Goal: Task Accomplishment & Management: Use online tool/utility

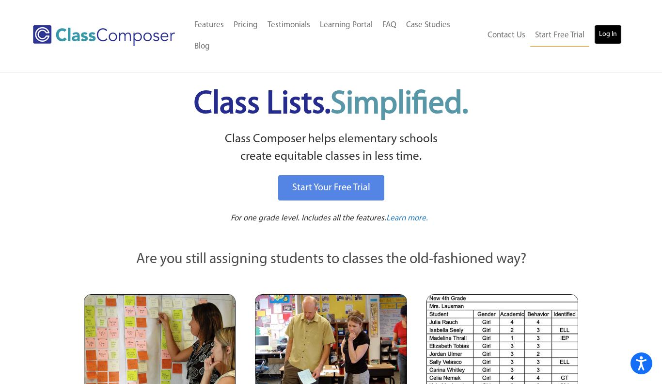
click at [615, 25] on link "Log In" at bounding box center [608, 34] width 28 height 19
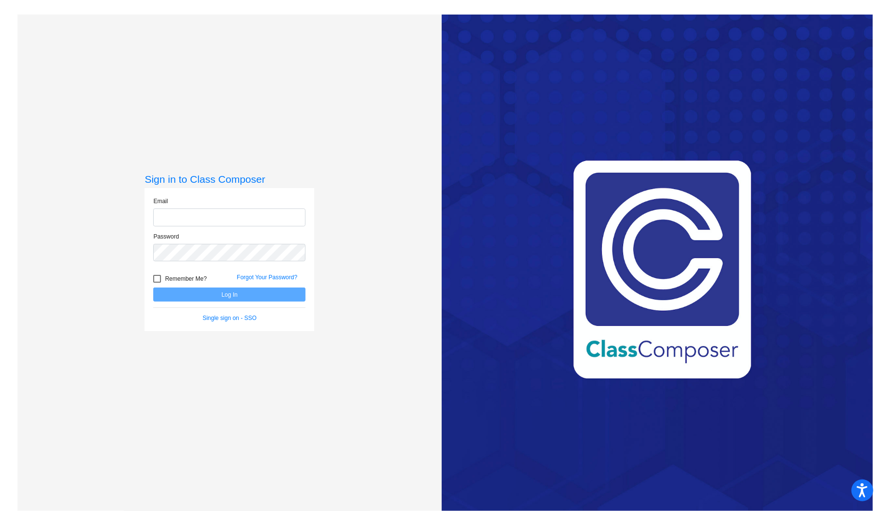
type input "[PERSON_NAME][EMAIL_ADDRESS][DOMAIN_NAME]"
click at [208, 298] on button "Log In" at bounding box center [229, 295] width 152 height 14
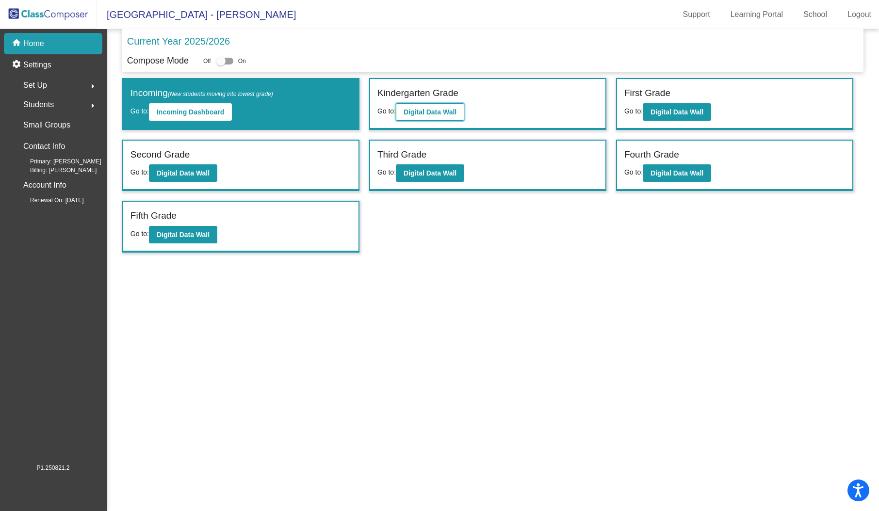
click at [440, 109] on b "Digital Data Wall" at bounding box center [429, 112] width 53 height 8
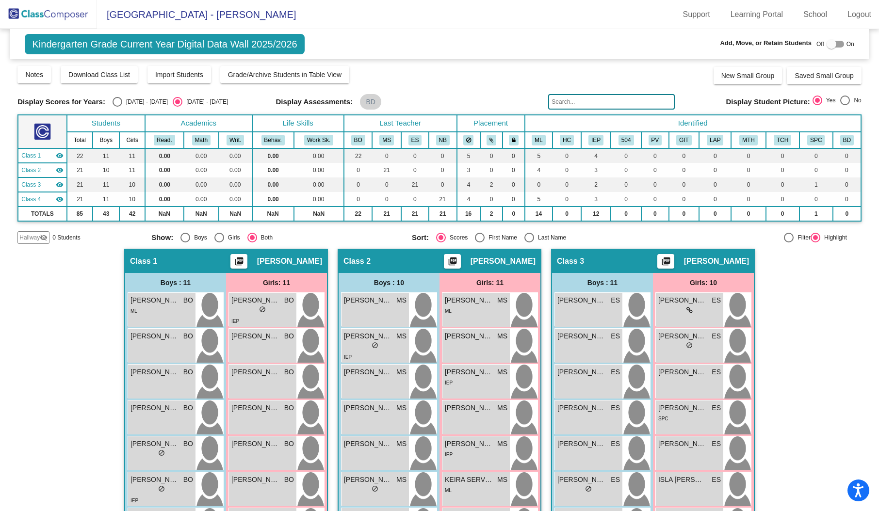
click at [114, 99] on div "Select an option" at bounding box center [117, 102] width 10 height 10
click at [117, 107] on input "[DATE] - [DATE]" at bounding box center [117, 107] width 0 height 0
radio input "true"
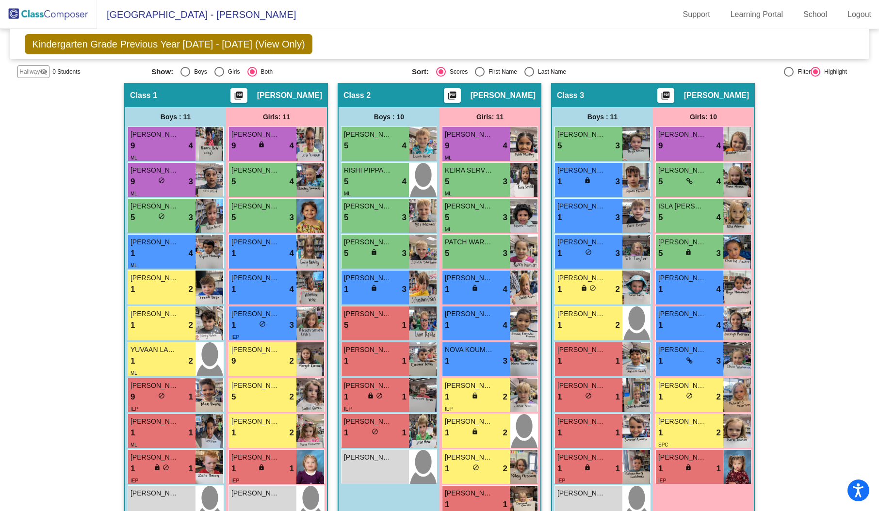
scroll to position [167, 0]
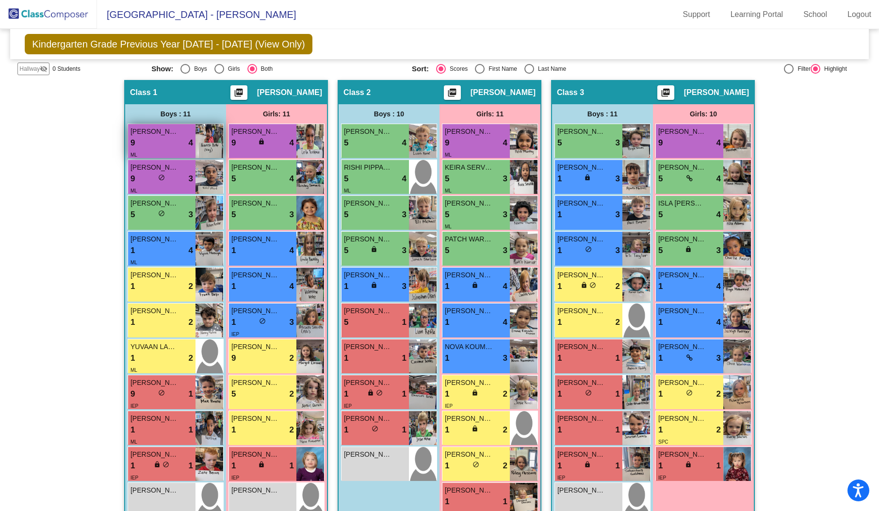
click at [149, 132] on span "[PERSON_NAME]" at bounding box center [154, 132] width 48 height 10
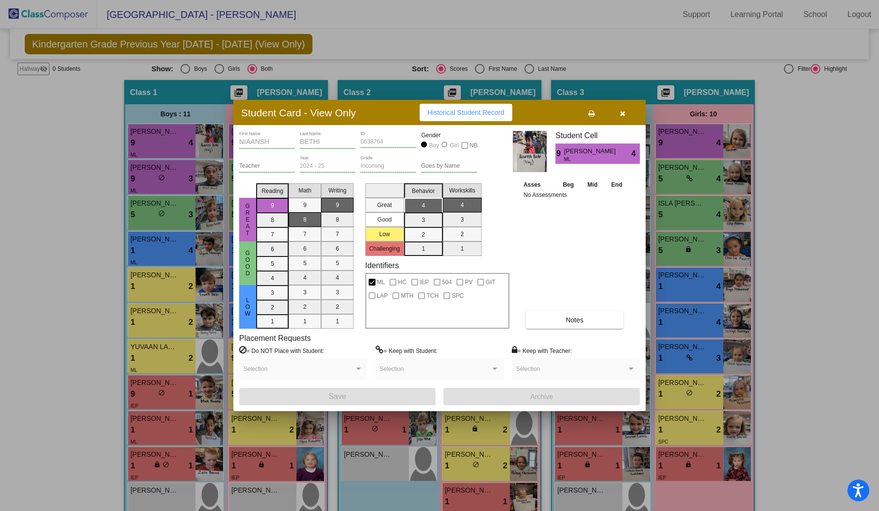
click at [617, 109] on button "button" at bounding box center [622, 112] width 31 height 17
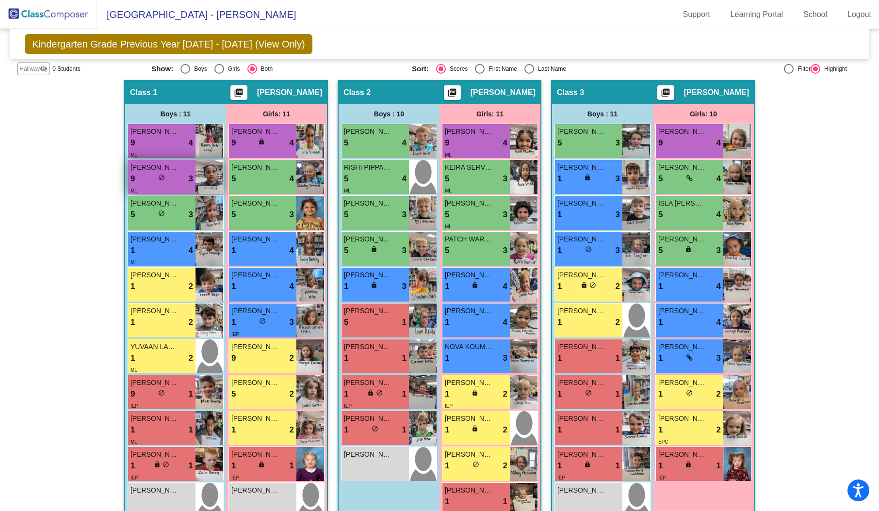
click at [164, 165] on span "[PERSON_NAME]" at bounding box center [154, 167] width 48 height 10
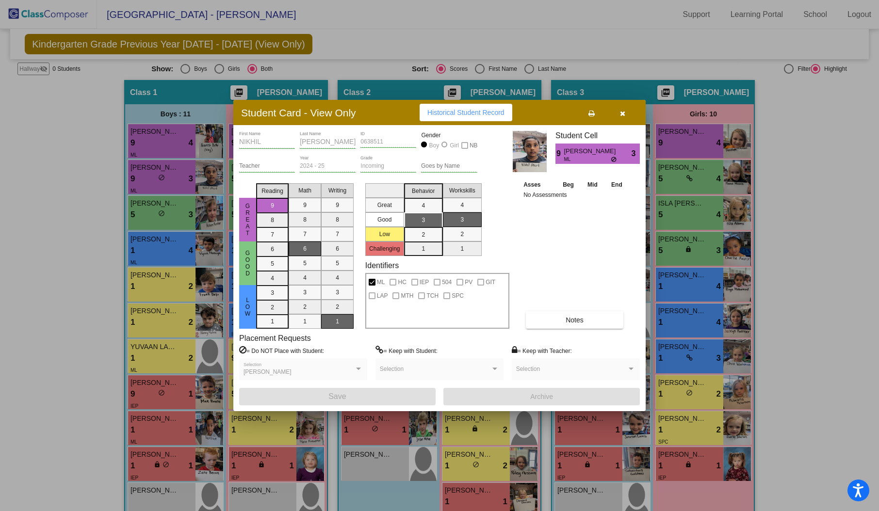
click at [620, 112] on icon "button" at bounding box center [622, 113] width 5 height 7
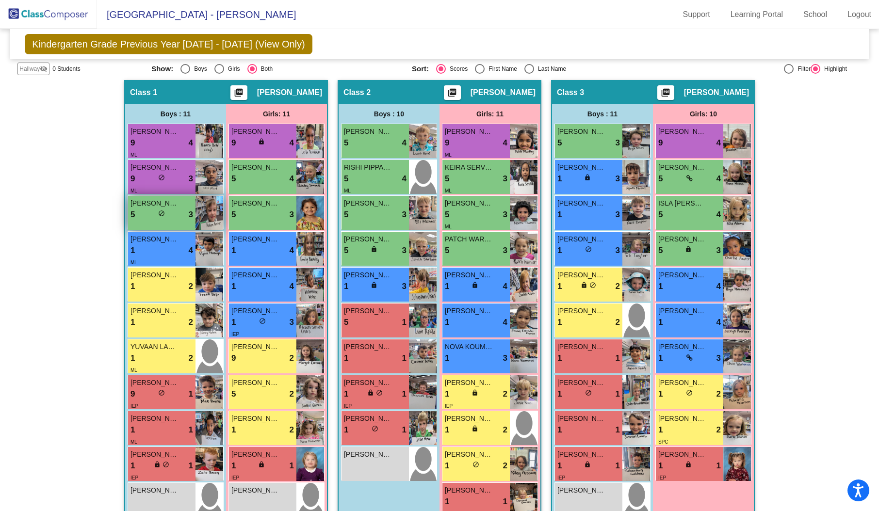
click at [159, 208] on div "5 lock do_not_disturb_alt 3" at bounding box center [161, 214] width 63 height 13
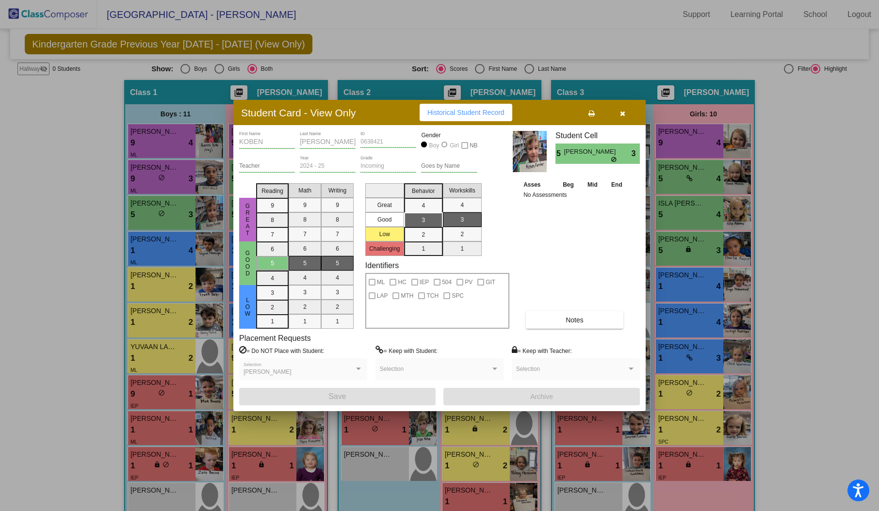
click at [622, 111] on icon "button" at bounding box center [622, 113] width 5 height 7
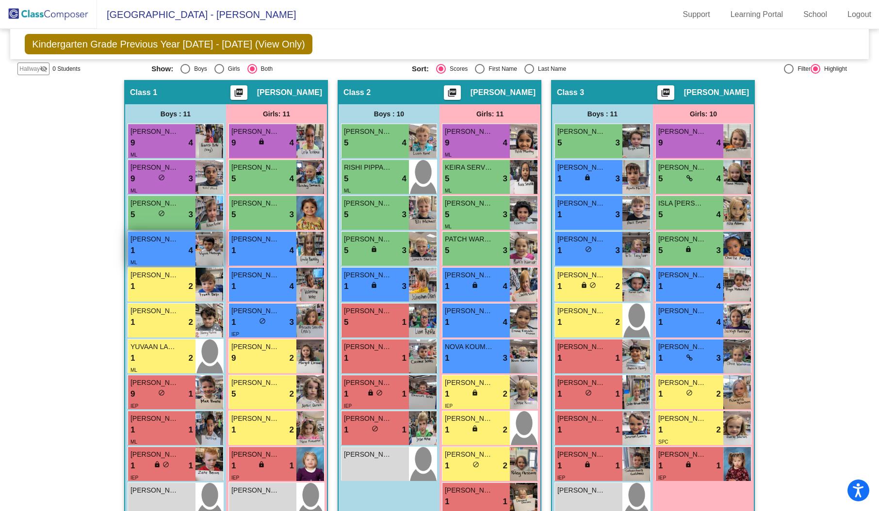
click at [169, 240] on span "[PERSON_NAME]" at bounding box center [154, 239] width 48 height 10
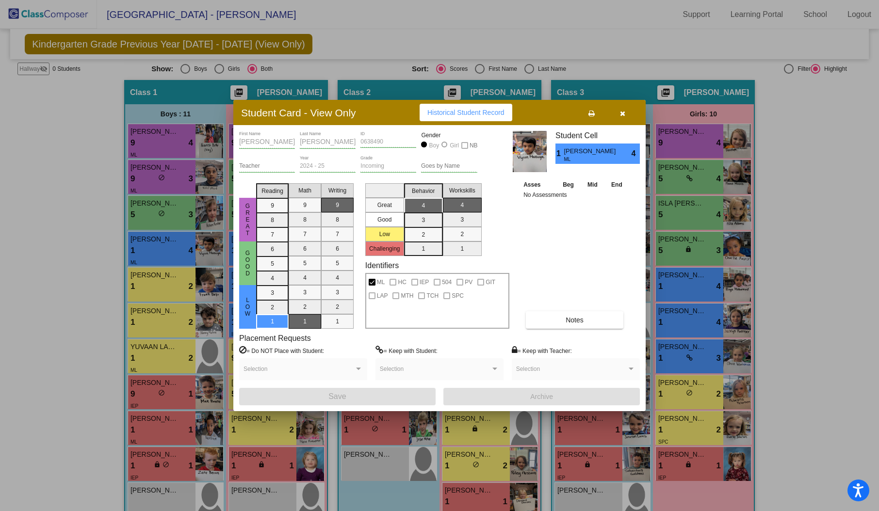
click at [624, 111] on icon "button" at bounding box center [622, 113] width 5 height 7
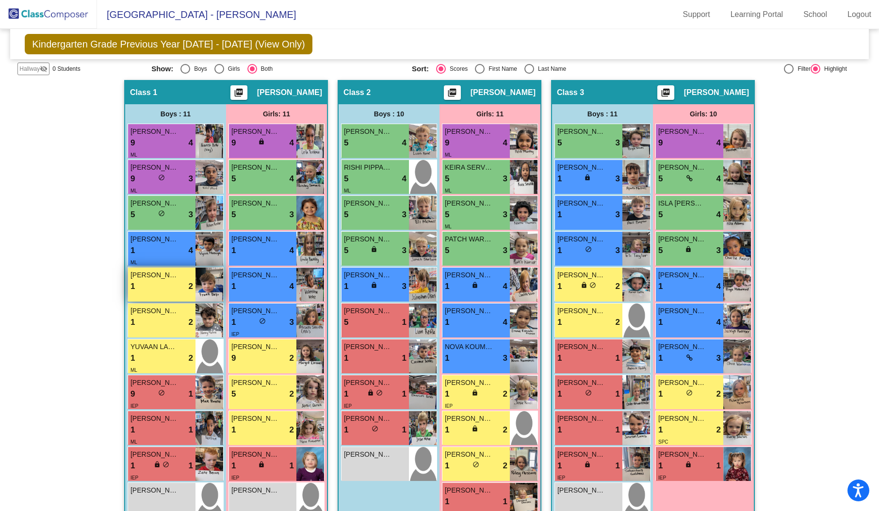
click at [148, 284] on div "1 lock do_not_disturb_alt 2" at bounding box center [161, 286] width 63 height 13
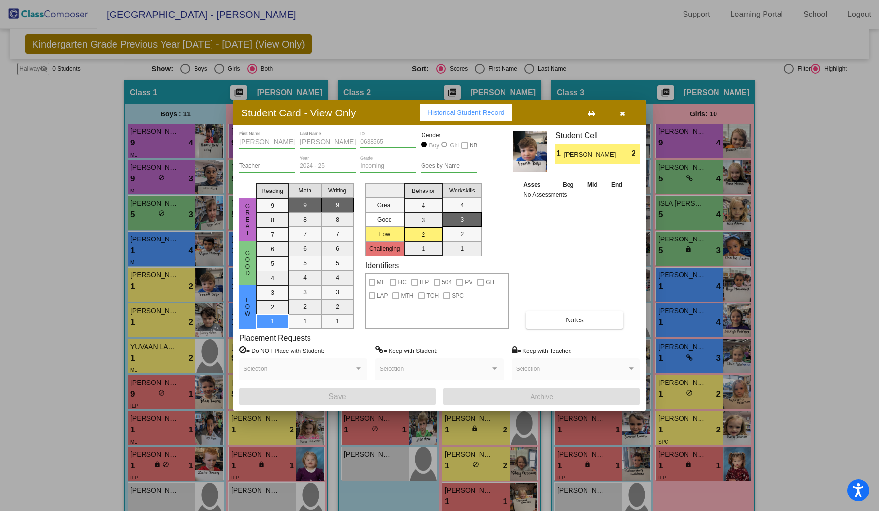
click at [622, 112] on icon "button" at bounding box center [622, 113] width 5 height 7
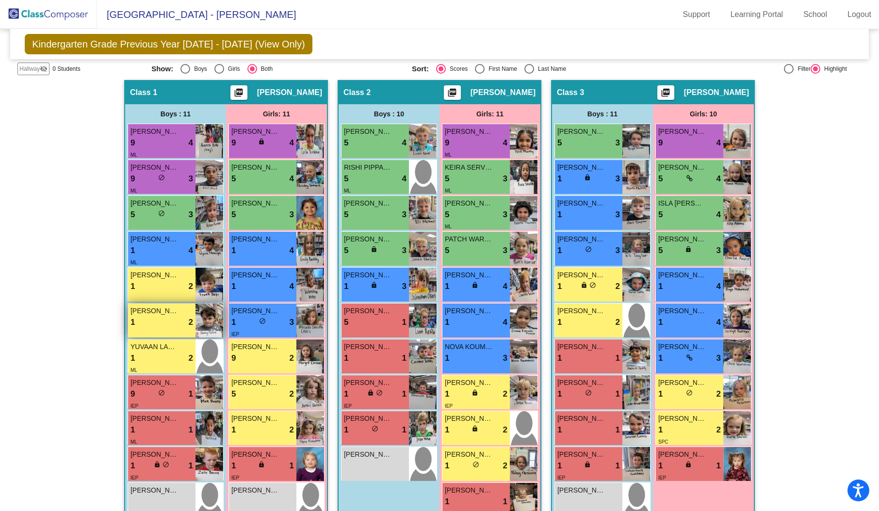
click at [144, 325] on div "1 lock do_not_disturb_alt 2" at bounding box center [161, 322] width 63 height 13
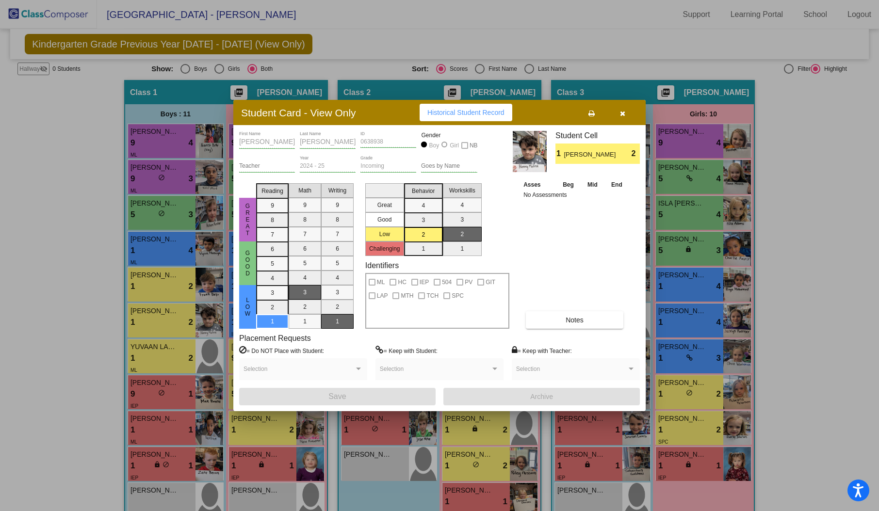
click at [622, 116] on icon "button" at bounding box center [622, 113] width 5 height 7
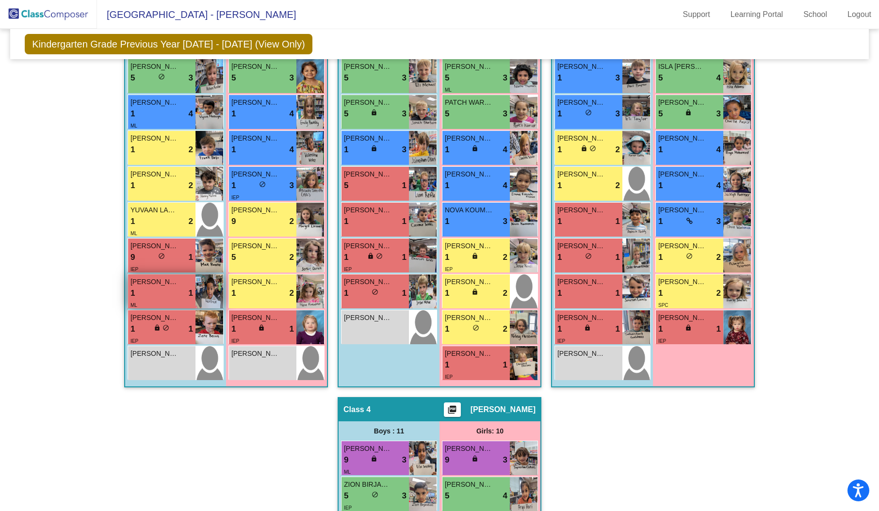
scroll to position [304, 0]
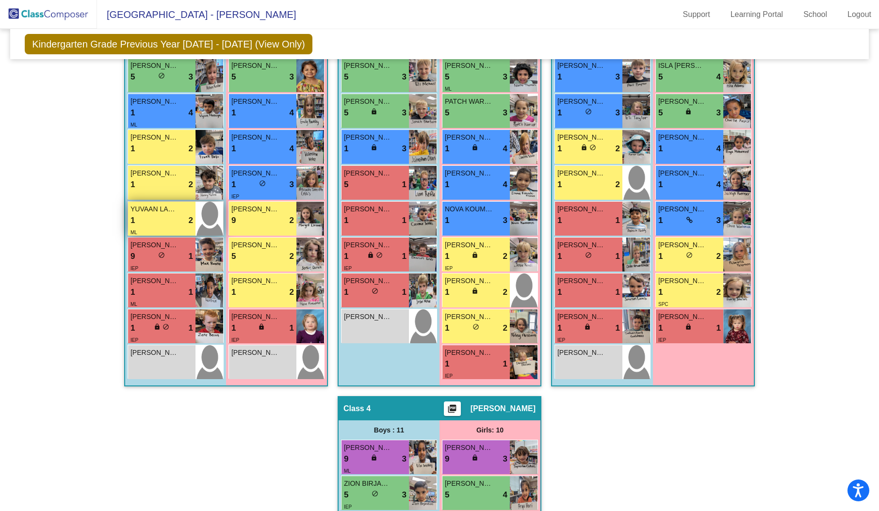
click at [176, 221] on div "1 lock do_not_disturb_alt 2" at bounding box center [161, 220] width 63 height 13
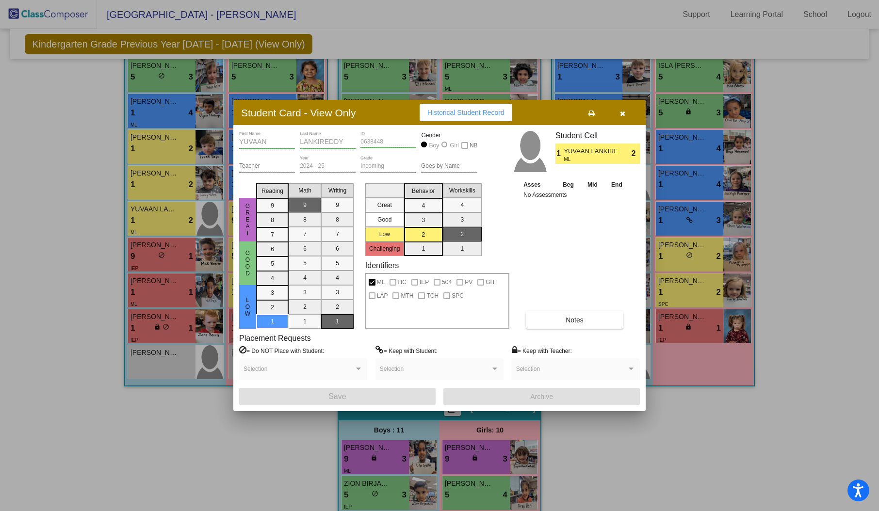
click at [621, 114] on icon "button" at bounding box center [622, 113] width 5 height 7
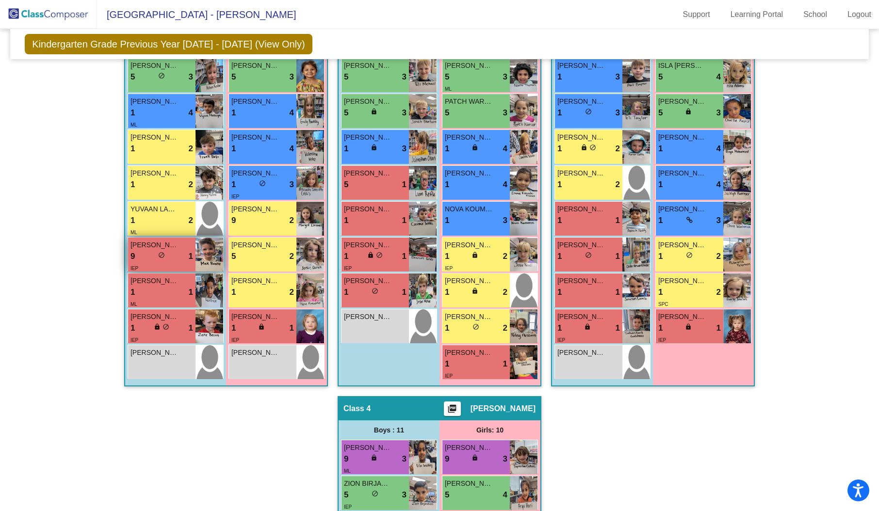
click at [158, 244] on span "[PERSON_NAME]" at bounding box center [154, 245] width 48 height 10
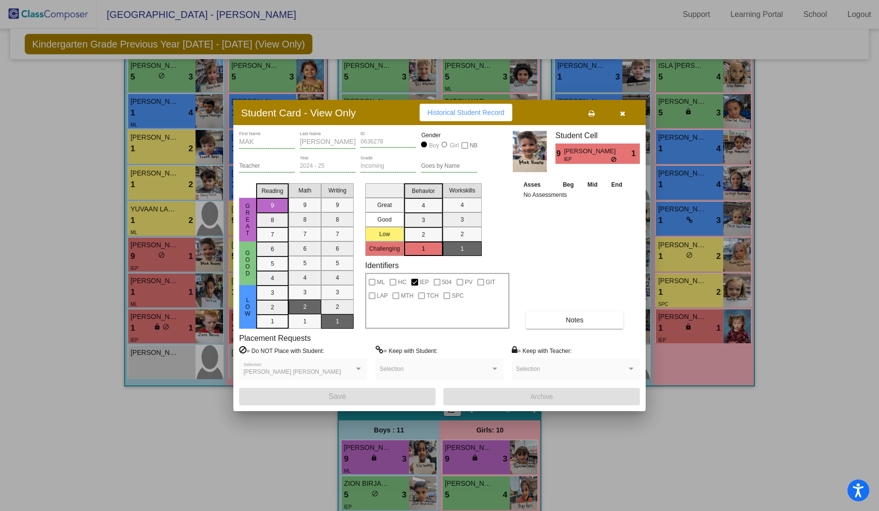
click at [624, 111] on icon "button" at bounding box center [622, 113] width 5 height 7
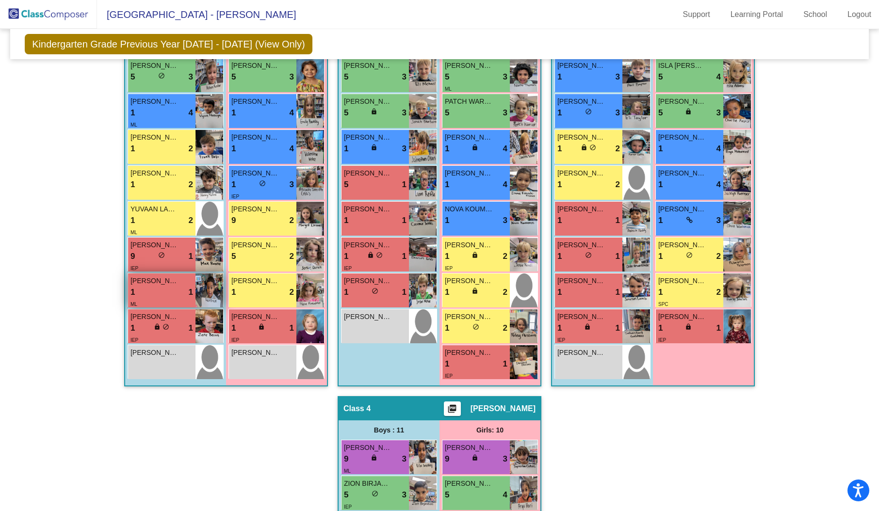
click at [168, 300] on div "ML" at bounding box center [161, 304] width 63 height 10
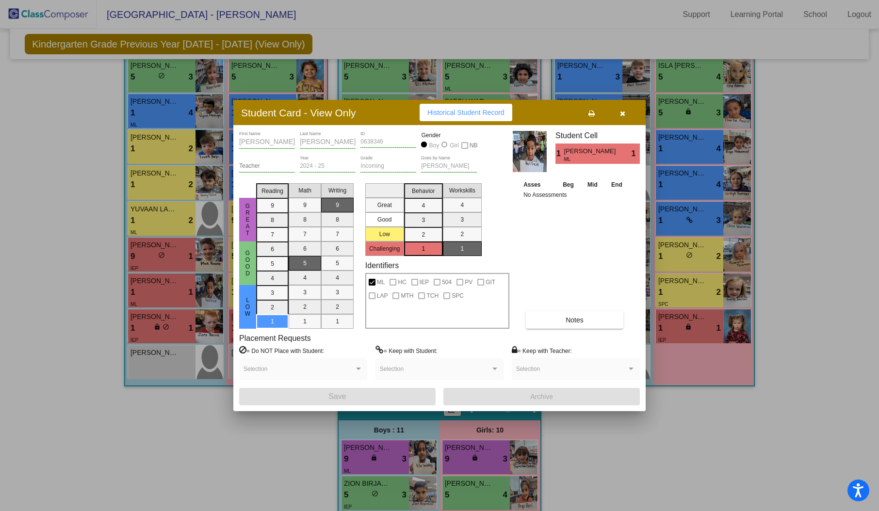
click at [629, 115] on button "button" at bounding box center [622, 112] width 31 height 17
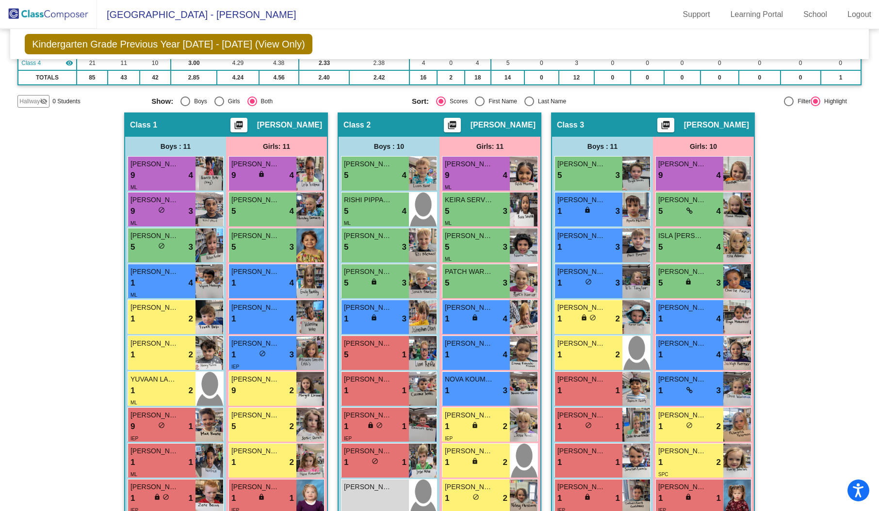
scroll to position [133, 0]
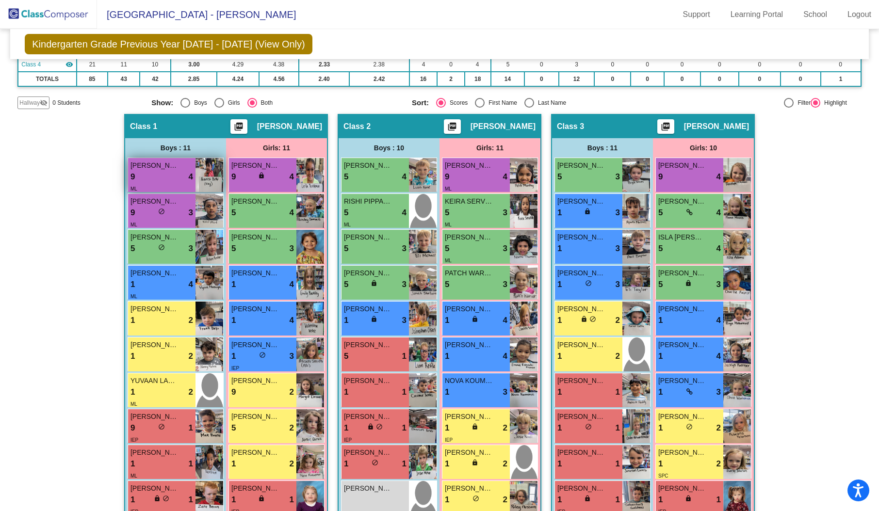
click at [198, 180] on img at bounding box center [209, 175] width 28 height 34
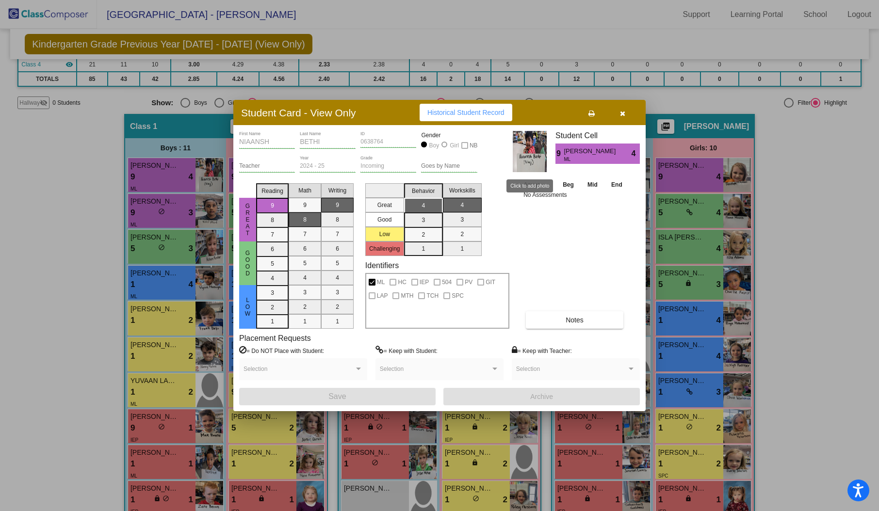
click at [536, 144] on img at bounding box center [529, 151] width 34 height 41
click at [624, 110] on icon "button" at bounding box center [622, 113] width 5 height 7
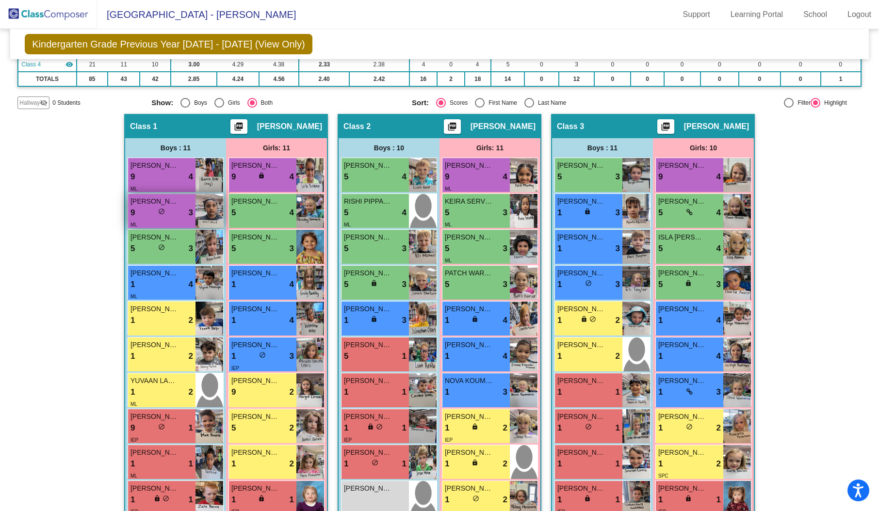
click at [215, 207] on img at bounding box center [209, 211] width 28 height 34
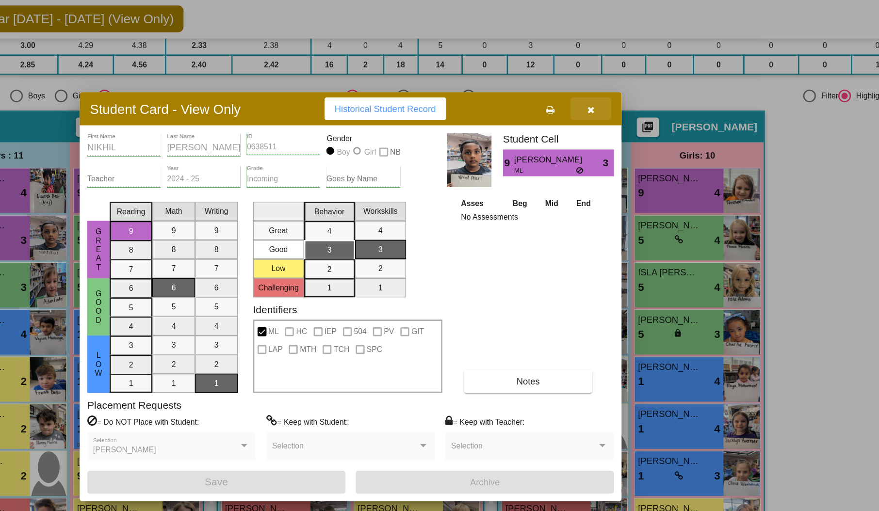
click at [622, 114] on icon "button" at bounding box center [622, 113] width 5 height 7
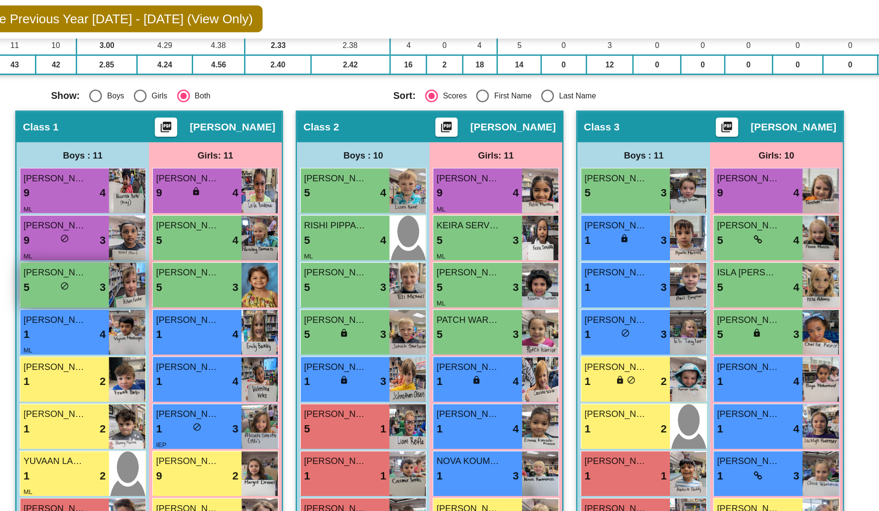
click at [208, 256] on img at bounding box center [209, 247] width 28 height 34
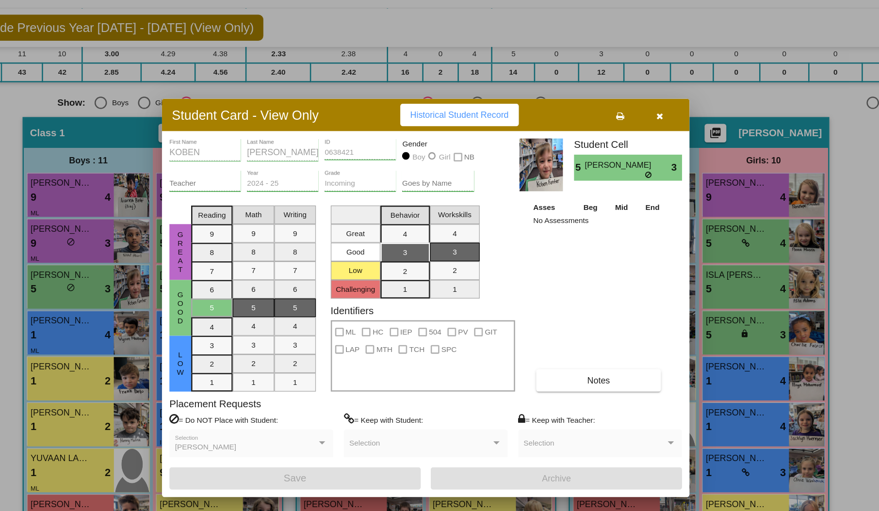
click at [620, 112] on icon "button" at bounding box center [622, 113] width 5 height 7
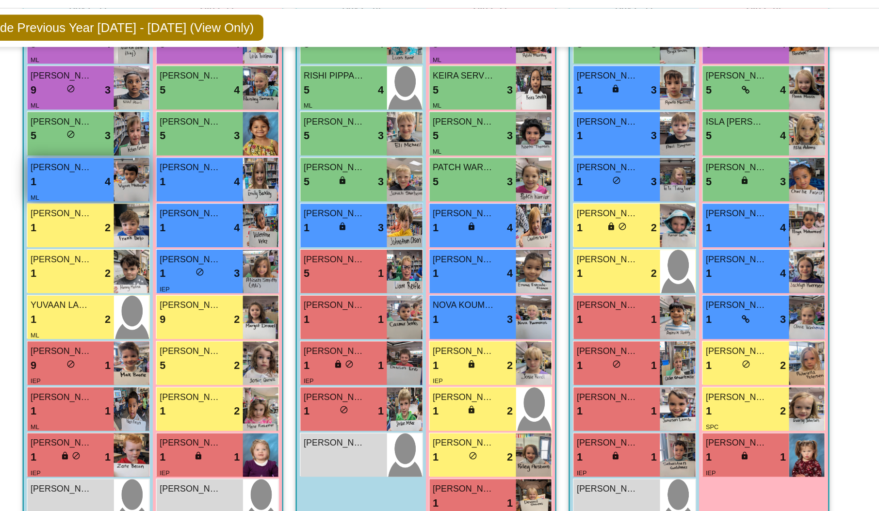
scroll to position [256, 0]
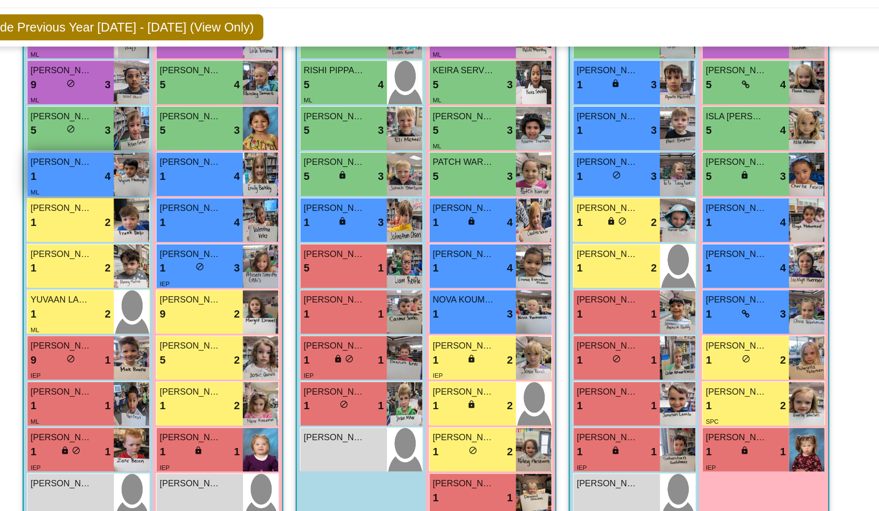
click at [195, 161] on img at bounding box center [209, 159] width 28 height 34
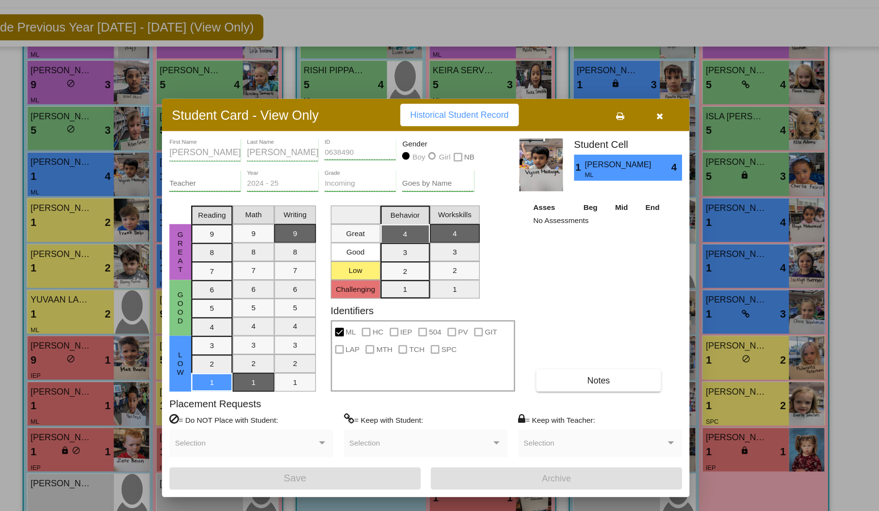
click at [620, 113] on icon "button" at bounding box center [622, 113] width 5 height 7
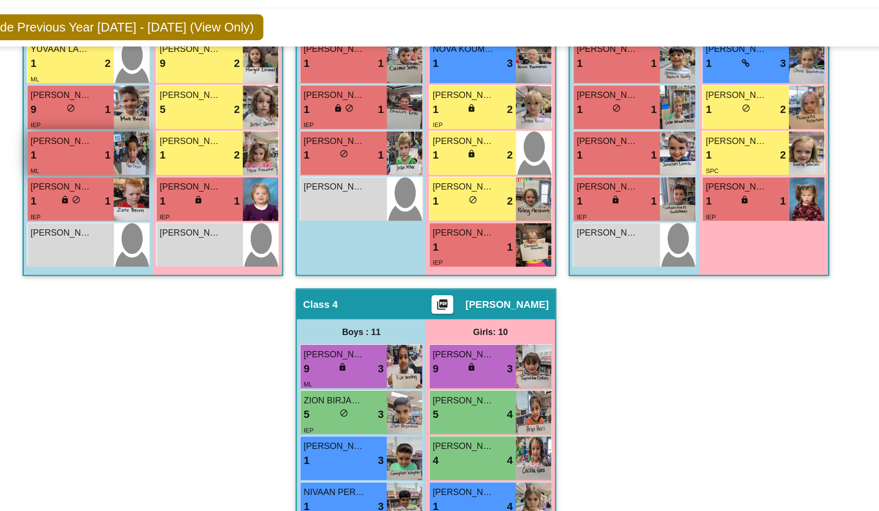
scroll to position [453, 0]
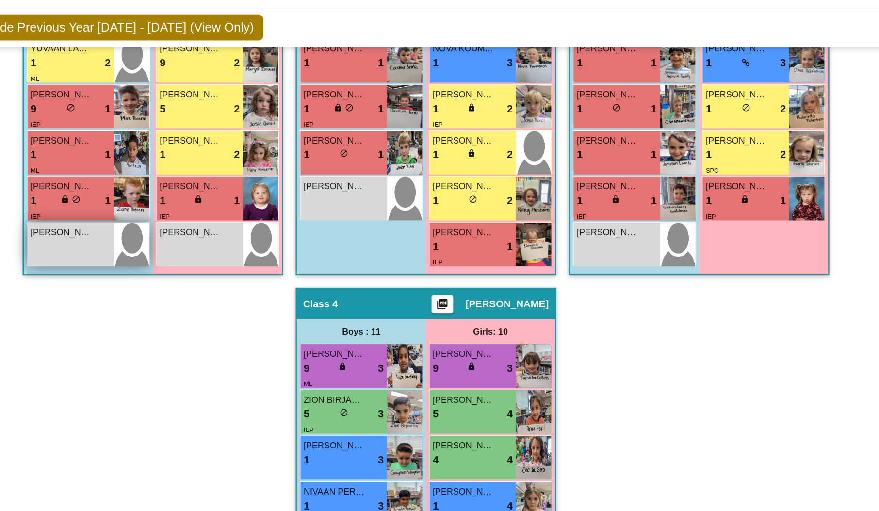
click at [188, 214] on div "[PERSON_NAME] lock do_not_disturb_alt" at bounding box center [161, 214] width 67 height 34
click at [207, 198] on img at bounding box center [209, 214] width 28 height 34
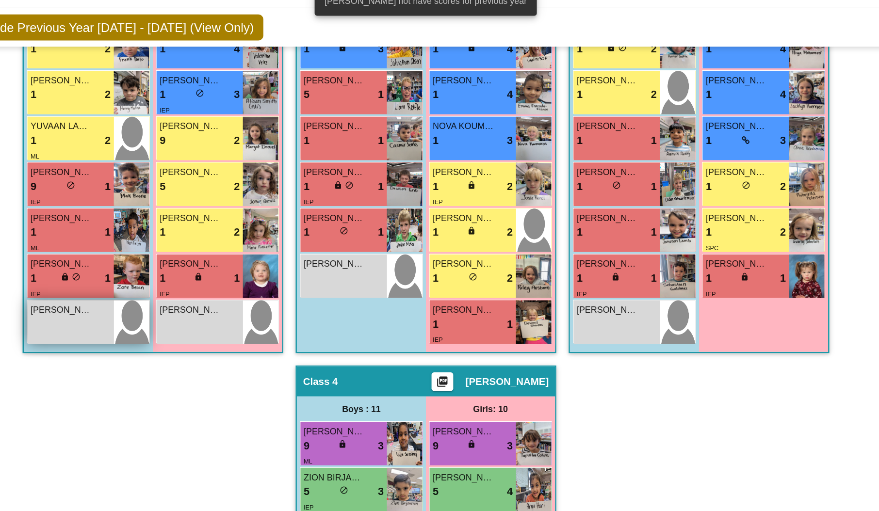
scroll to position [388, 0]
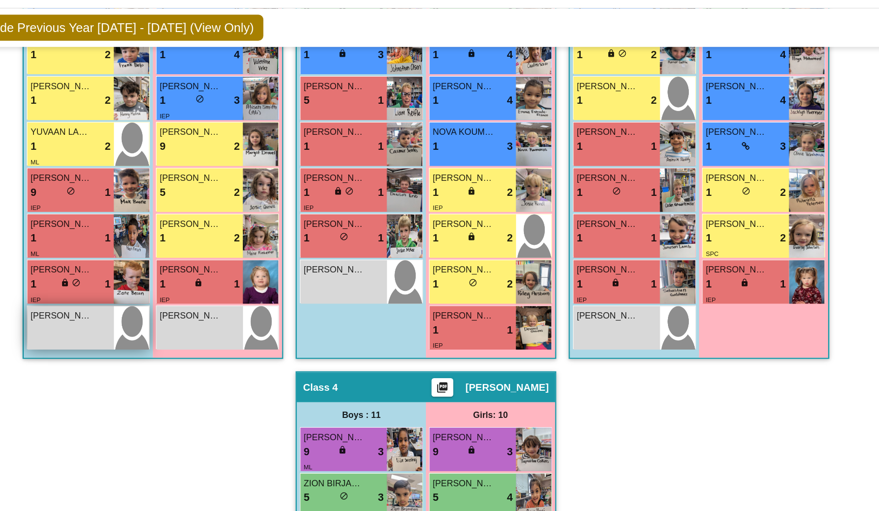
click at [150, 267] on span "[PERSON_NAME]" at bounding box center [154, 269] width 48 height 10
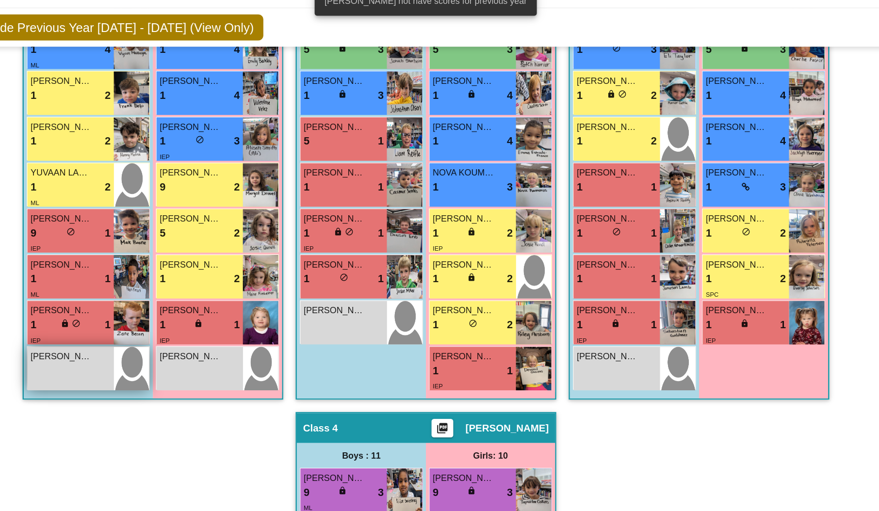
scroll to position [354, 0]
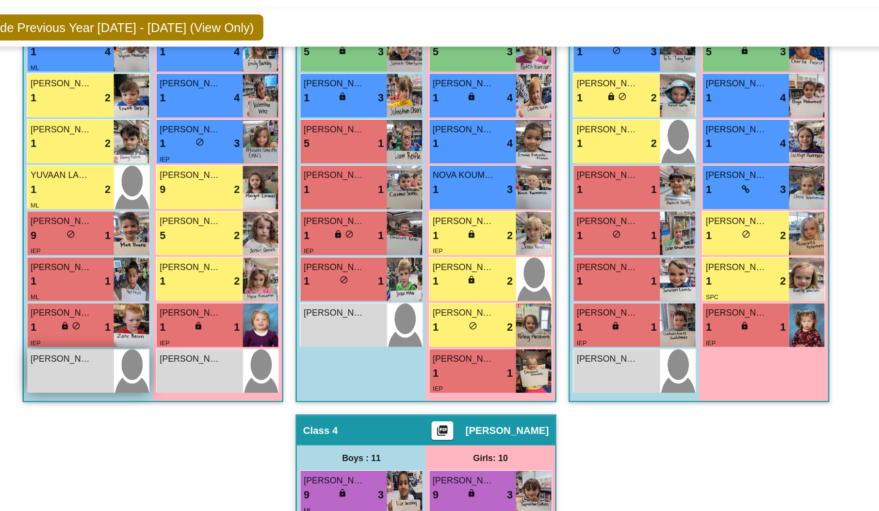
click at [172, 298] on span "[PERSON_NAME]" at bounding box center [154, 303] width 48 height 10
click at [204, 310] on img at bounding box center [209, 313] width 28 height 34
click at [151, 305] on span "[PERSON_NAME]" at bounding box center [154, 303] width 48 height 10
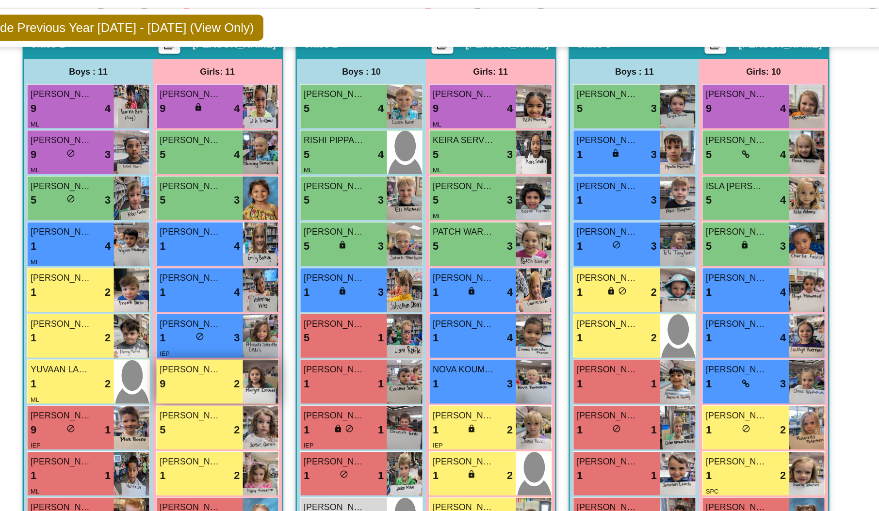
scroll to position [198, 0]
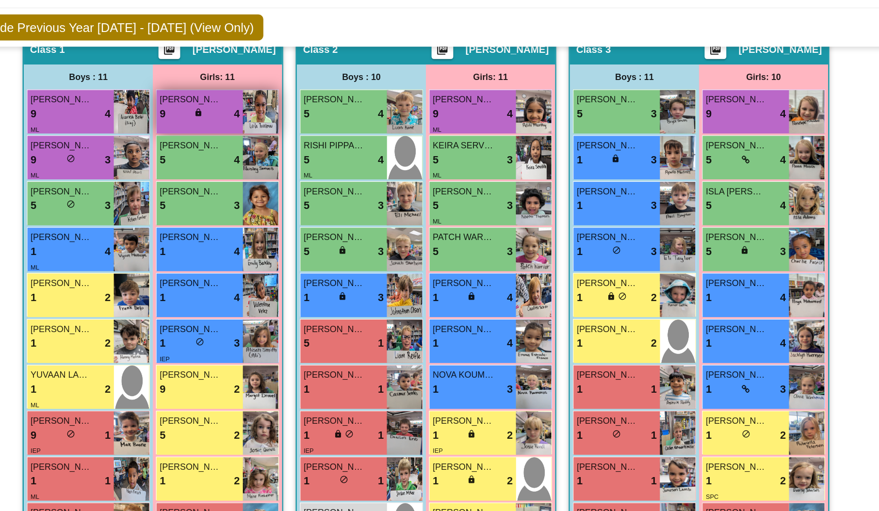
click at [281, 93] on div "[PERSON_NAME] TUIOLENUU 9 lock do_not_disturb_alt 4" at bounding box center [262, 110] width 67 height 34
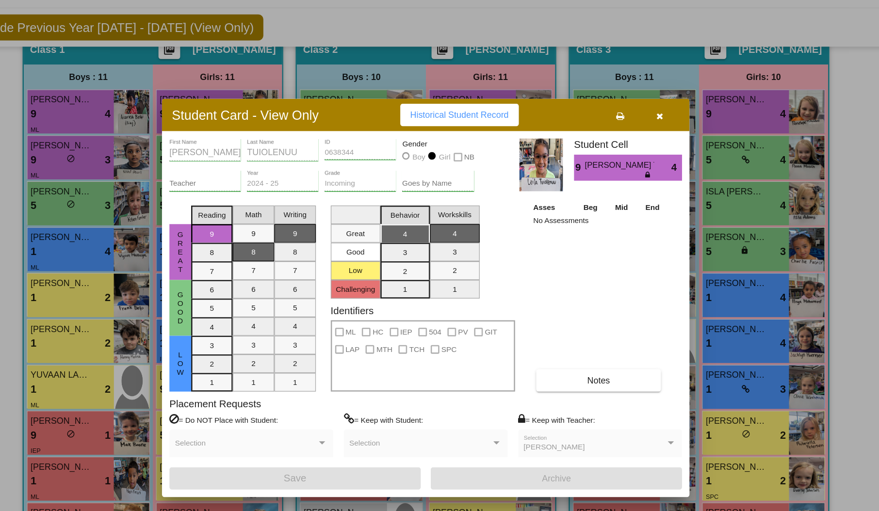
click at [622, 110] on icon "button" at bounding box center [622, 113] width 5 height 7
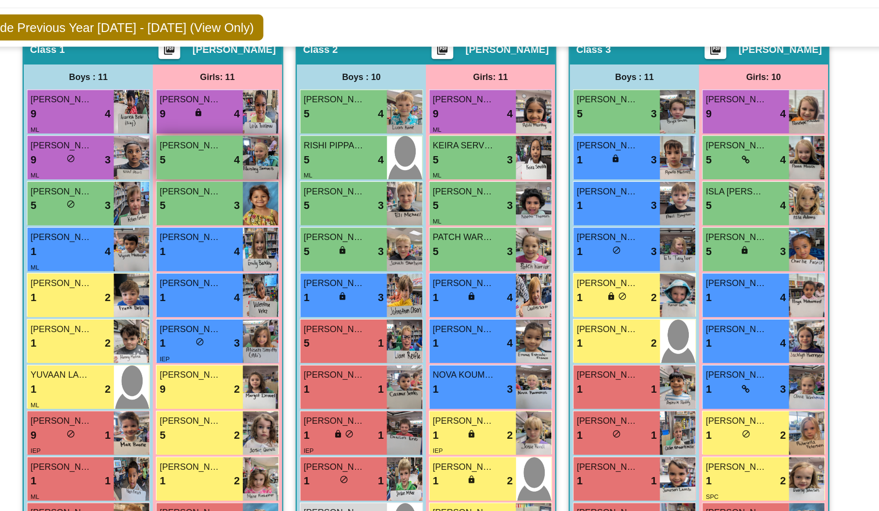
click at [264, 151] on div "5 lock do_not_disturb_alt 4" at bounding box center [262, 148] width 63 height 13
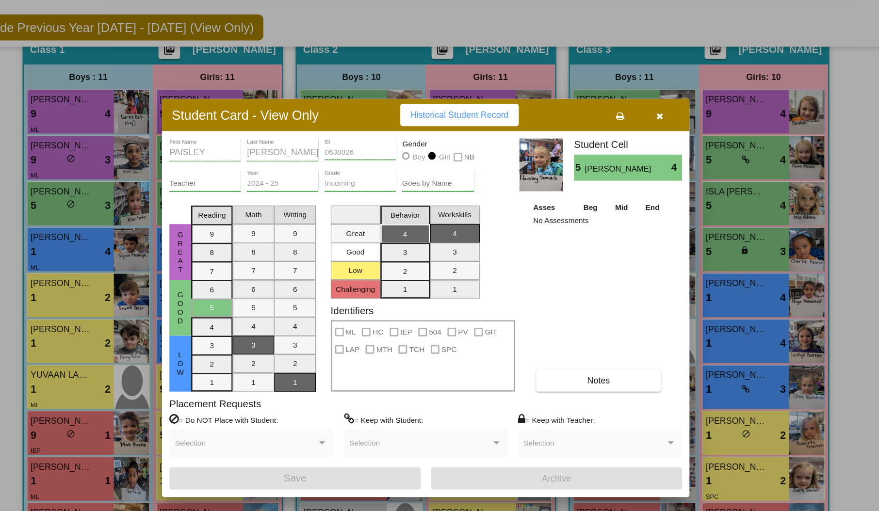
click at [626, 111] on button "button" at bounding box center [622, 112] width 31 height 17
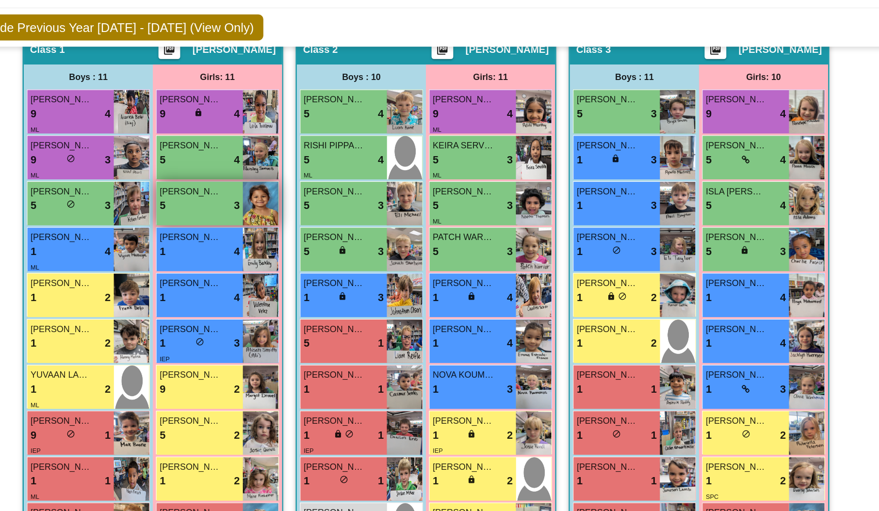
click at [289, 180] on span "3" at bounding box center [291, 183] width 4 height 13
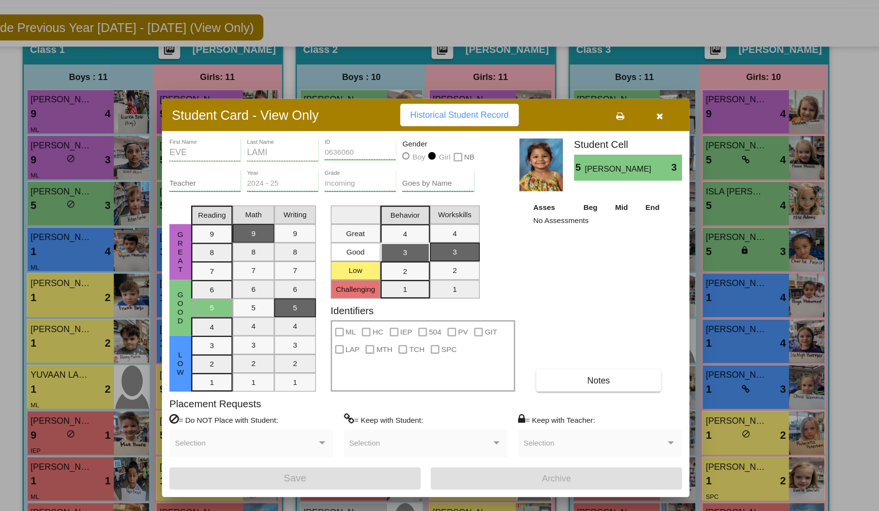
click at [620, 114] on icon "button" at bounding box center [622, 113] width 5 height 7
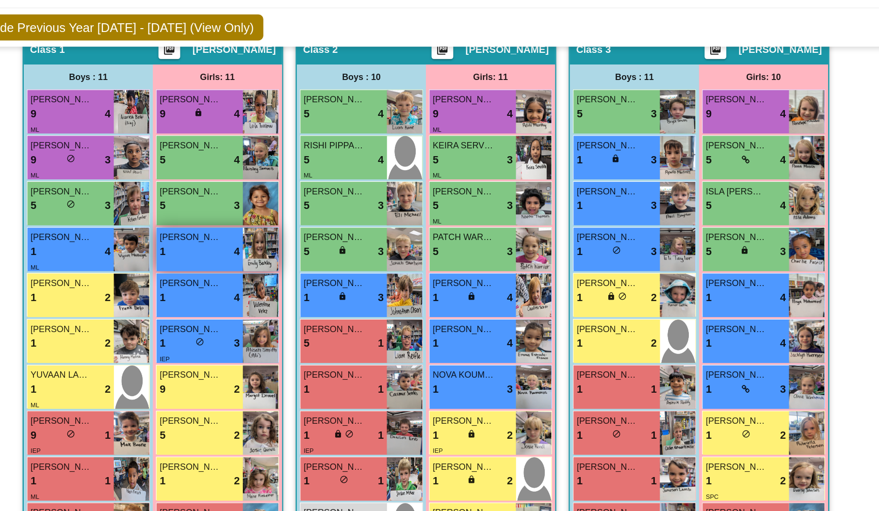
click at [263, 223] on div "1 lock do_not_disturb_alt 4" at bounding box center [262, 219] width 63 height 13
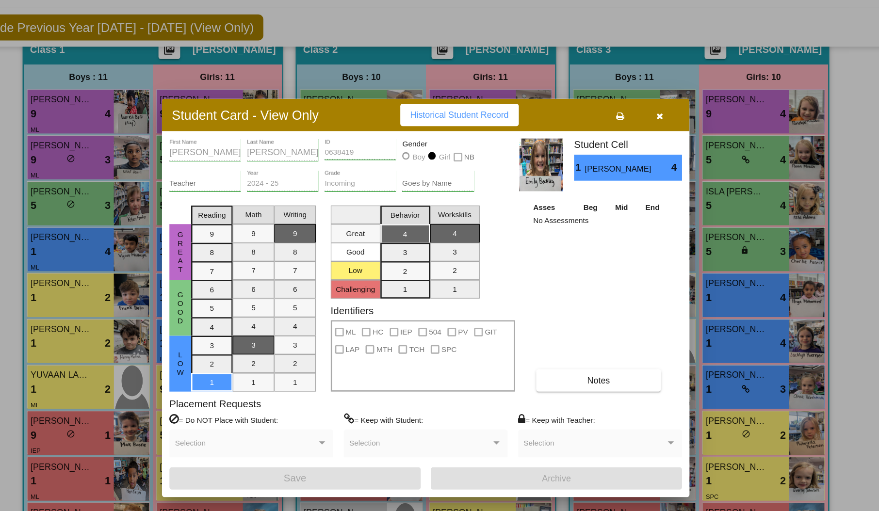
click at [620, 113] on icon "button" at bounding box center [622, 113] width 5 height 7
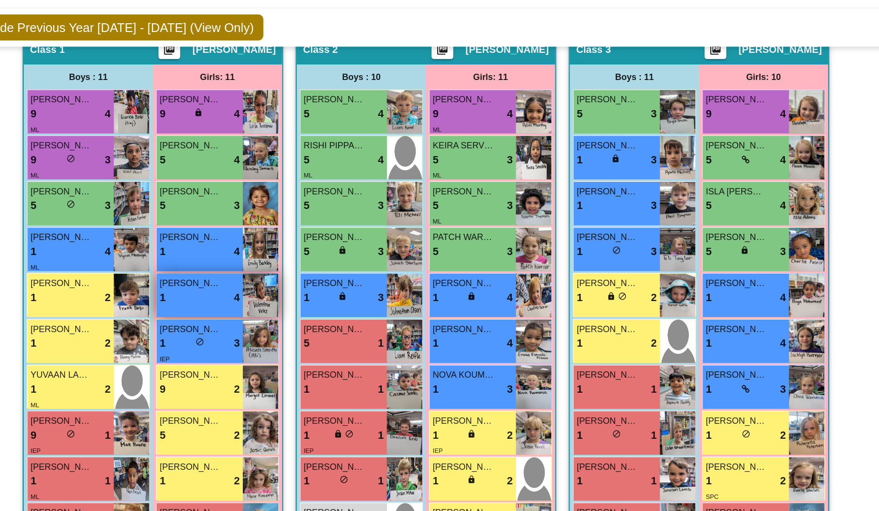
click at [252, 263] on div "[PERSON_NAME] 1 lock do_not_disturb_alt 4" at bounding box center [262, 254] width 67 height 34
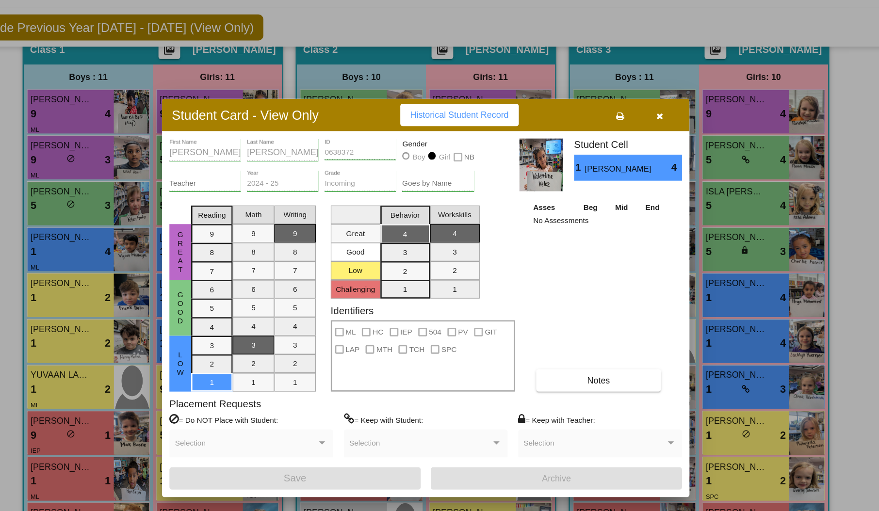
click at [622, 110] on icon "button" at bounding box center [622, 113] width 5 height 7
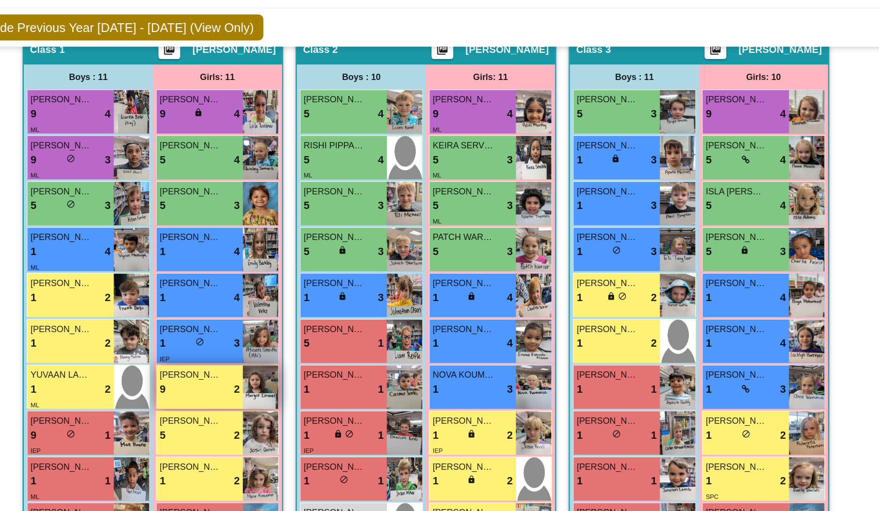
click at [268, 327] on div "9 lock do_not_disturb_alt 2" at bounding box center [262, 327] width 63 height 13
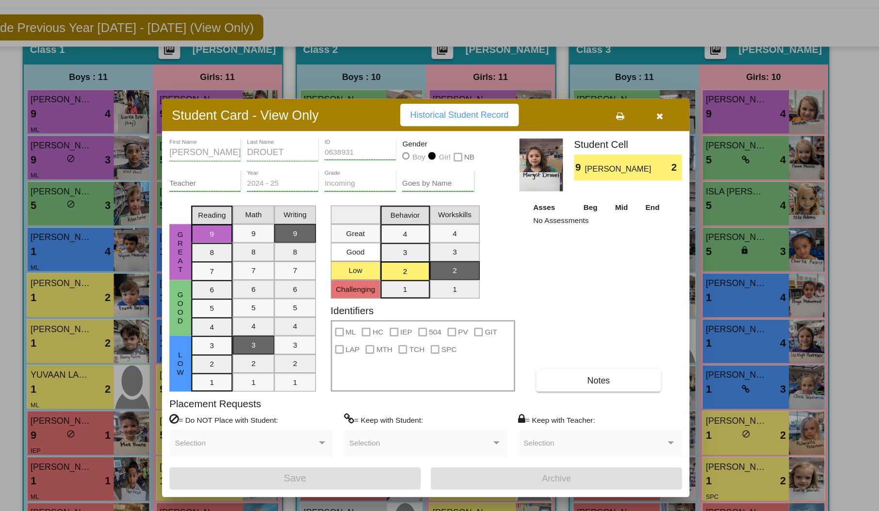
click at [624, 114] on icon "button" at bounding box center [622, 113] width 5 height 7
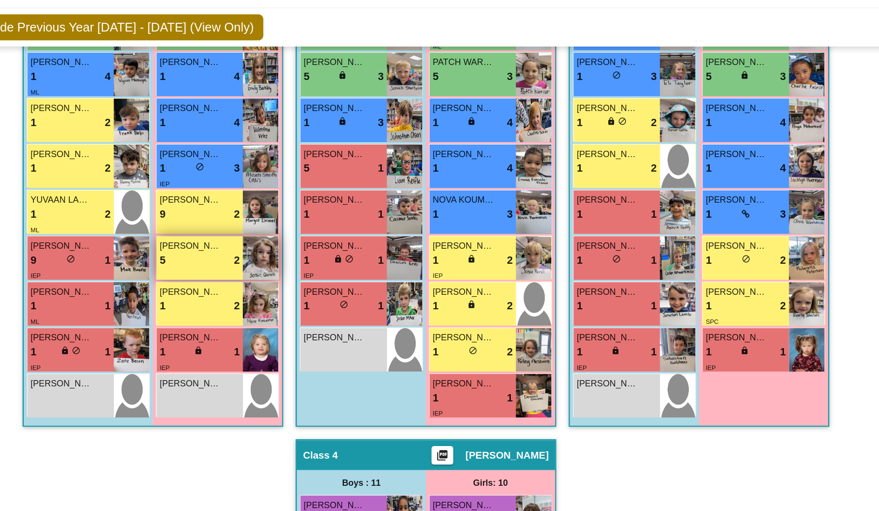
scroll to position [338, 0]
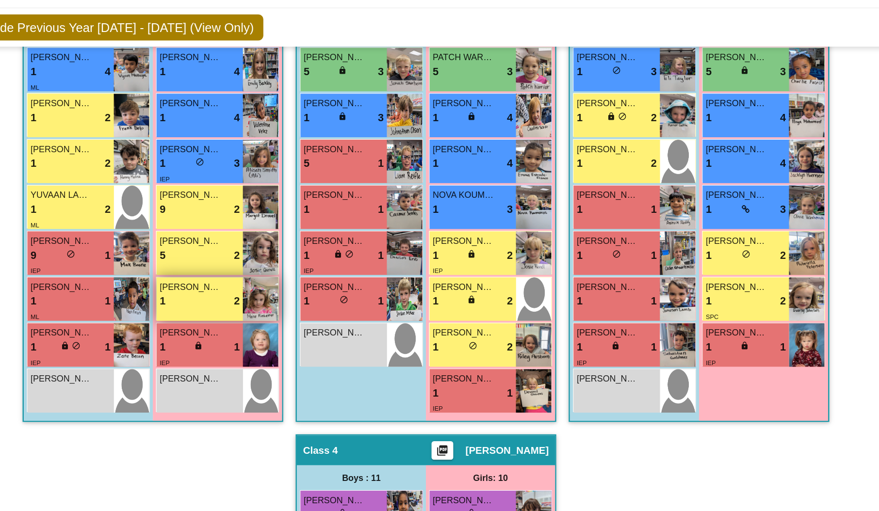
click at [270, 256] on div "1 lock do_not_disturb_alt 2" at bounding box center [262, 258] width 63 height 13
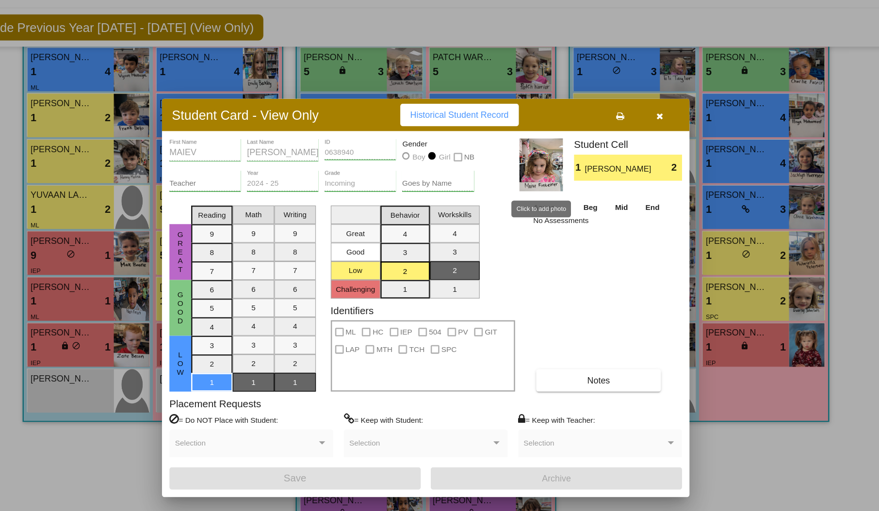
click at [528, 151] on img at bounding box center [529, 151] width 34 height 41
click at [622, 111] on icon "button" at bounding box center [622, 113] width 5 height 7
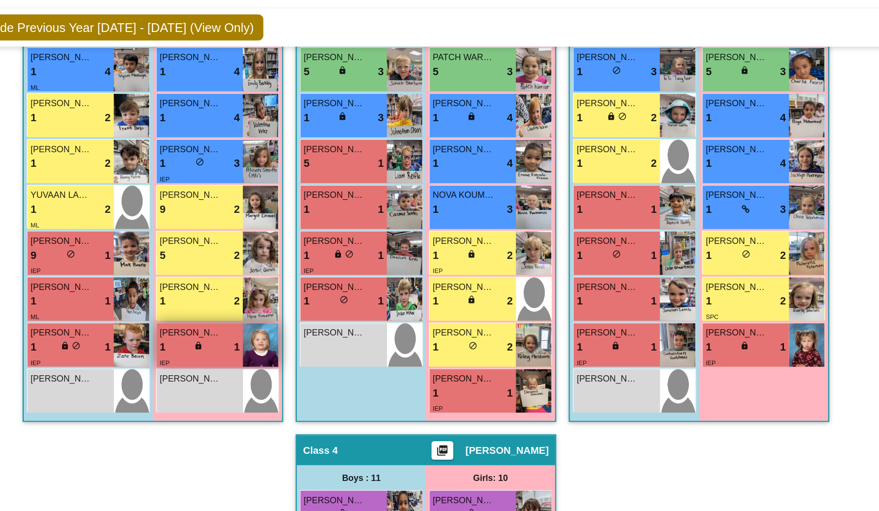
click at [263, 289] on div "lock do_not_disturb_alt" at bounding box center [262, 294] width 9 height 10
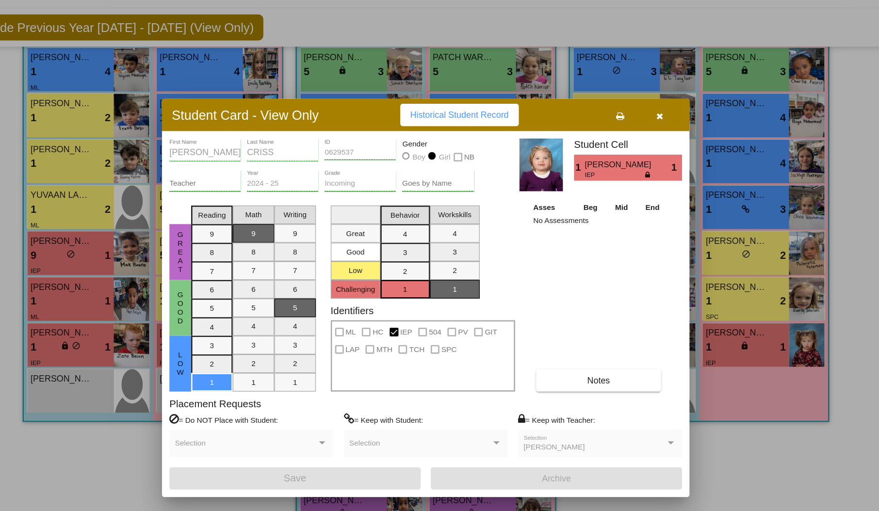
click at [617, 110] on button "button" at bounding box center [622, 112] width 31 height 17
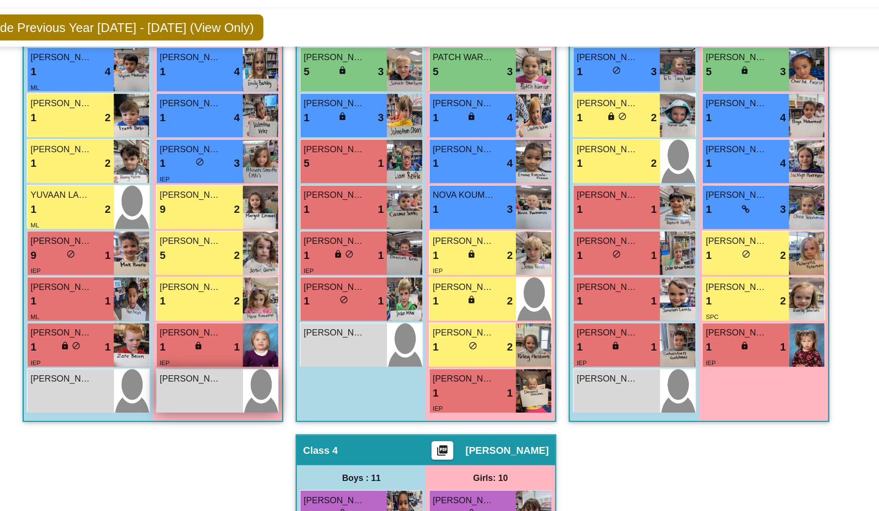
click at [273, 321] on span "[PERSON_NAME]" at bounding box center [255, 319] width 48 height 10
click at [312, 313] on img at bounding box center [310, 328] width 28 height 34
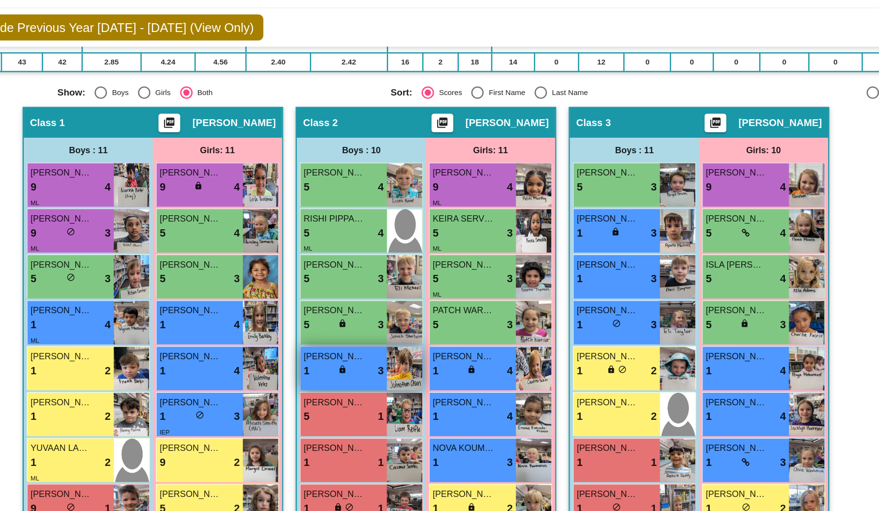
scroll to position [136, 0]
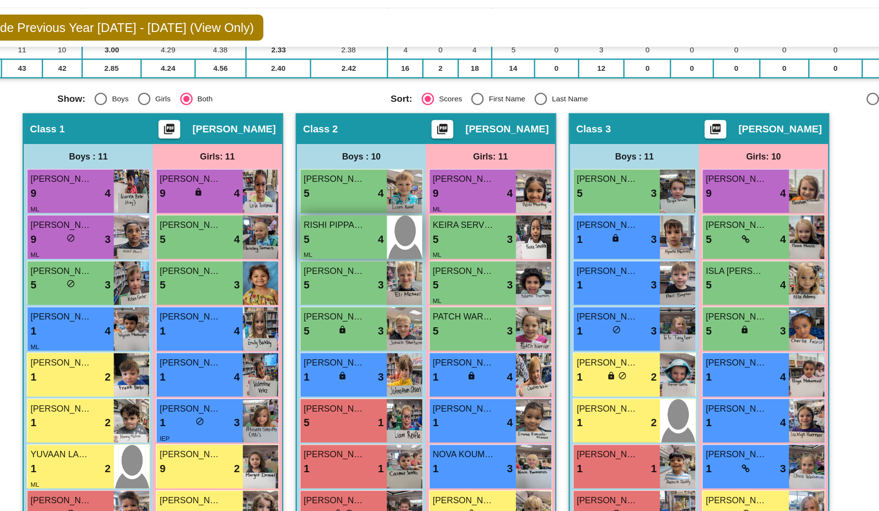
click at [373, 197] on span "RISHI PIPPALAPALLI" at bounding box center [368, 198] width 48 height 10
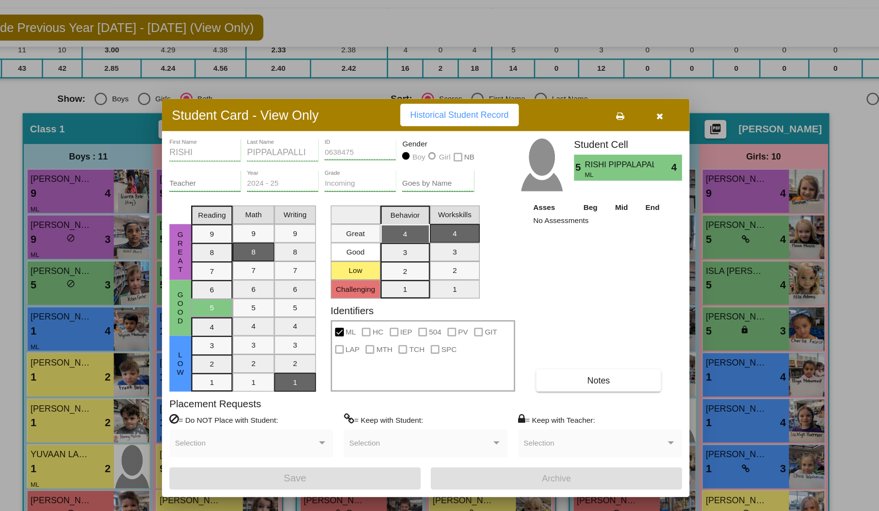
click at [630, 114] on button "button" at bounding box center [622, 112] width 31 height 17
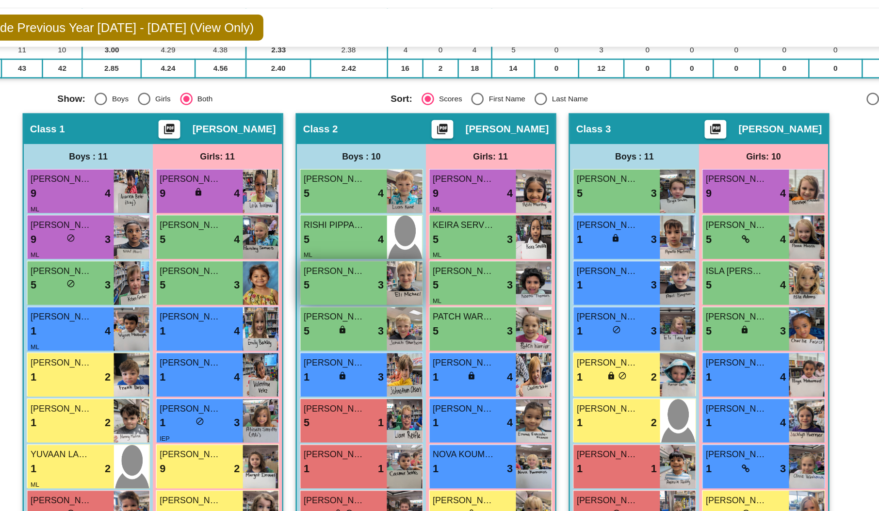
click at [376, 234] on span "[PERSON_NAME]" at bounding box center [368, 234] width 48 height 10
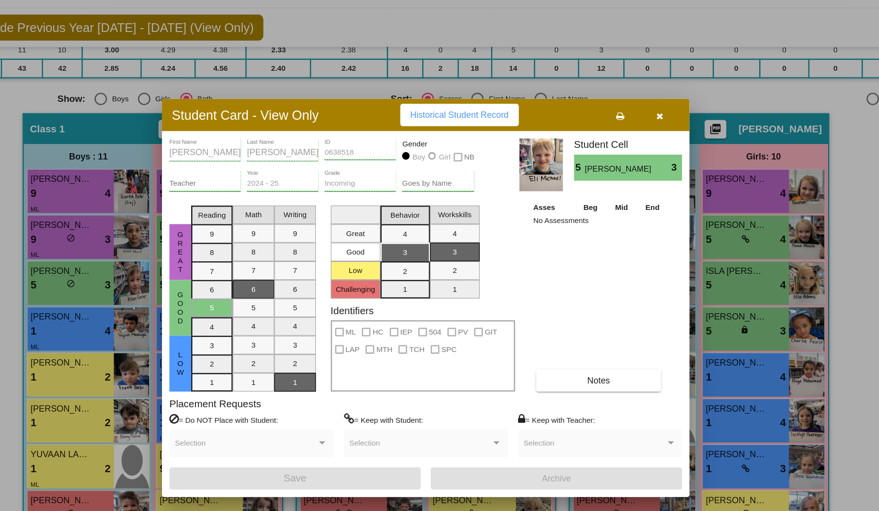
click at [622, 110] on icon "button" at bounding box center [622, 113] width 5 height 7
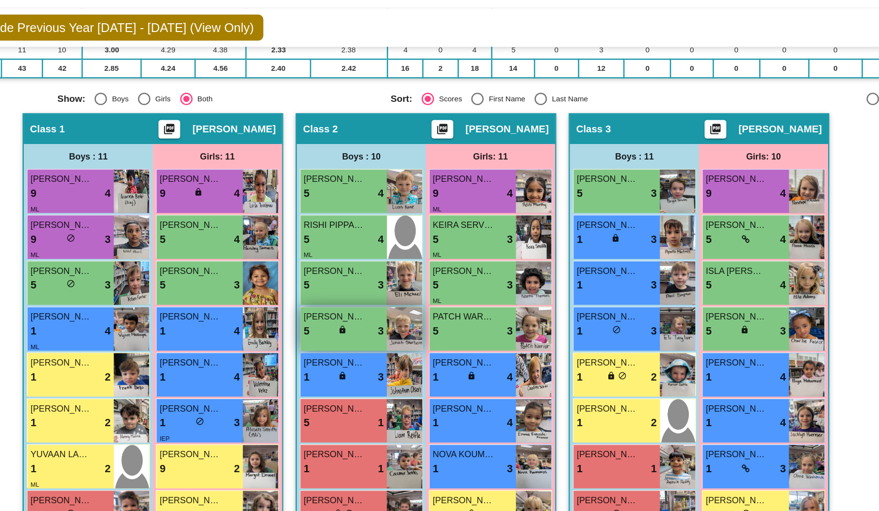
click at [400, 266] on div "[PERSON_NAME]" at bounding box center [375, 270] width 63 height 10
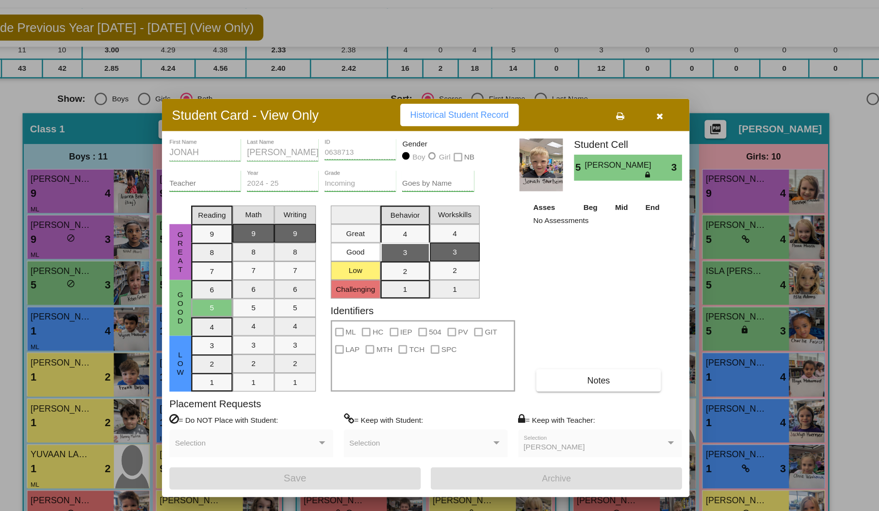
click at [623, 111] on icon "button" at bounding box center [622, 113] width 5 height 7
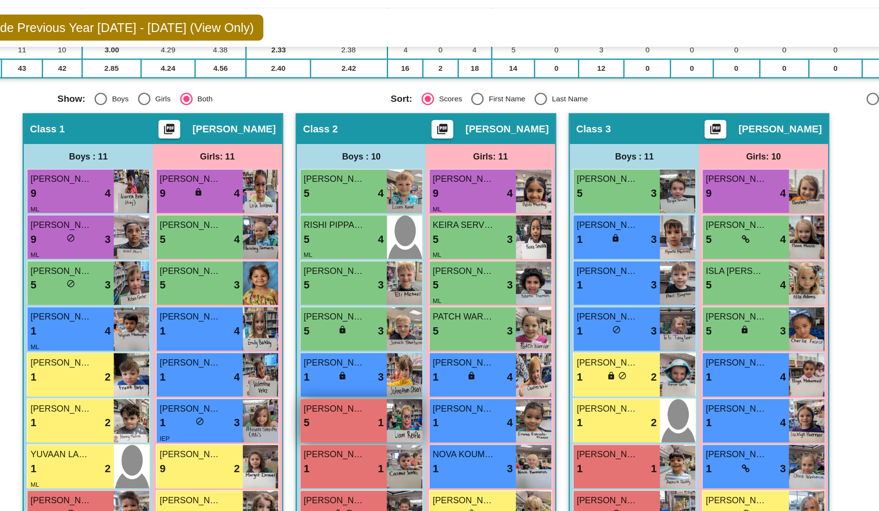
click at [384, 348] on div "5 lock do_not_disturb_alt 1" at bounding box center [375, 353] width 63 height 13
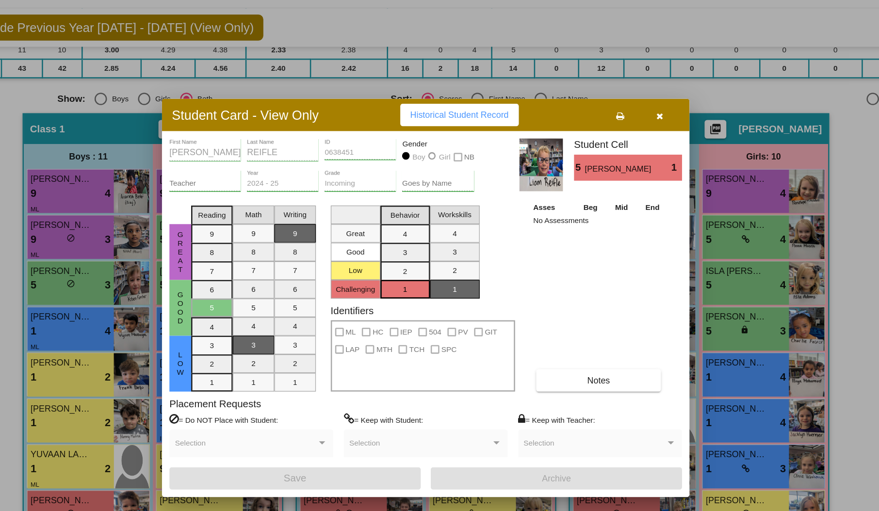
click at [621, 110] on icon "button" at bounding box center [622, 113] width 5 height 7
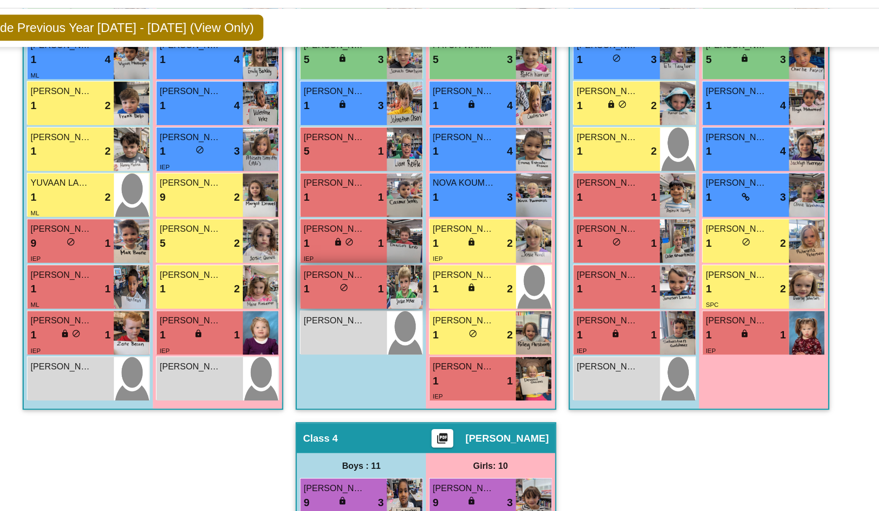
scroll to position [349, 0]
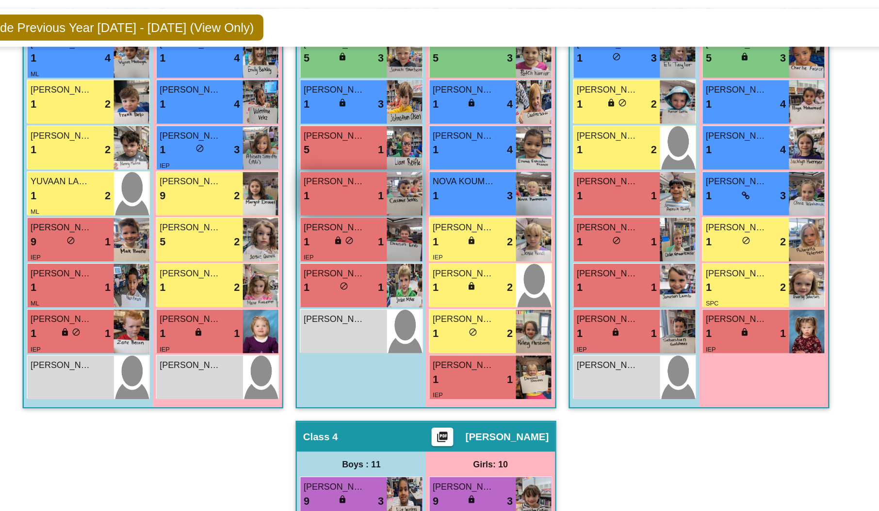
click at [377, 160] on span "[PERSON_NAME]" at bounding box center [368, 165] width 48 height 10
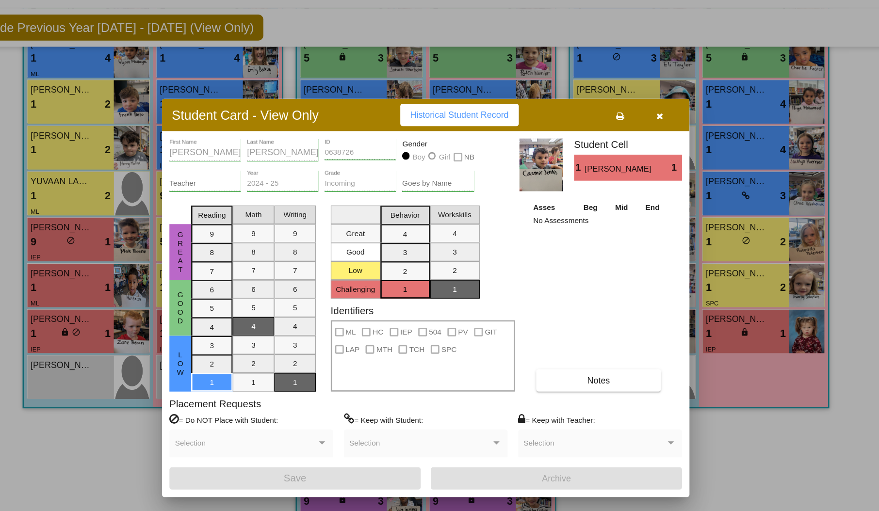
click at [377, 160] on div "Incoming Grade" at bounding box center [388, 164] width 56 height 16
click at [621, 111] on icon "button" at bounding box center [622, 113] width 5 height 7
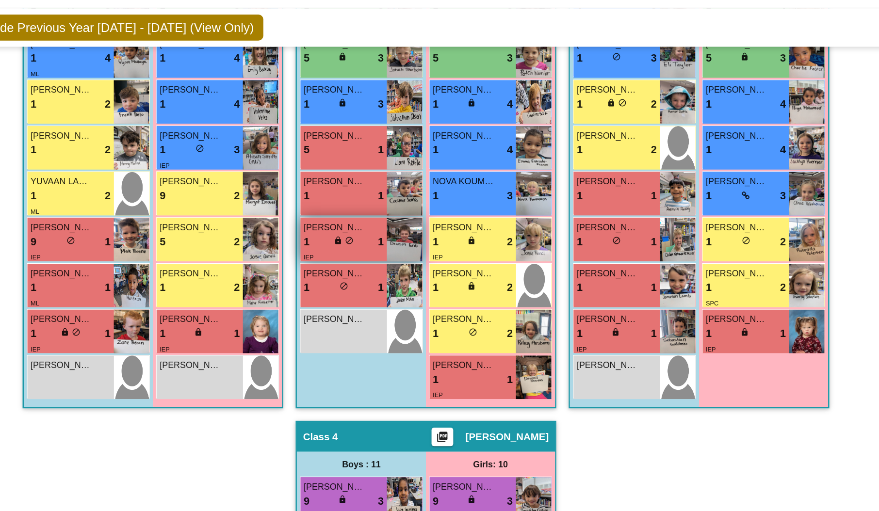
click at [386, 210] on div "1 lock do_not_disturb_alt 1" at bounding box center [375, 212] width 63 height 13
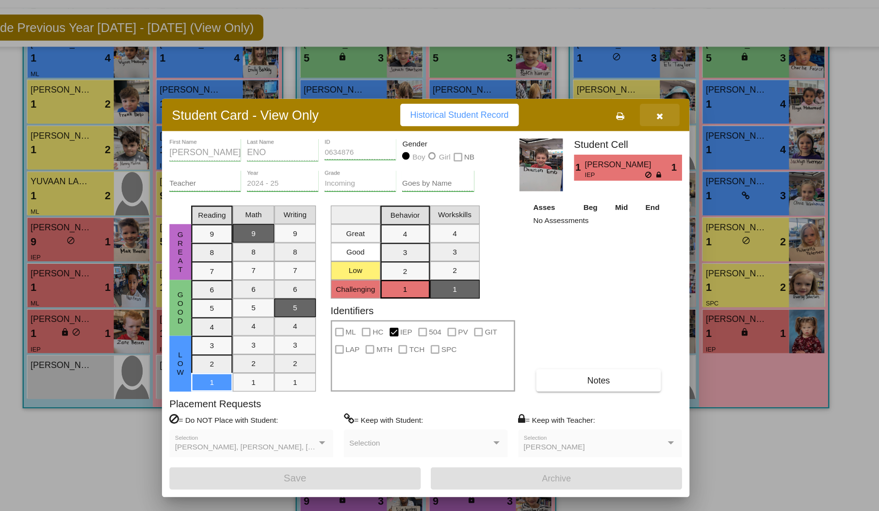
click at [624, 110] on icon "button" at bounding box center [622, 113] width 5 height 7
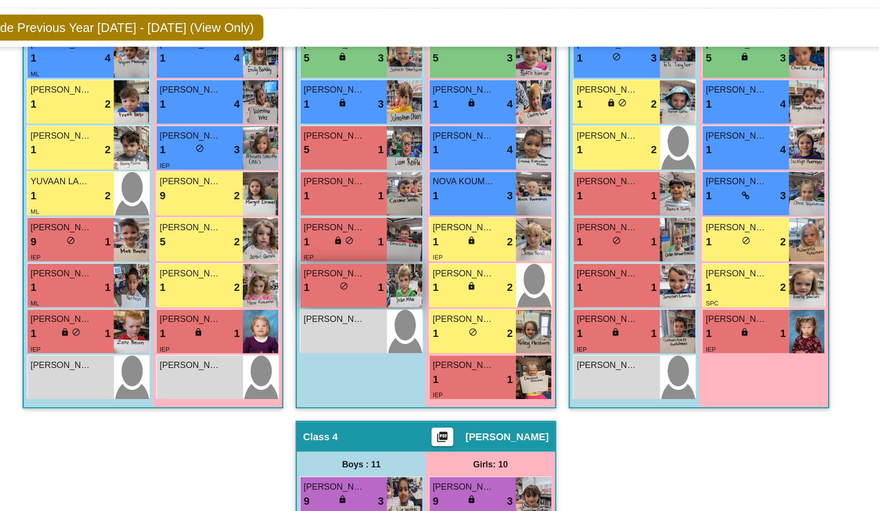
click at [391, 245] on div "1 lock do_not_disturb_alt 1" at bounding box center [375, 247] width 63 height 13
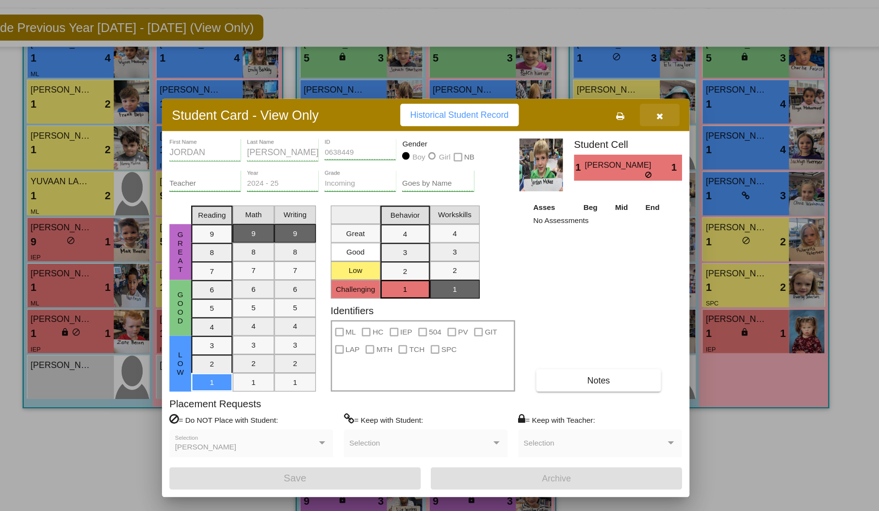
click at [620, 111] on icon "button" at bounding box center [622, 113] width 5 height 7
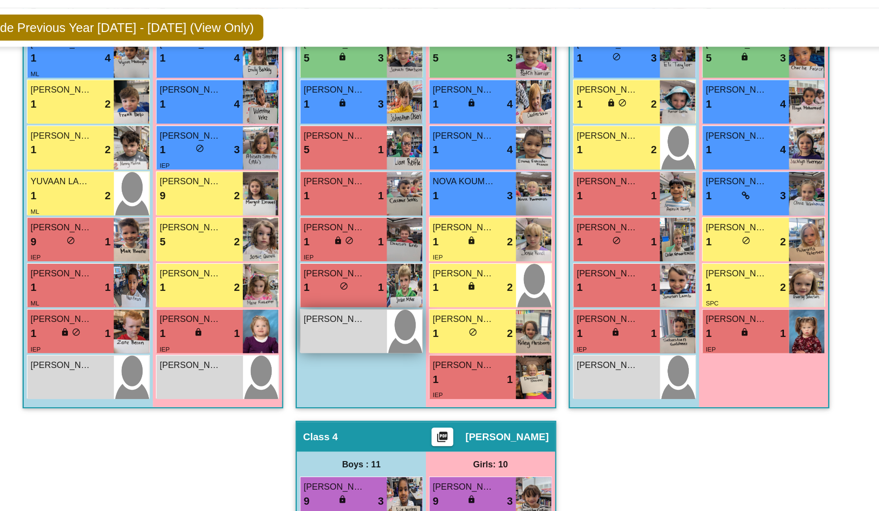
click at [377, 277] on div "[PERSON_NAME] lock do_not_disturb_alt" at bounding box center [374, 282] width 67 height 34
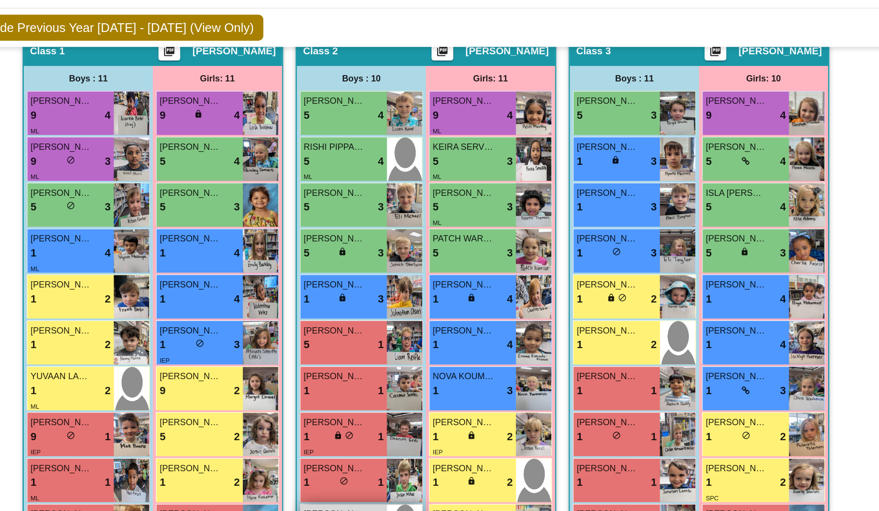
scroll to position [177, 0]
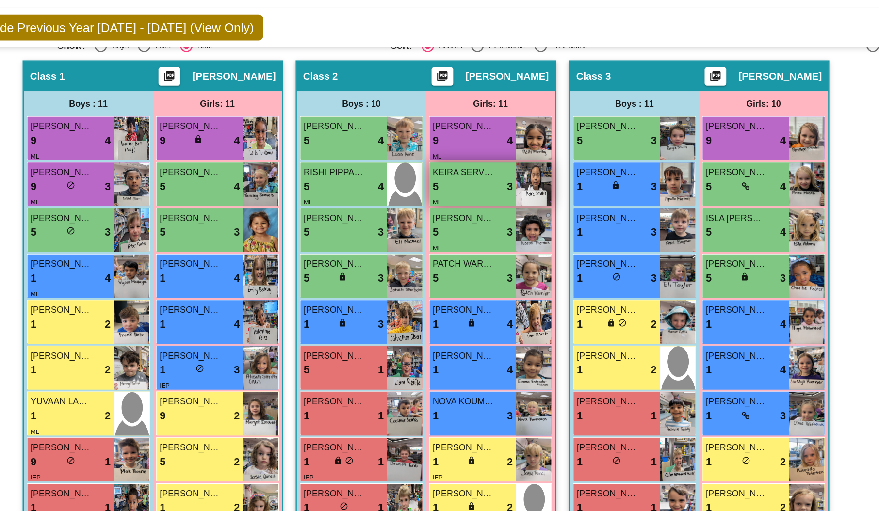
click at [489, 168] on div "5 lock do_not_disturb_alt 3" at bounding box center [476, 168] width 63 height 13
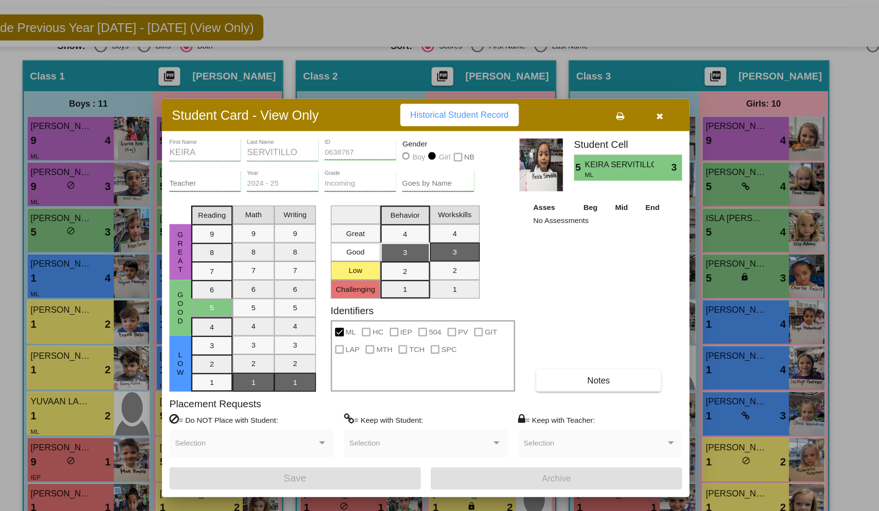
click at [627, 109] on button "button" at bounding box center [622, 112] width 31 height 17
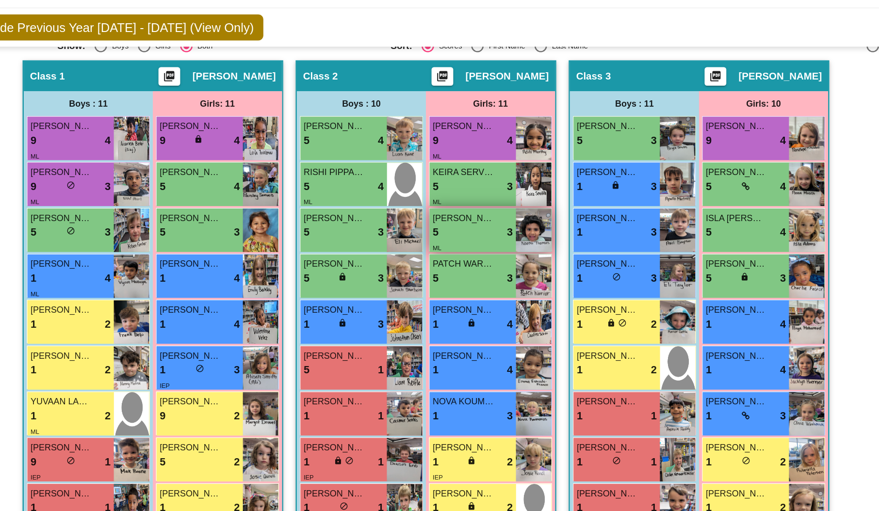
click at [487, 201] on div "5 lock do_not_disturb_alt 3" at bounding box center [476, 204] width 63 height 13
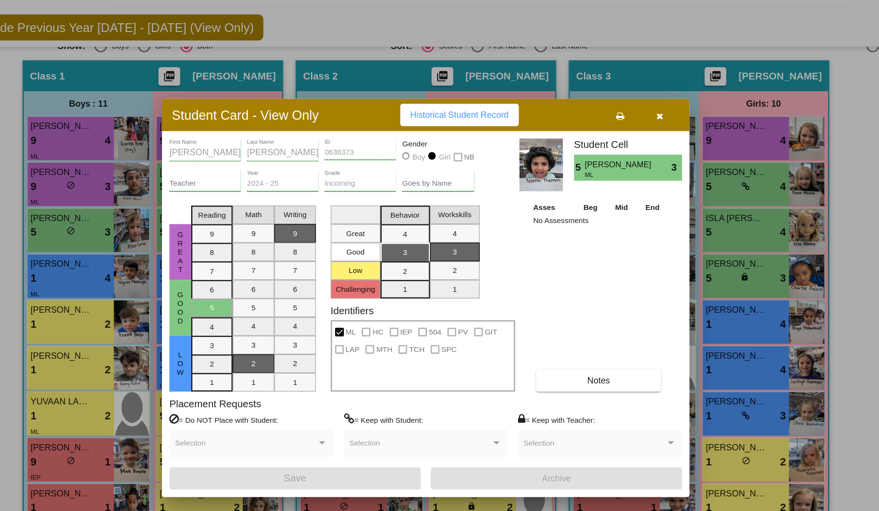
click at [623, 108] on button "button" at bounding box center [622, 112] width 31 height 17
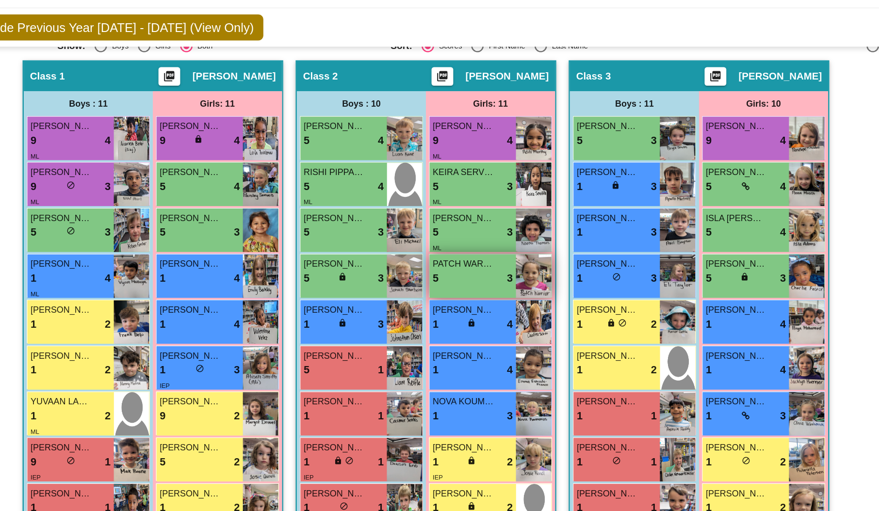
click at [482, 224] on span "PATCH WARRIOR" at bounding box center [469, 229] width 48 height 10
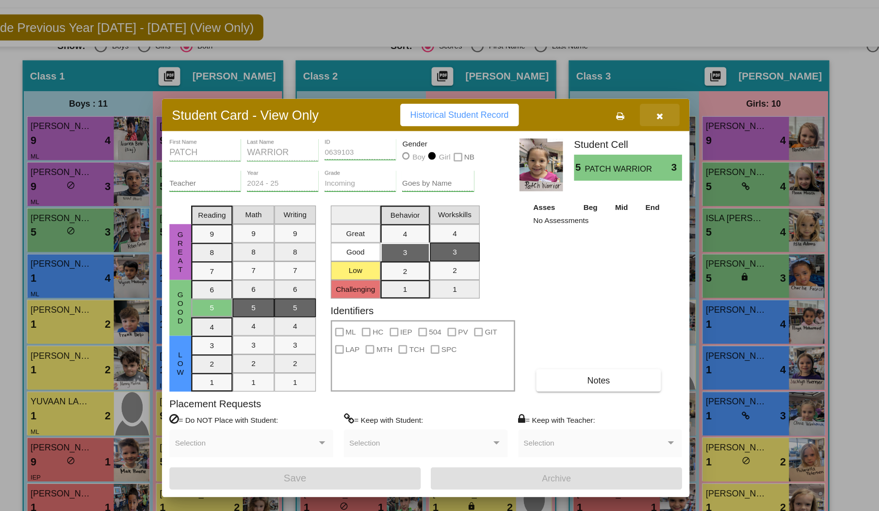
click at [620, 116] on icon "button" at bounding box center [622, 113] width 5 height 7
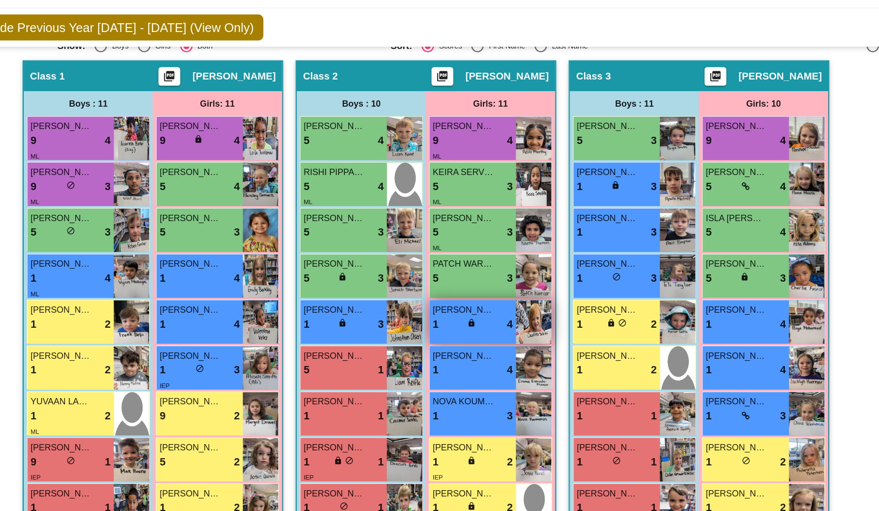
click at [473, 272] on span "lock" at bounding box center [474, 275] width 7 height 7
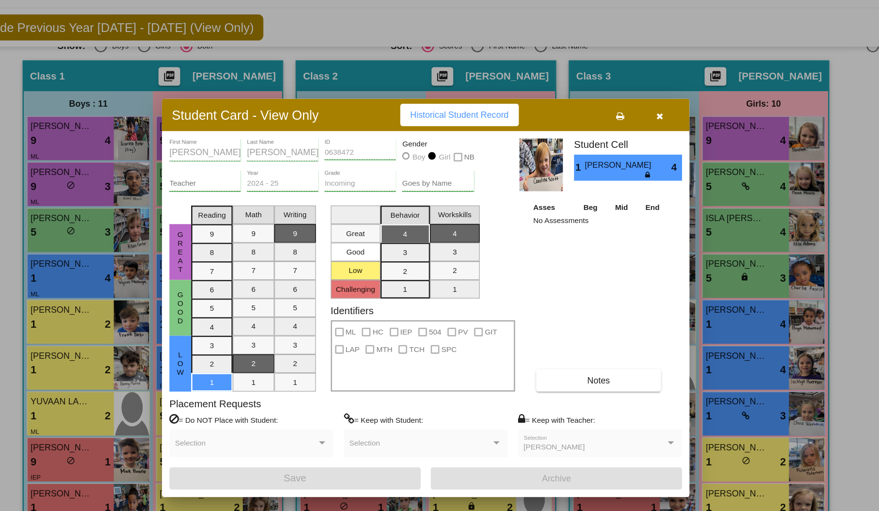
click at [621, 111] on icon "button" at bounding box center [622, 113] width 5 height 7
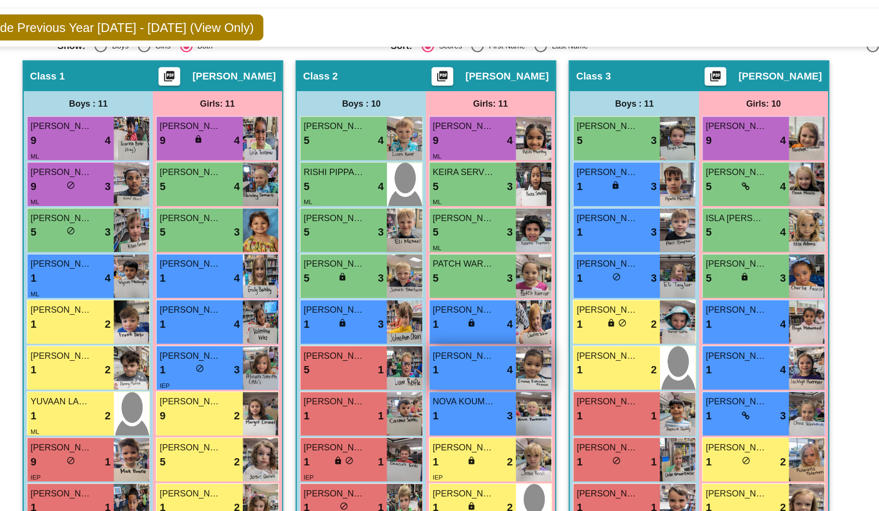
click at [483, 316] on div "1 lock do_not_disturb_alt 4" at bounding box center [476, 312] width 63 height 13
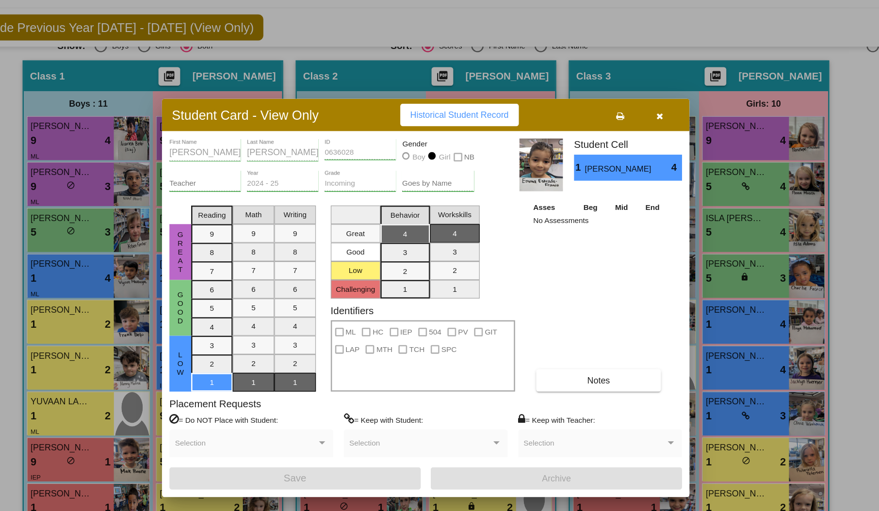
click at [618, 113] on button "button" at bounding box center [622, 112] width 31 height 17
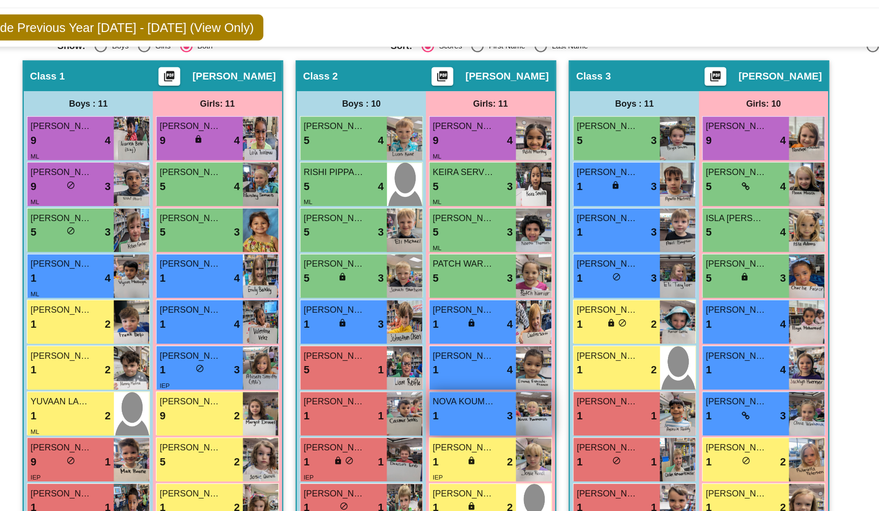
click at [467, 348] on div "1 lock do_not_disturb_alt 3" at bounding box center [476, 348] width 63 height 13
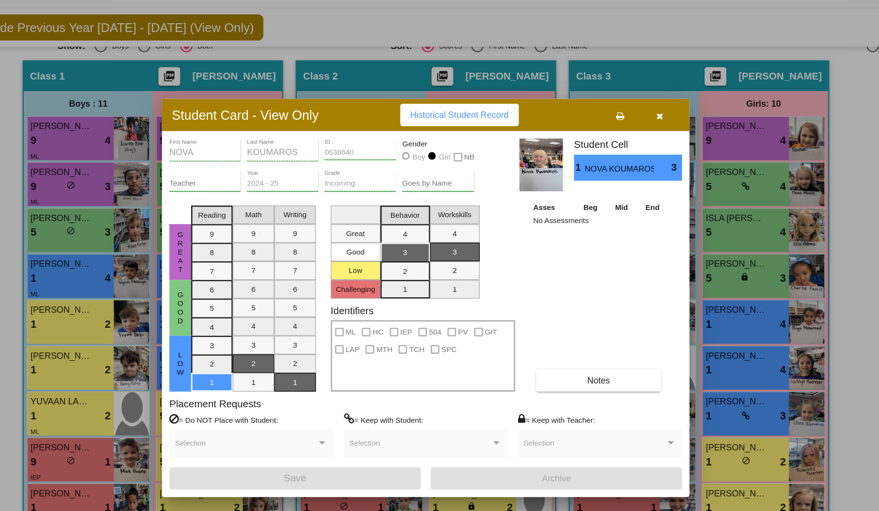
click at [623, 110] on icon "button" at bounding box center [622, 113] width 5 height 7
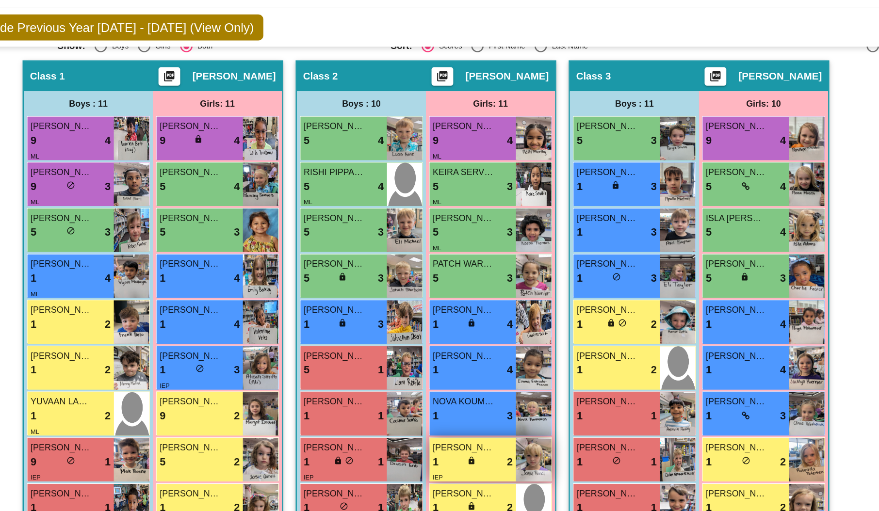
click at [483, 373] on span "[PERSON_NAME]" at bounding box center [469, 373] width 48 height 10
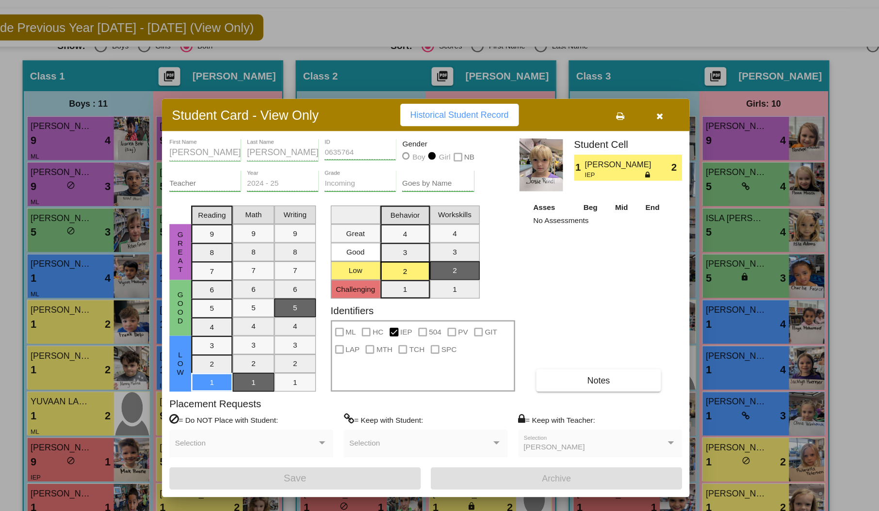
click at [621, 112] on icon "button" at bounding box center [622, 113] width 5 height 7
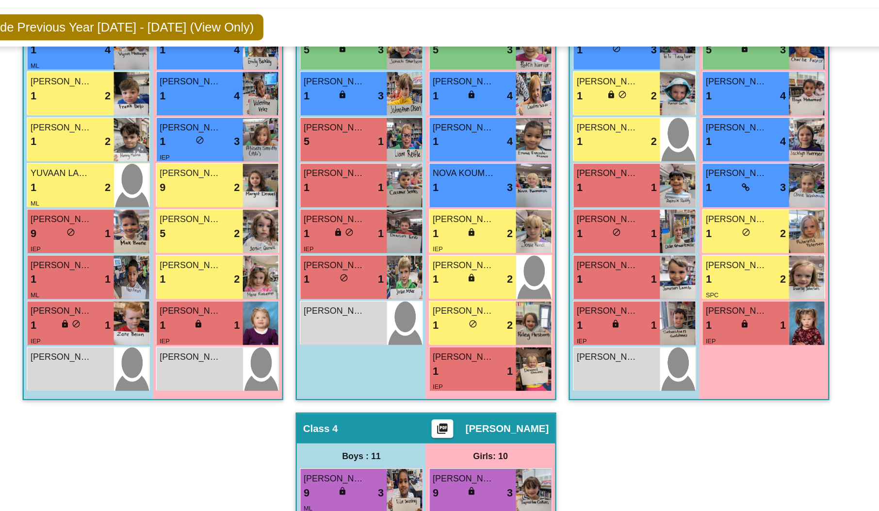
scroll to position [359, 0]
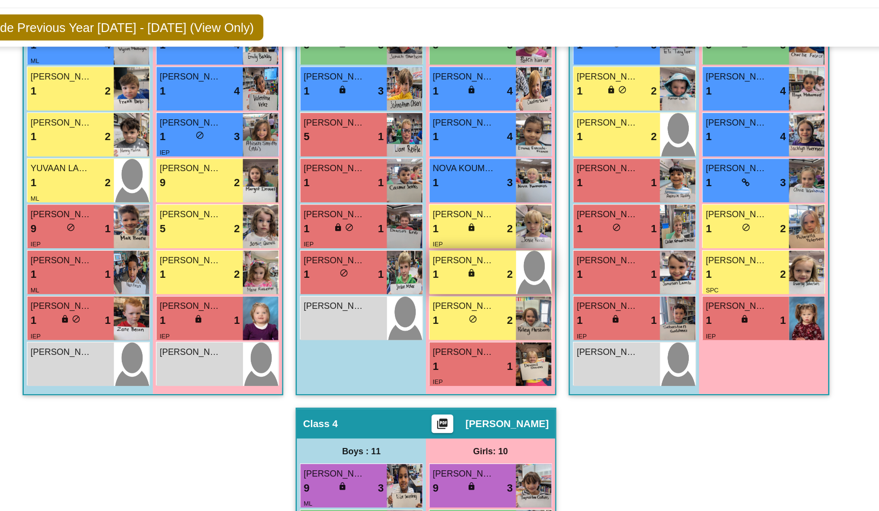
click at [497, 219] on div "[PERSON_NAME] 1 lock do_not_disturb_alt 2" at bounding box center [475, 236] width 67 height 34
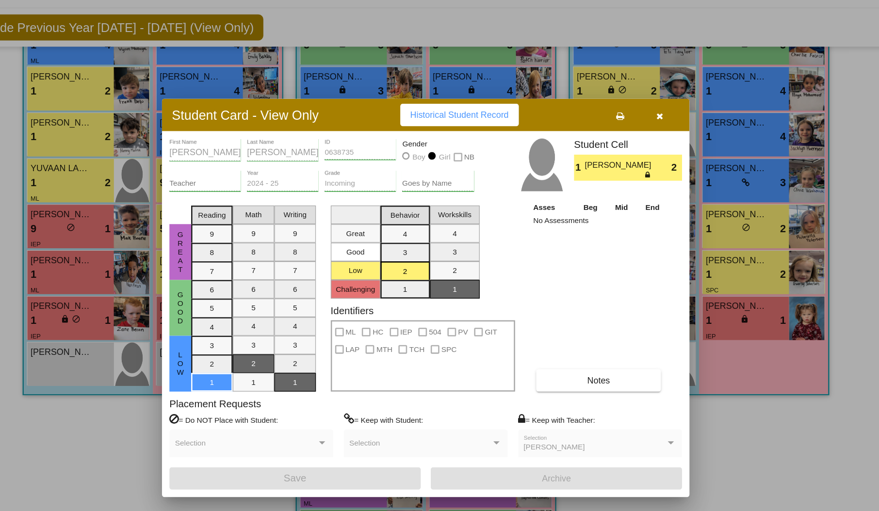
click at [624, 112] on icon "button" at bounding box center [622, 113] width 5 height 7
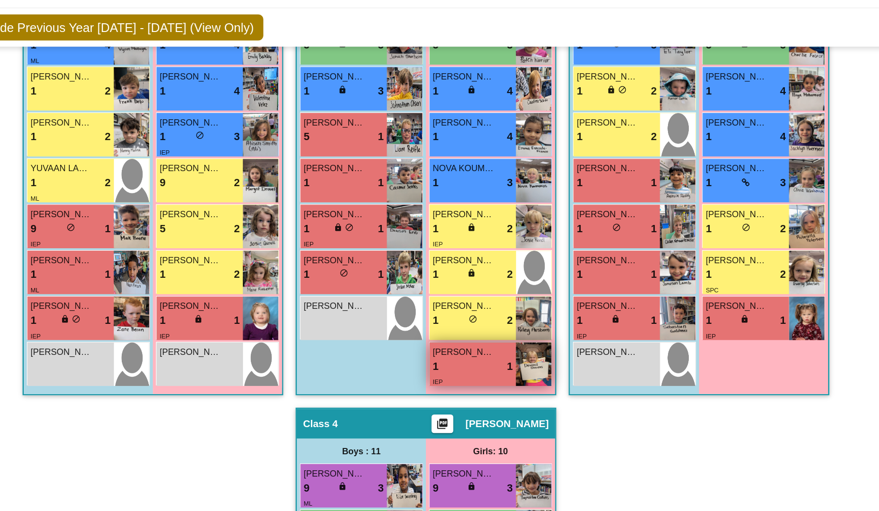
click at [482, 307] on div "1 lock do_not_disturb_alt 1" at bounding box center [476, 309] width 63 height 13
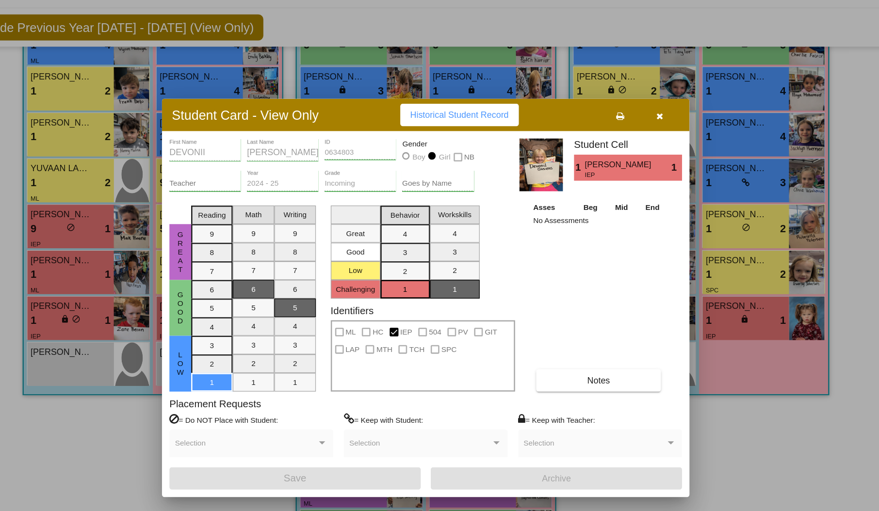
click at [620, 113] on icon "button" at bounding box center [622, 113] width 5 height 7
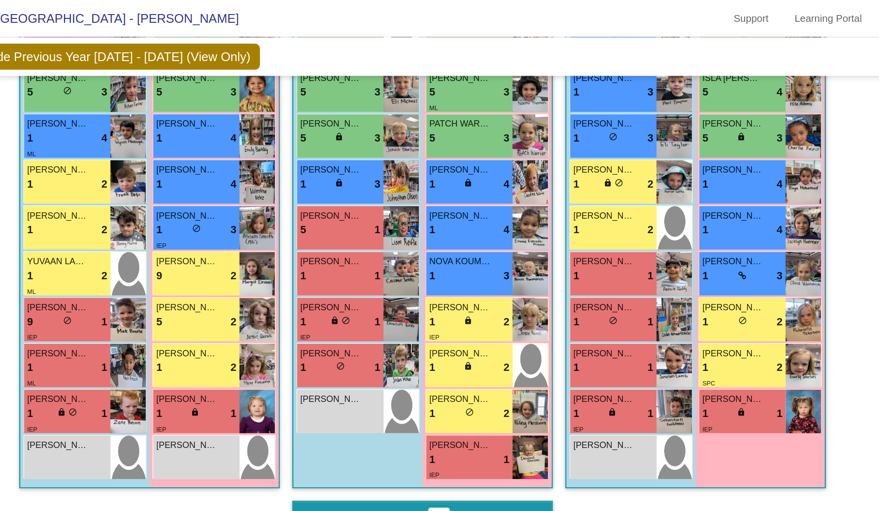
scroll to position [311, 0]
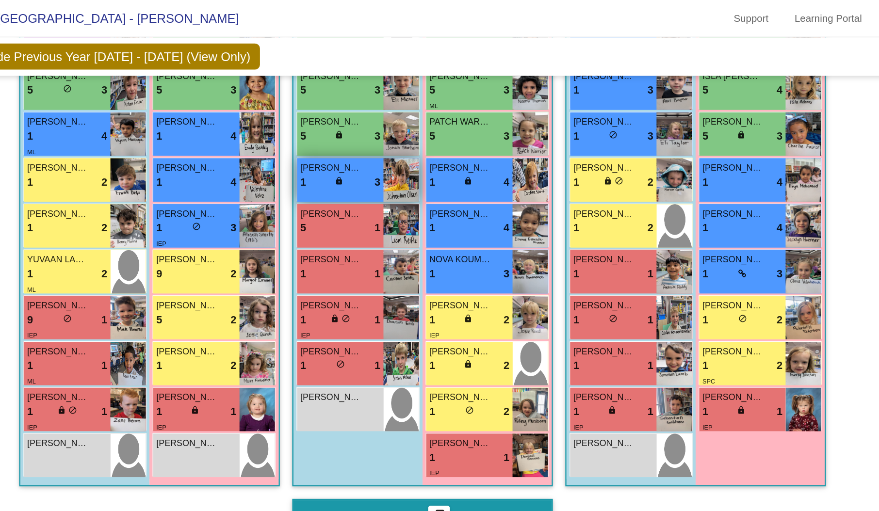
click at [361, 130] on span "[PERSON_NAME]" at bounding box center [368, 131] width 48 height 10
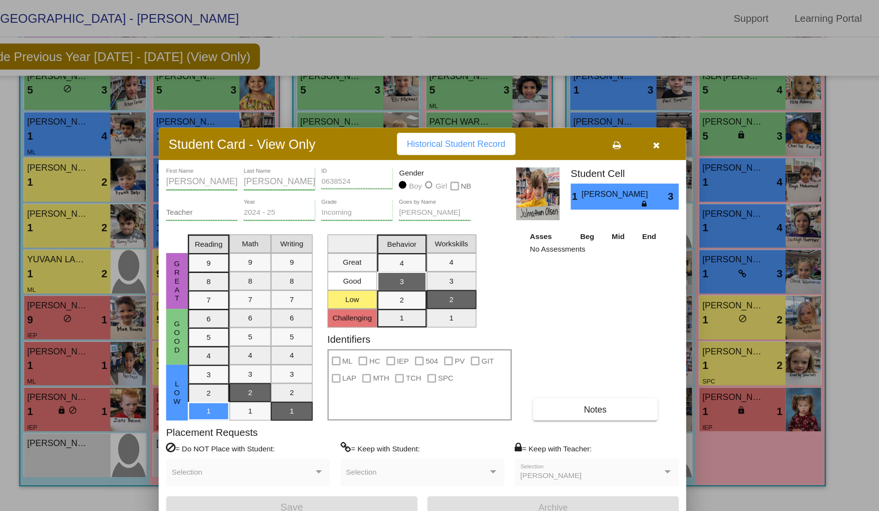
click at [620, 110] on icon "button" at bounding box center [622, 113] width 5 height 7
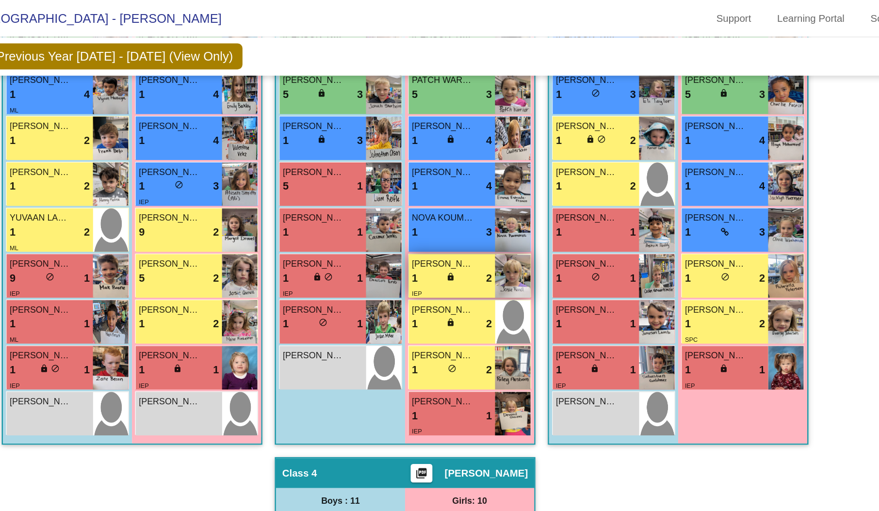
scroll to position [348, 0]
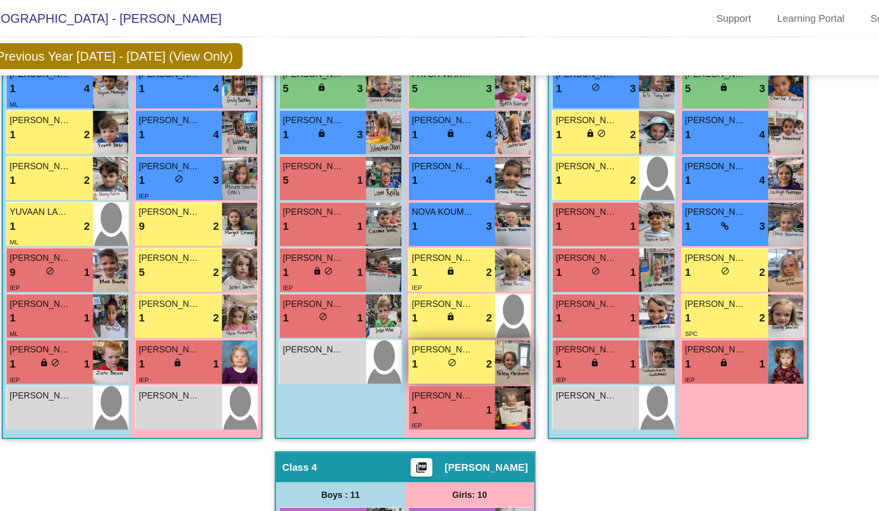
click at [482, 283] on div "1 lock do_not_disturb_alt 2" at bounding box center [476, 285] width 63 height 13
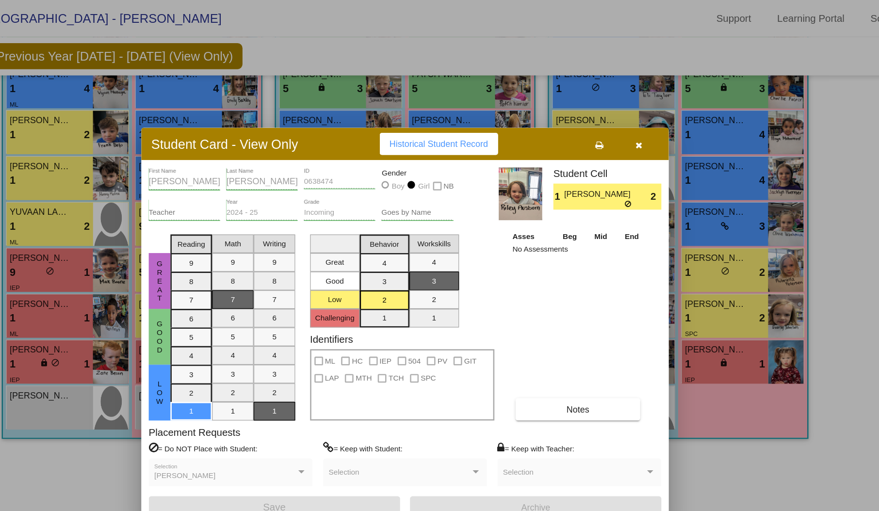
click at [624, 112] on icon "button" at bounding box center [622, 113] width 5 height 7
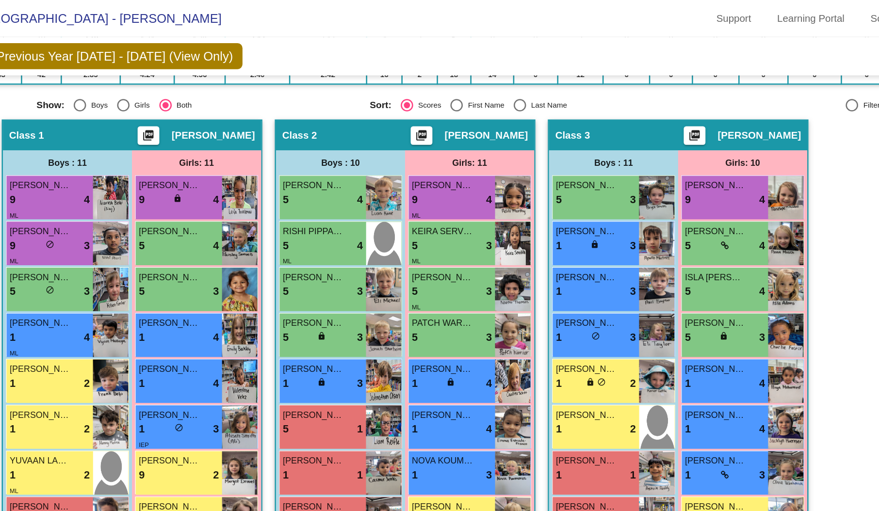
scroll to position [127, 0]
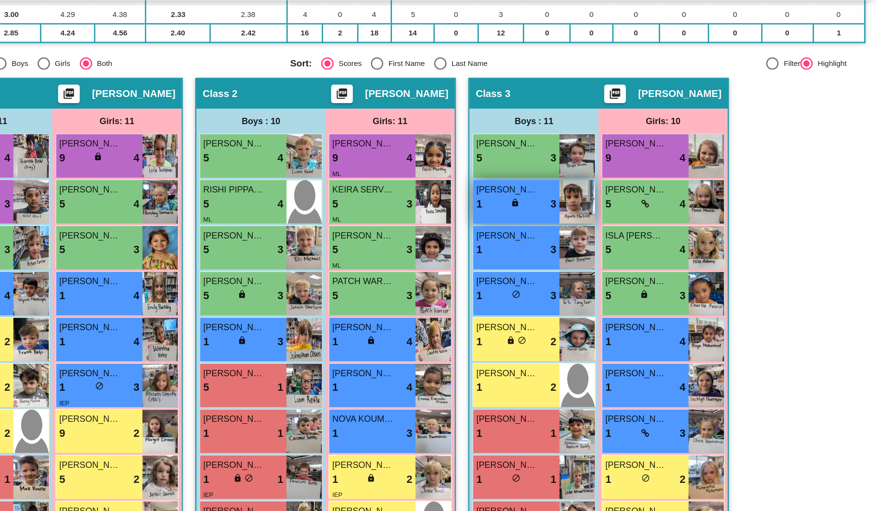
click at [598, 212] on div "1 lock do_not_disturb_alt 3" at bounding box center [588, 218] width 63 height 13
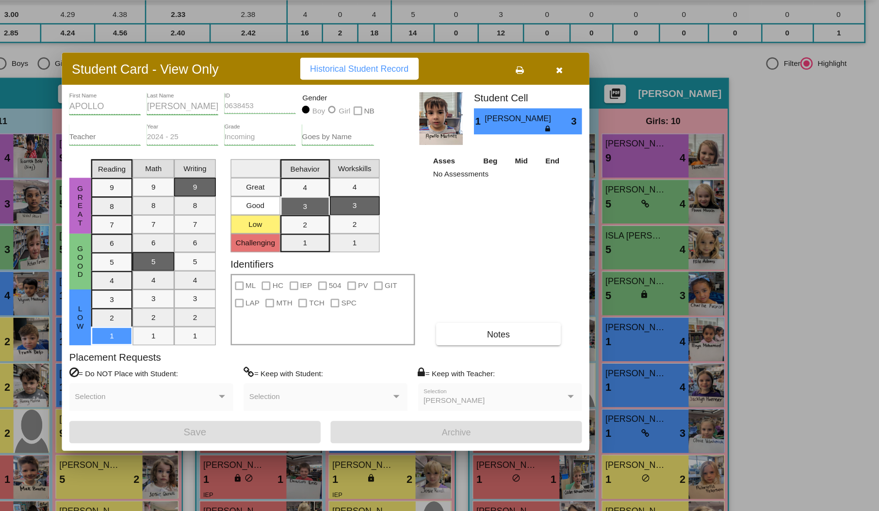
click at [620, 110] on icon "button" at bounding box center [622, 113] width 5 height 7
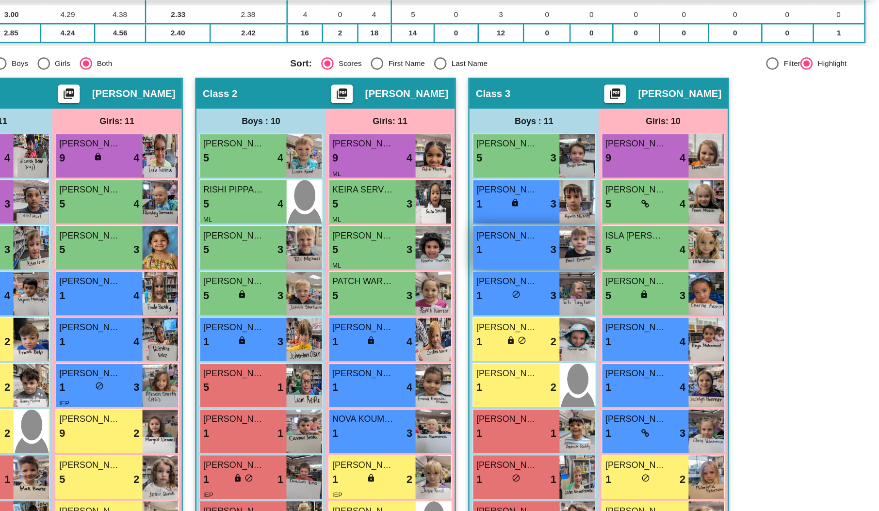
click at [588, 250] on div "1 lock do_not_disturb_alt 3" at bounding box center [588, 254] width 63 height 13
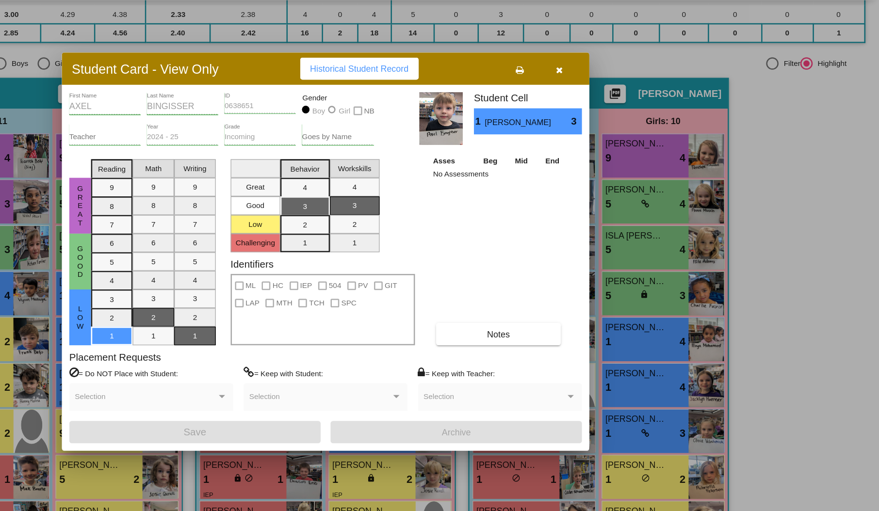
click at [625, 109] on button "button" at bounding box center [622, 112] width 31 height 17
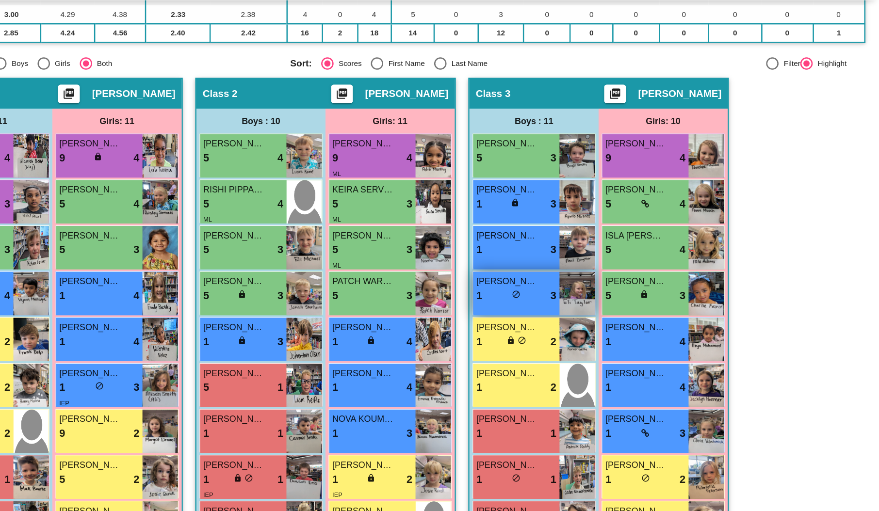
click at [601, 292] on div "1 lock do_not_disturb_alt 3" at bounding box center [588, 290] width 63 height 13
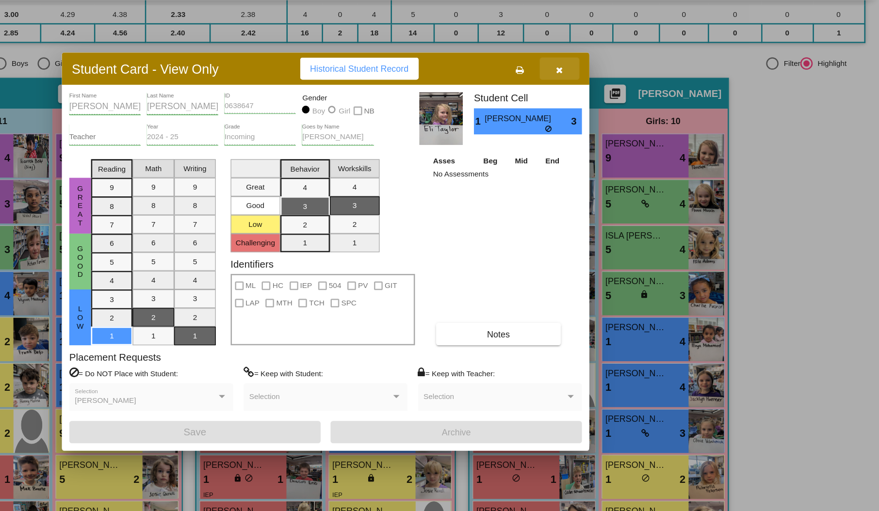
click at [622, 116] on span "button" at bounding box center [622, 113] width 5 height 8
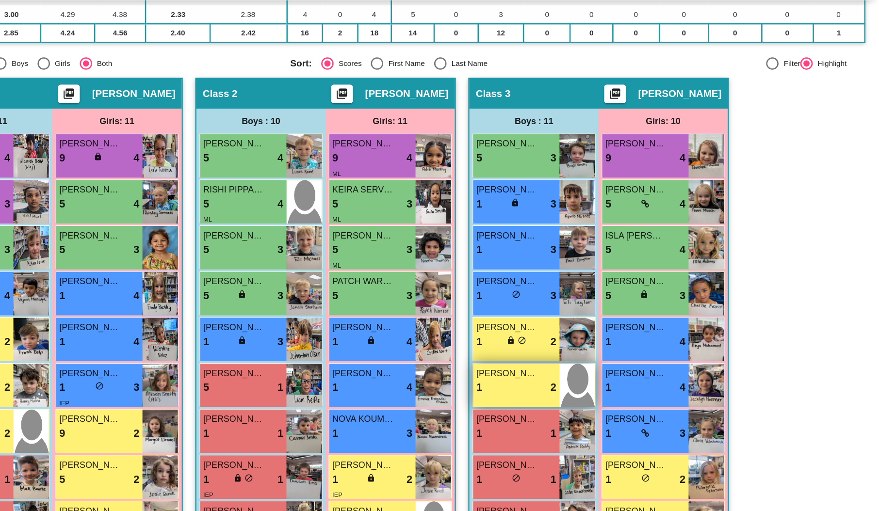
click at [591, 346] on span "[PERSON_NAME]" at bounding box center [581, 351] width 48 height 10
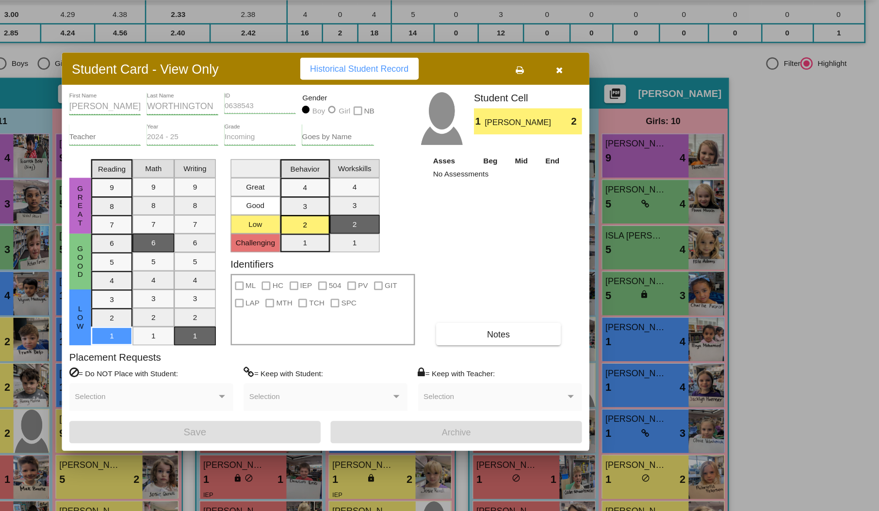
click at [623, 112] on icon "button" at bounding box center [622, 113] width 5 height 7
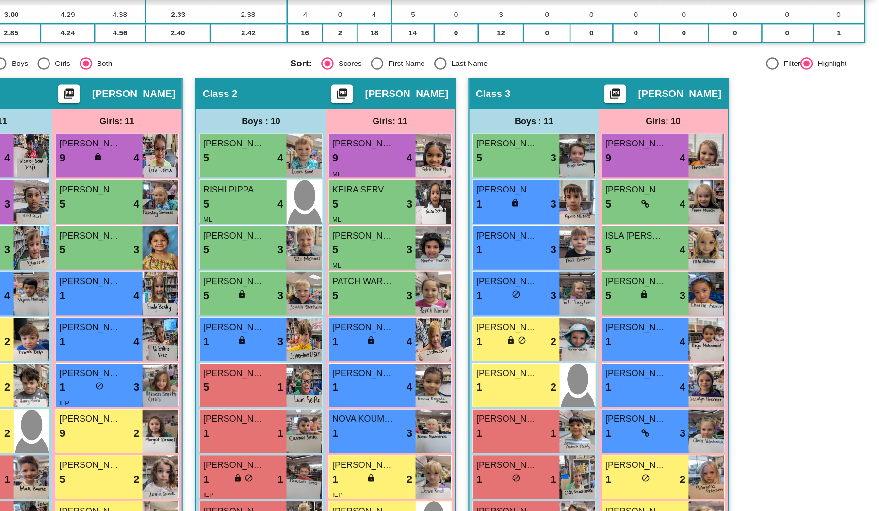
click at [623, 112] on mat-radio-group "Sort: Scores First Name Last Name" at bounding box center [538, 109] width 253 height 10
click at [625, 383] on img at bounding box center [636, 396] width 28 height 34
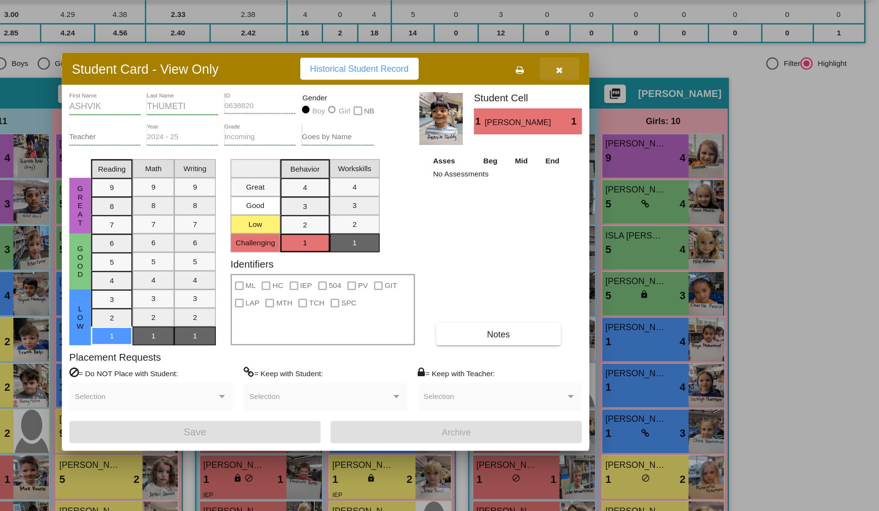
click at [623, 112] on icon "button" at bounding box center [622, 113] width 5 height 7
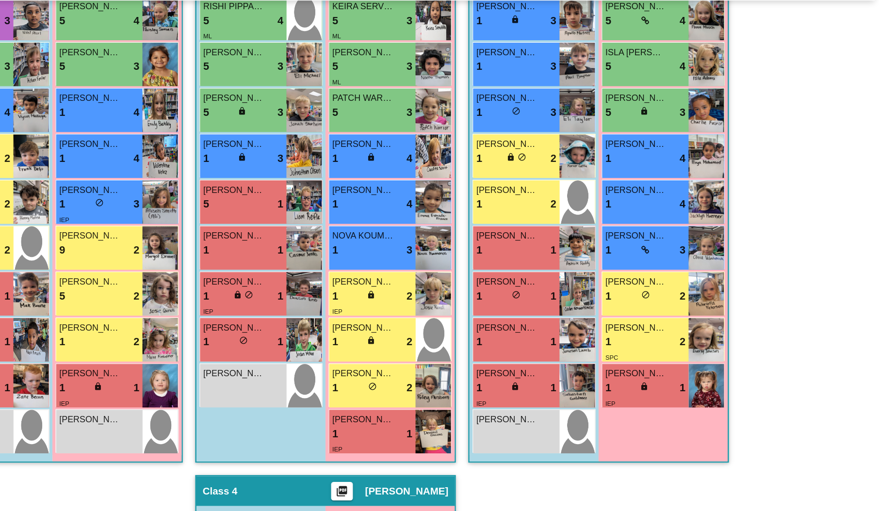
scroll to position [270, 0]
click at [591, 286] on div "1 lock do_not_disturb_alt 1" at bounding box center [588, 291] width 63 height 13
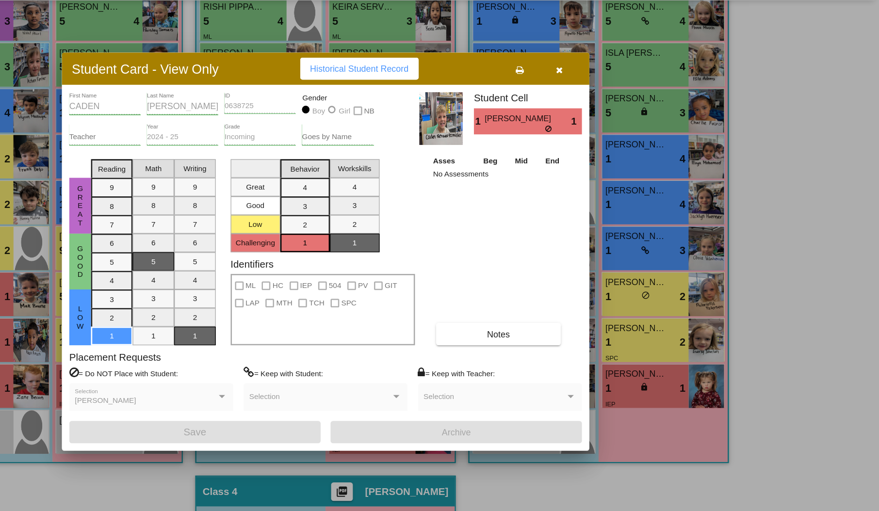
click at [624, 110] on icon "button" at bounding box center [622, 113] width 5 height 7
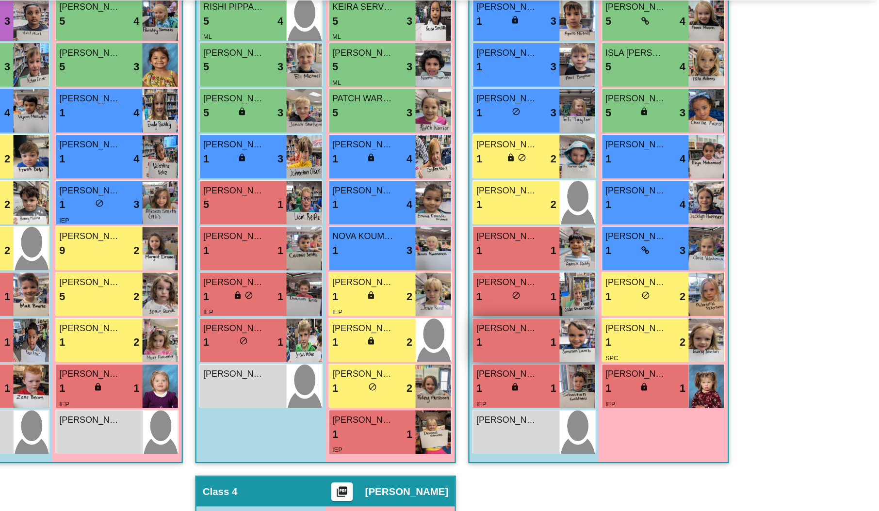
click at [584, 323] on div "1 lock do_not_disturb_alt 1" at bounding box center [588, 326] width 63 height 13
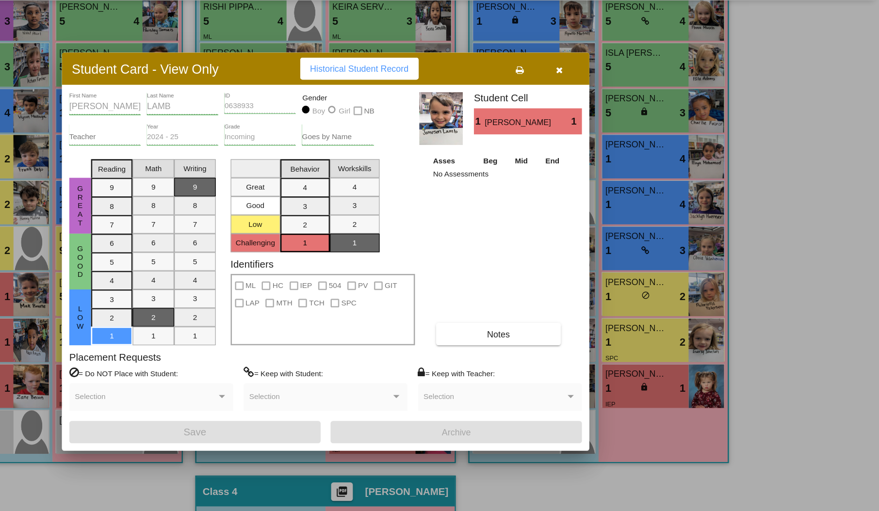
click at [624, 112] on icon "button" at bounding box center [622, 113] width 5 height 7
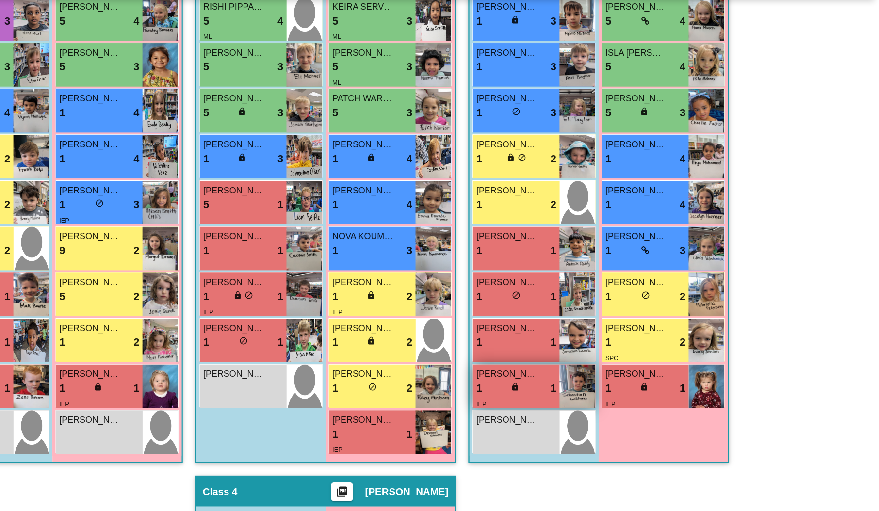
click at [584, 366] on div "lock do_not_disturb_alt" at bounding box center [588, 362] width 9 height 10
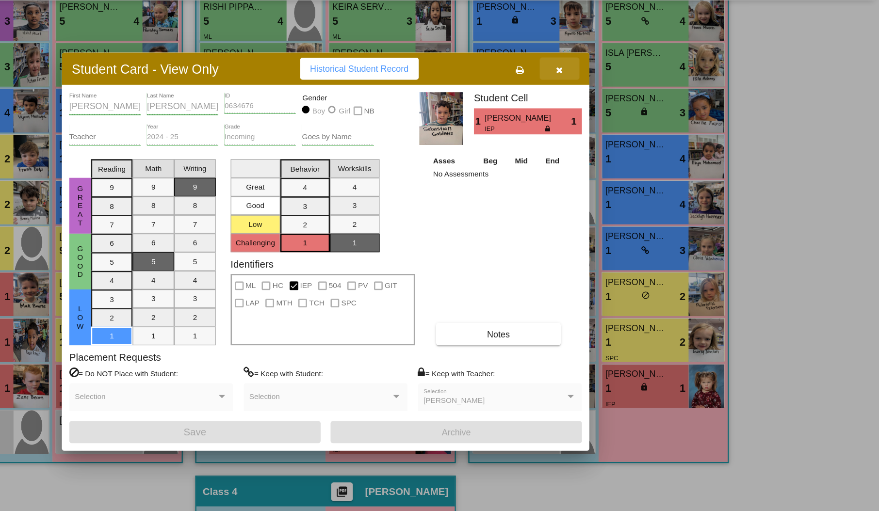
click at [624, 113] on icon "button" at bounding box center [622, 113] width 5 height 7
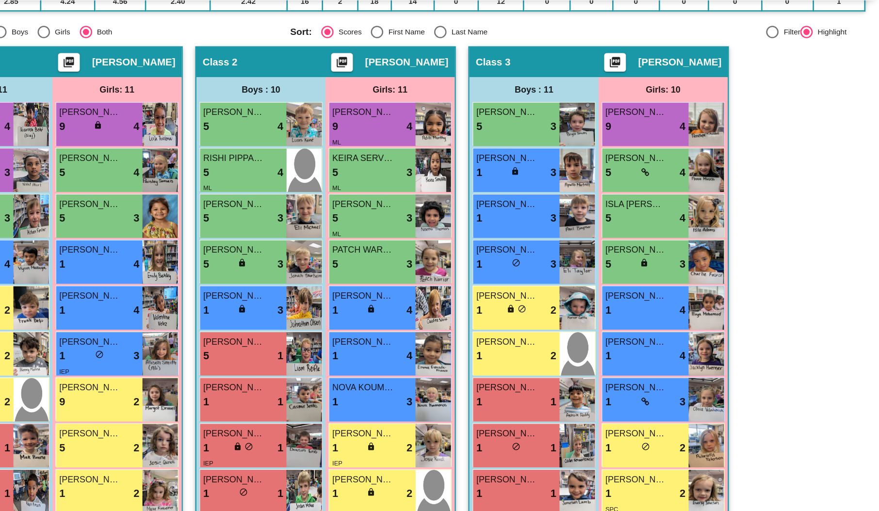
scroll to position [149, 0]
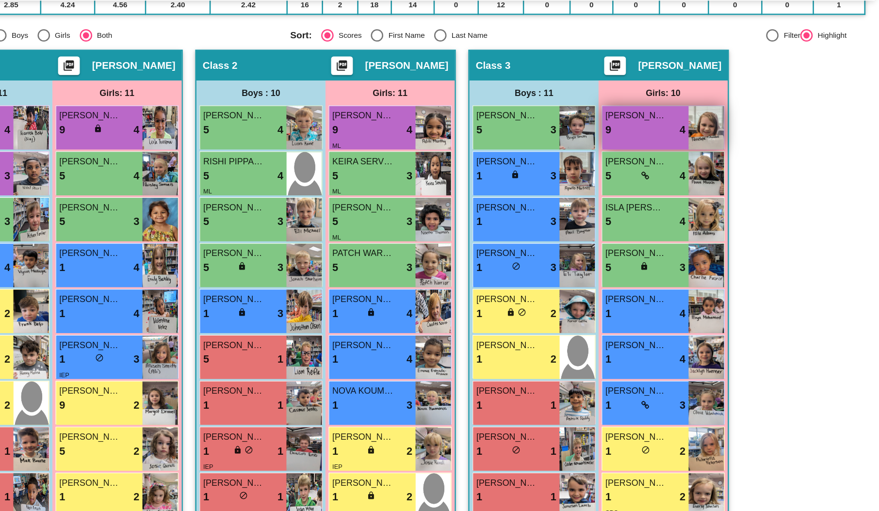
click at [699, 148] on span "[PERSON_NAME]" at bounding box center [682, 149] width 48 height 10
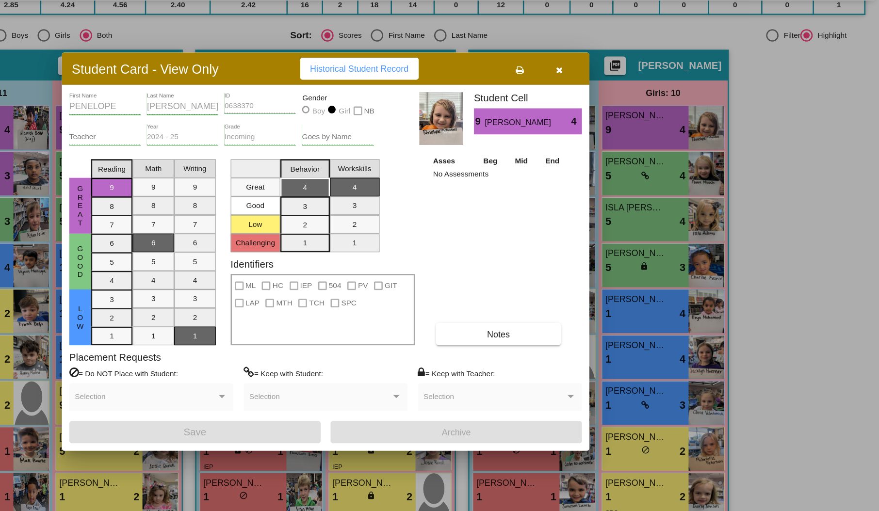
click at [624, 109] on button "button" at bounding box center [622, 112] width 31 height 17
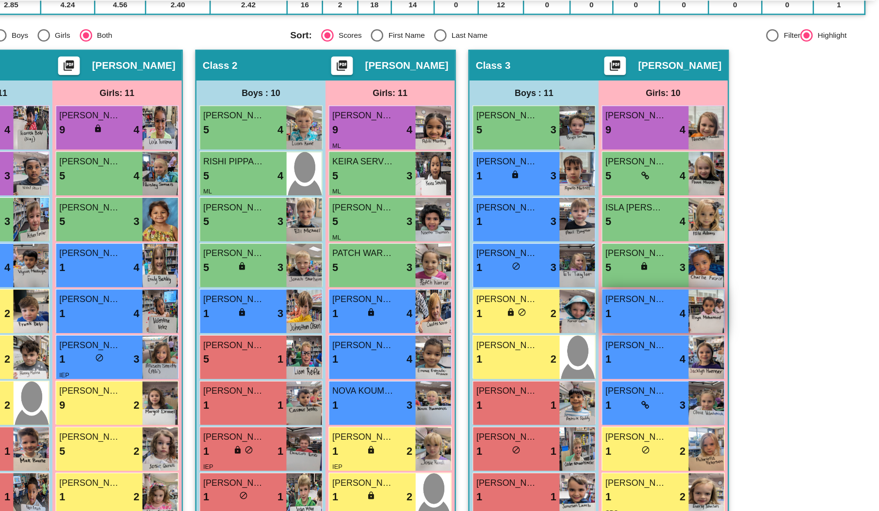
click at [693, 288] on span "[PERSON_NAME]" at bounding box center [682, 293] width 48 height 10
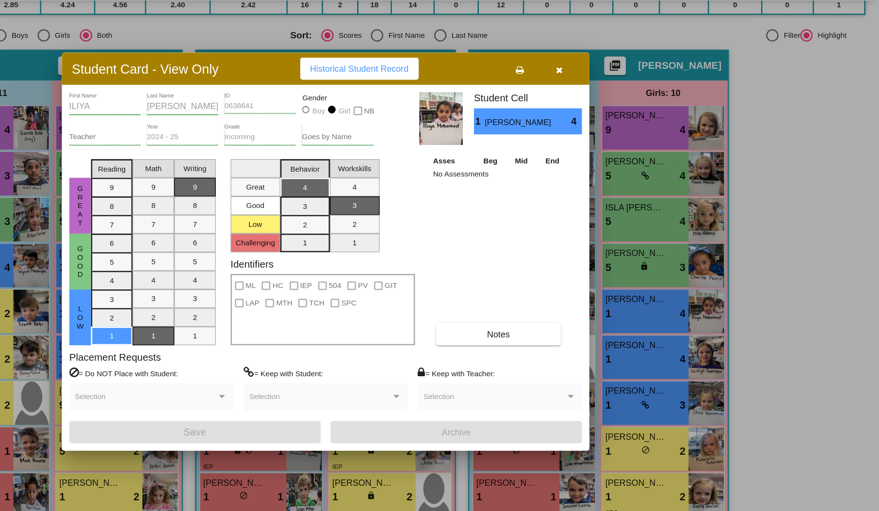
click at [620, 112] on icon "button" at bounding box center [622, 113] width 5 height 7
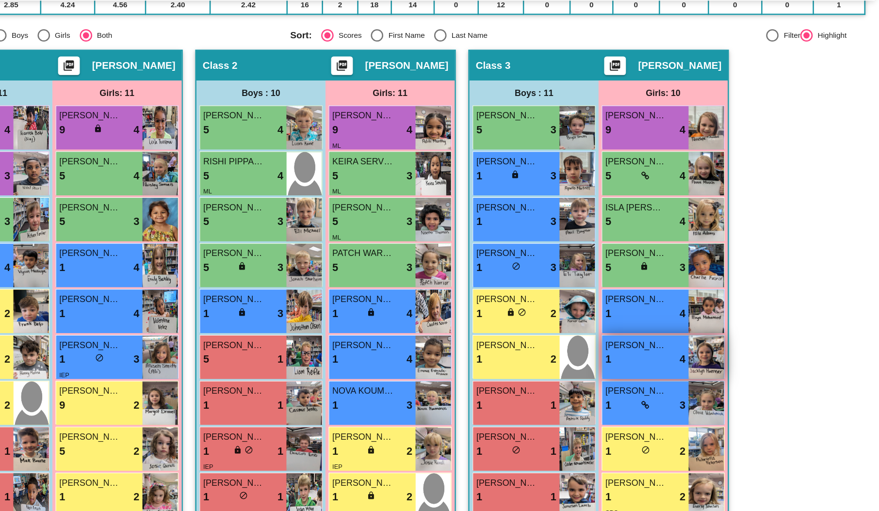
click at [665, 347] on div "[PERSON_NAME] 1 lock do_not_disturb_alt 4" at bounding box center [689, 338] width 67 height 34
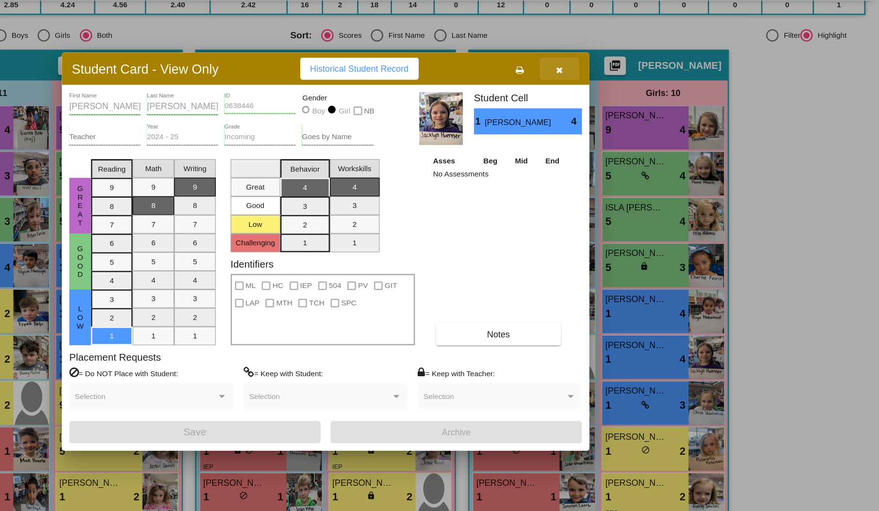
click at [621, 110] on icon "button" at bounding box center [622, 113] width 5 height 7
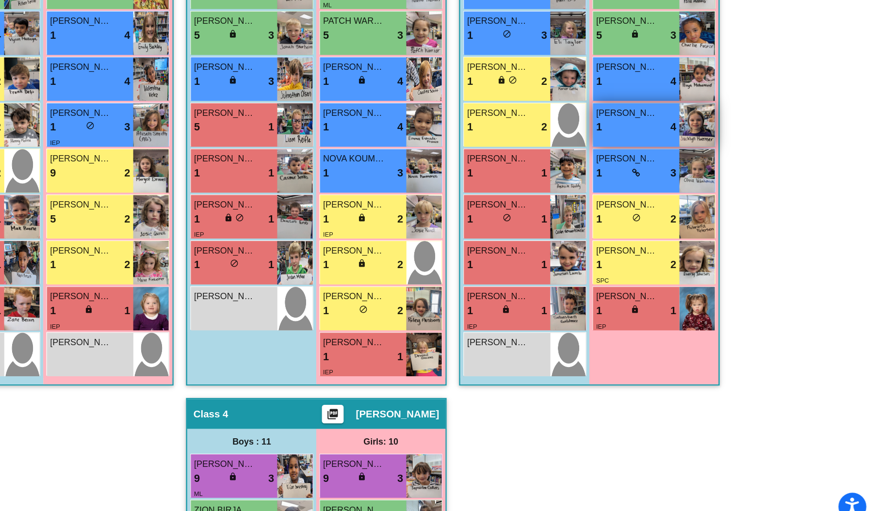
scroll to position [291, 0]
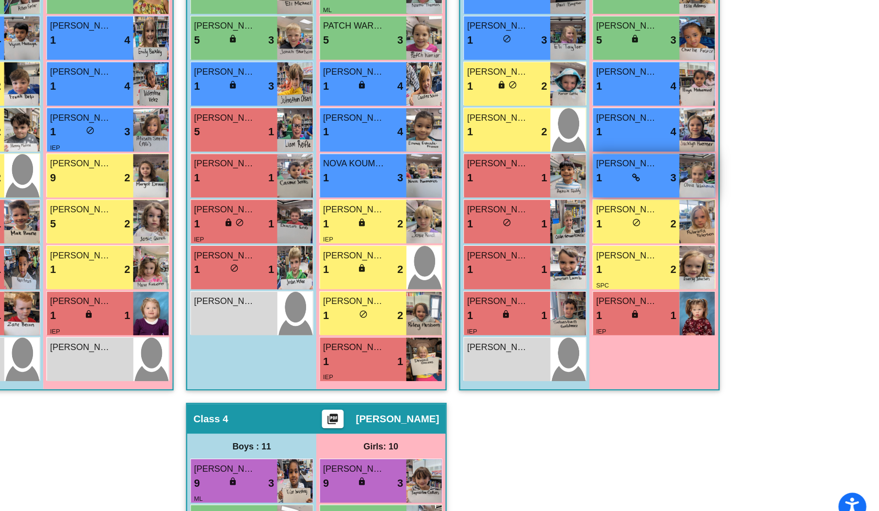
click at [690, 240] on div "[PERSON_NAME] 1 lock do_not_disturb_alt 3" at bounding box center [689, 232] width 67 height 34
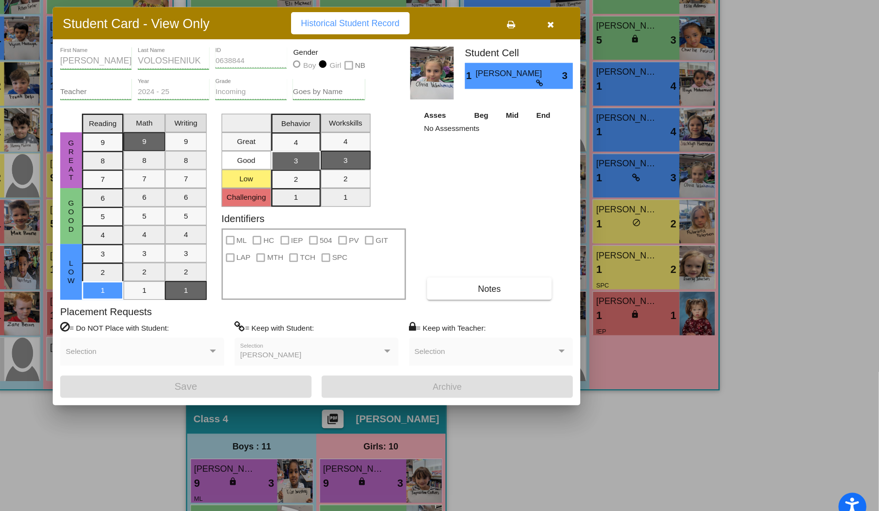
click at [618, 111] on button "button" at bounding box center [622, 112] width 31 height 17
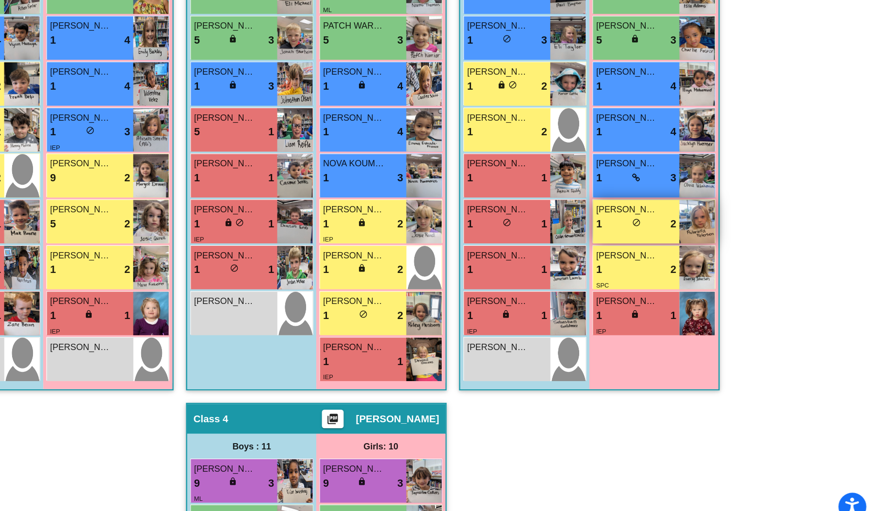
click at [707, 265] on div "1 lock do_not_disturb_alt 2" at bounding box center [689, 269] width 63 height 13
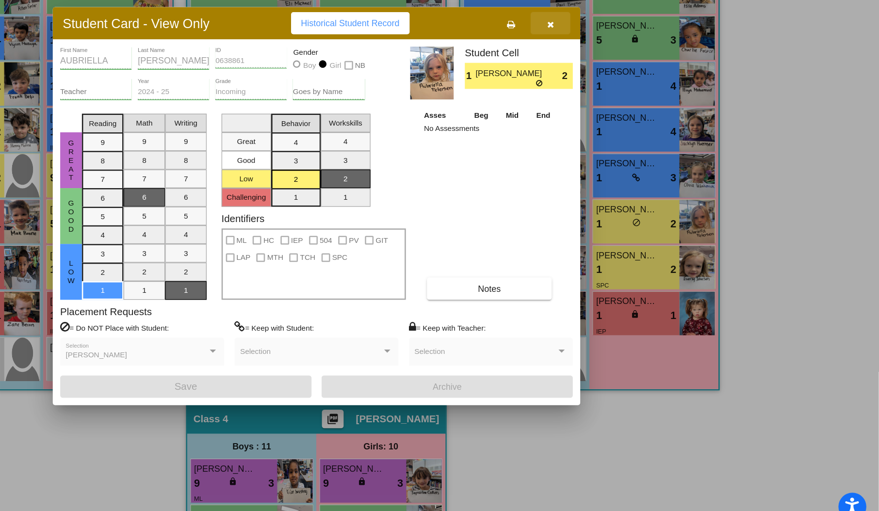
click at [623, 111] on icon "button" at bounding box center [622, 113] width 5 height 7
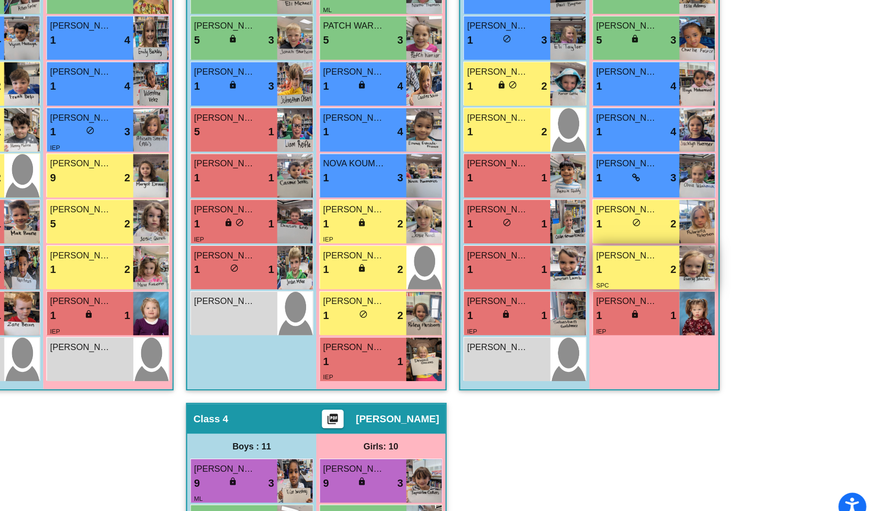
click at [710, 309] on div "1 lock do_not_disturb_alt 2" at bounding box center [689, 305] width 63 height 13
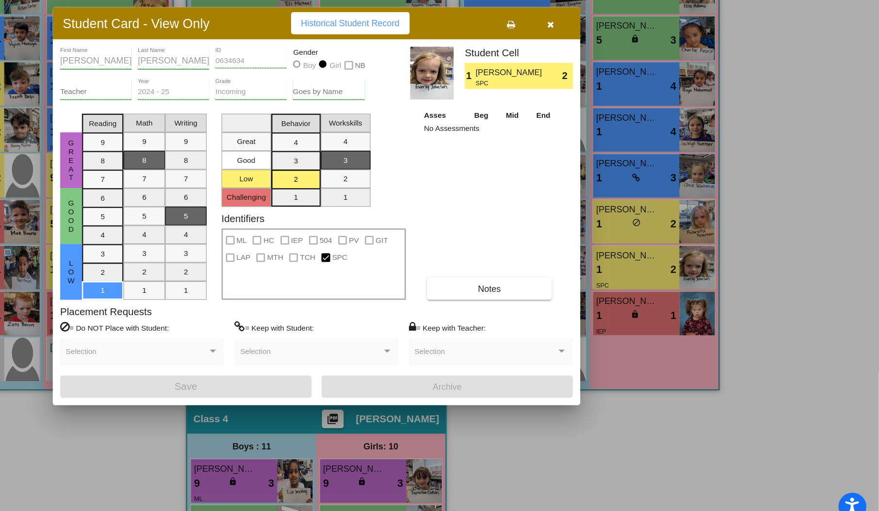
click at [624, 111] on button "button" at bounding box center [622, 112] width 31 height 17
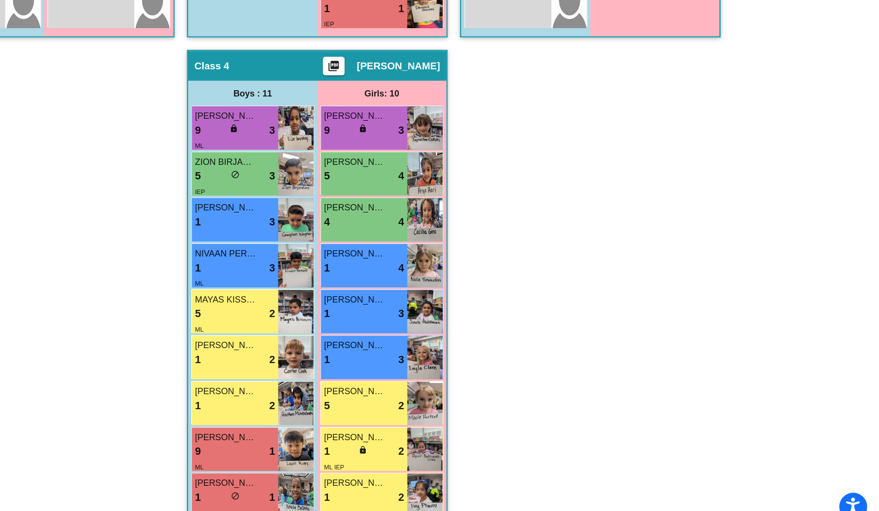
scroll to position [0, 0]
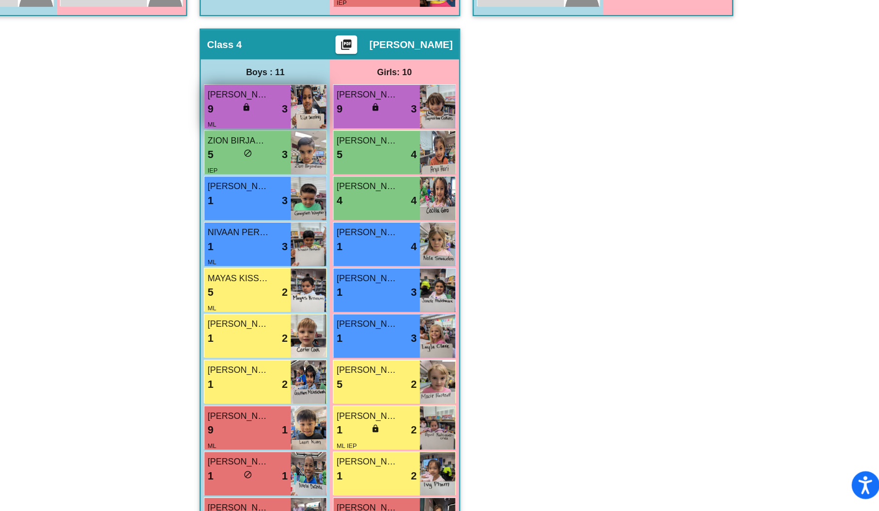
click at [344, 203] on div "ML" at bounding box center [347, 208] width 7 height 10
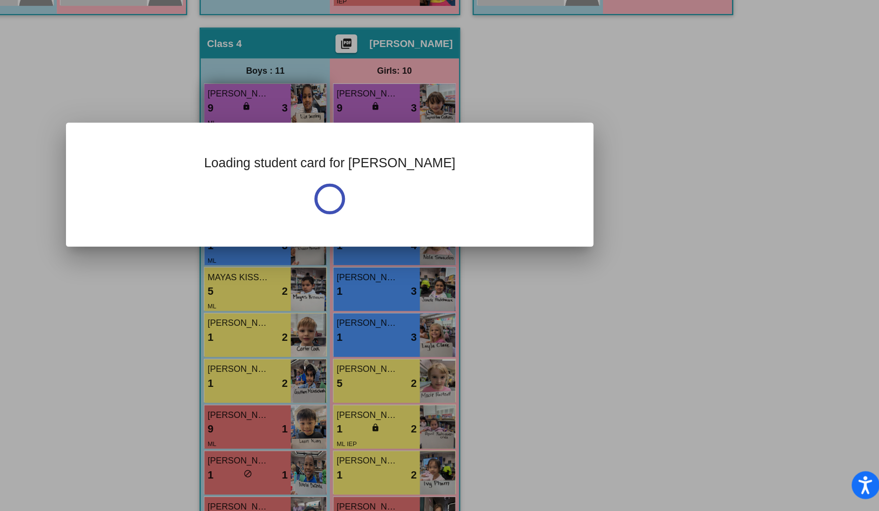
scroll to position [0, 0]
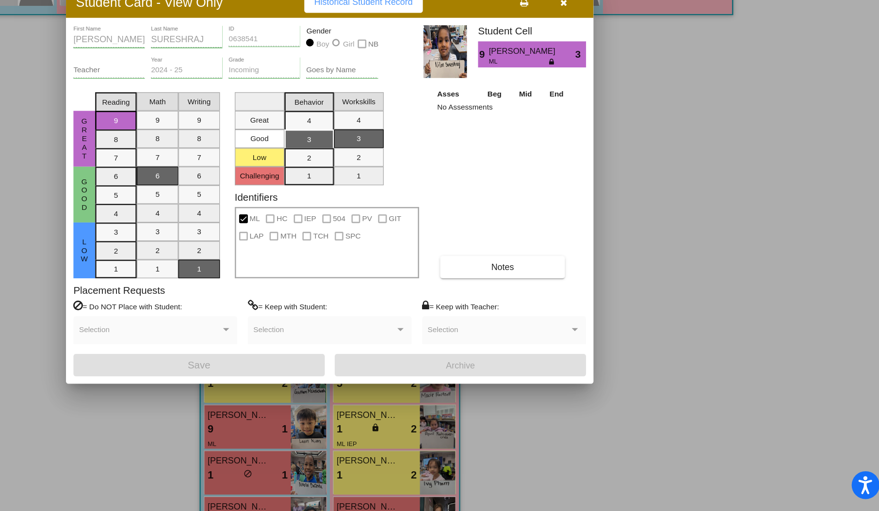
click at [620, 111] on icon "button" at bounding box center [622, 113] width 5 height 7
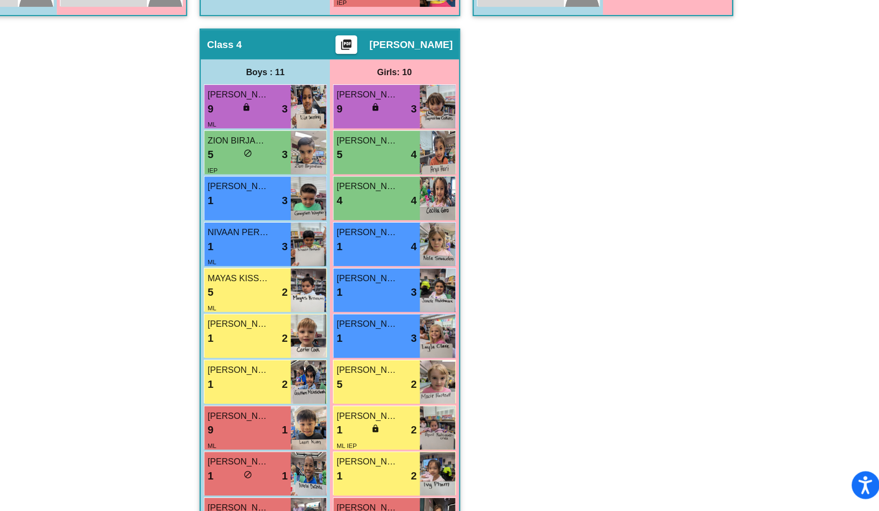
scroll to position [0, 0]
click at [362, 227] on div "5 lock do_not_disturb_alt 3" at bounding box center [375, 232] width 63 height 13
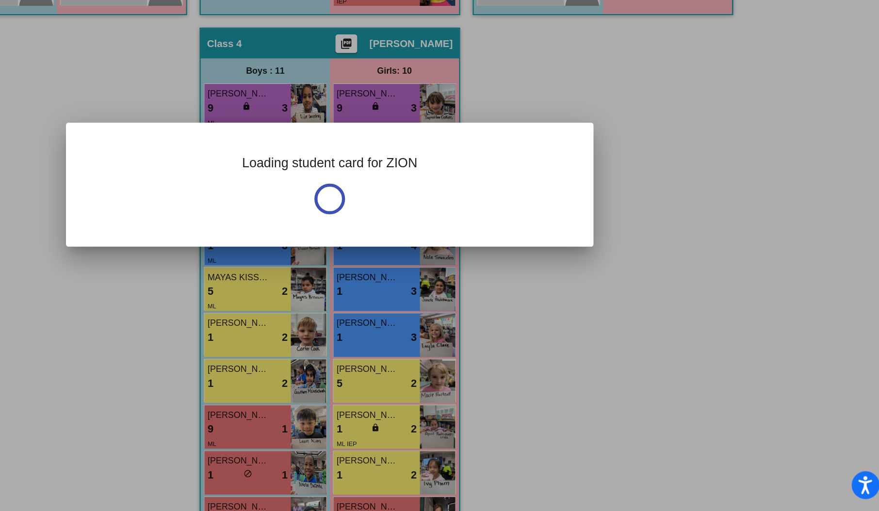
scroll to position [0, 0]
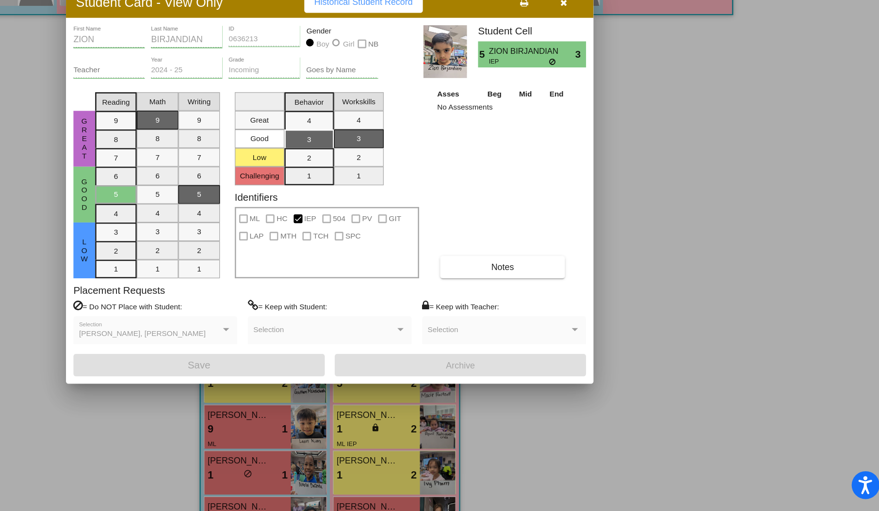
click at [623, 111] on icon "button" at bounding box center [622, 113] width 5 height 7
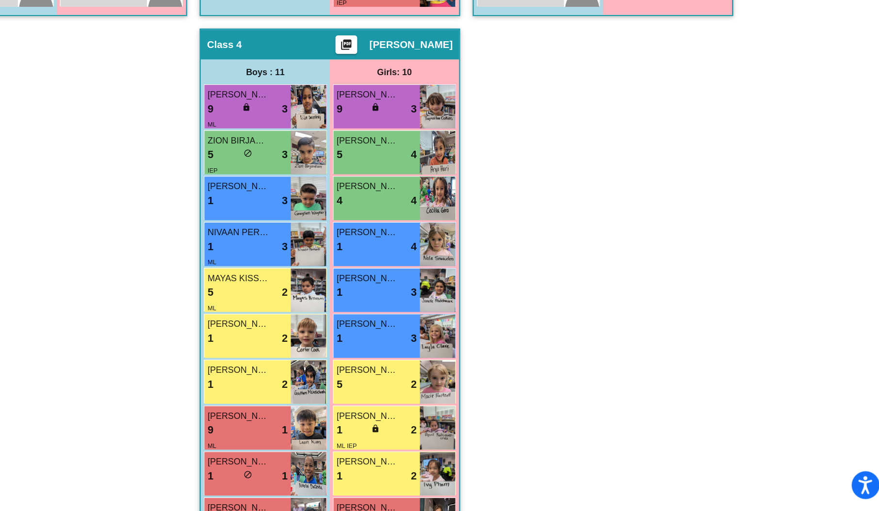
scroll to position [0, 0]
click at [375, 267] on div "1 lock do_not_disturb_alt 3" at bounding box center [375, 268] width 63 height 13
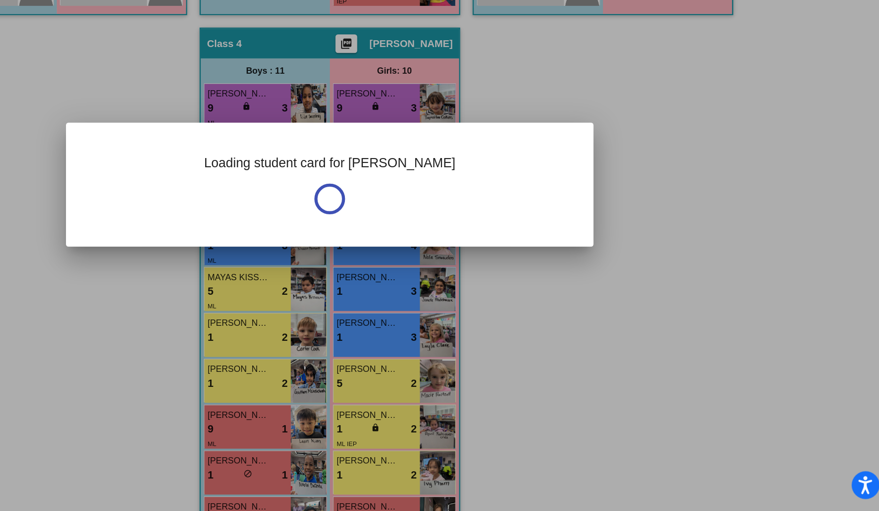
scroll to position [0, 0]
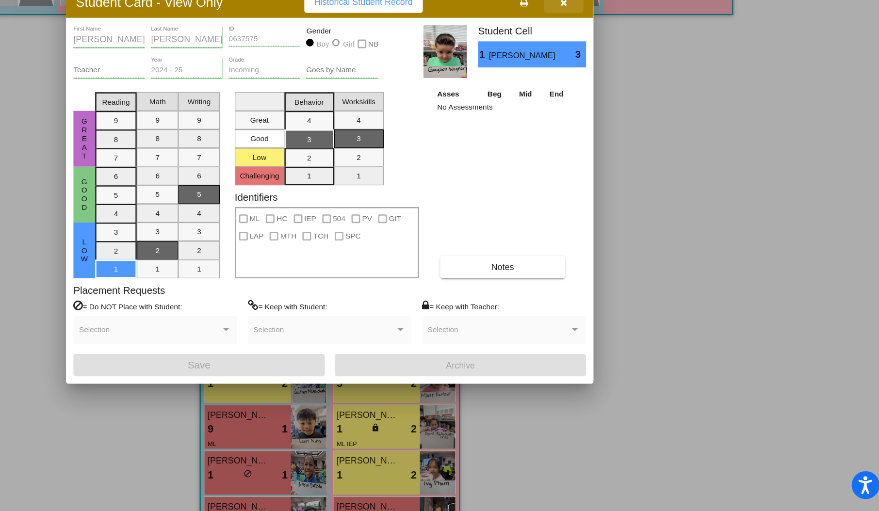
click at [618, 114] on button "button" at bounding box center [622, 112] width 31 height 17
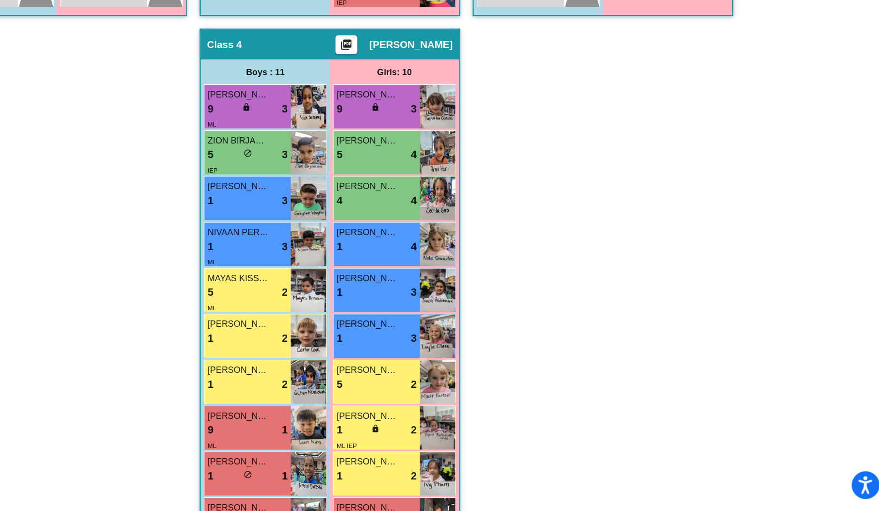
scroll to position [0, 0]
click at [394, 293] on div "NIVAAN PERNEEDI" at bounding box center [375, 293] width 63 height 10
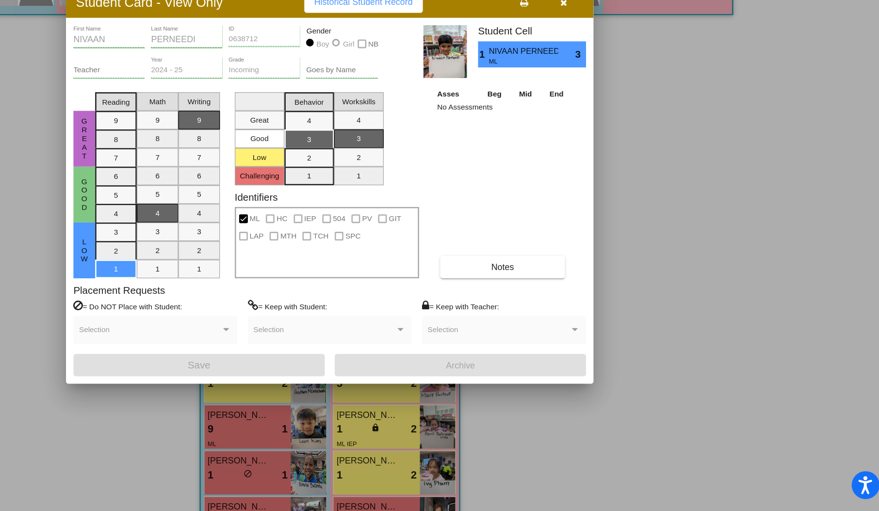
click at [624, 116] on span "button" at bounding box center [622, 113] width 5 height 8
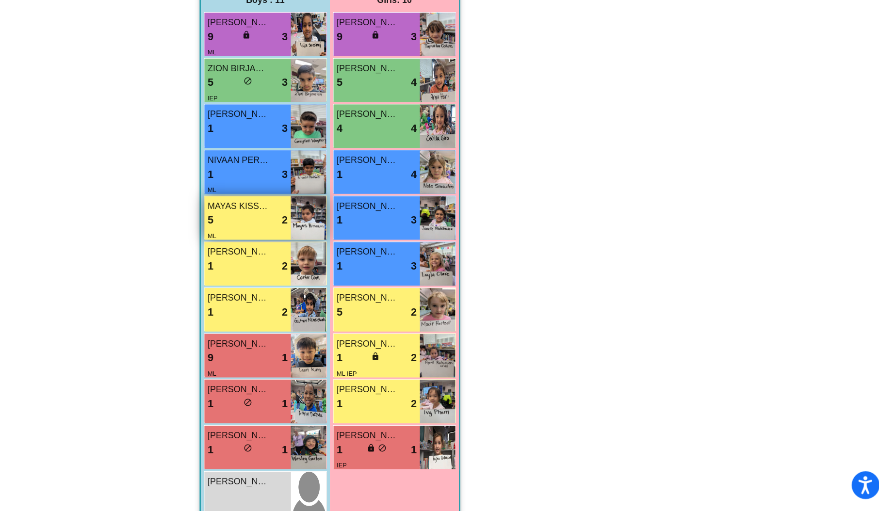
scroll to position [640, 0]
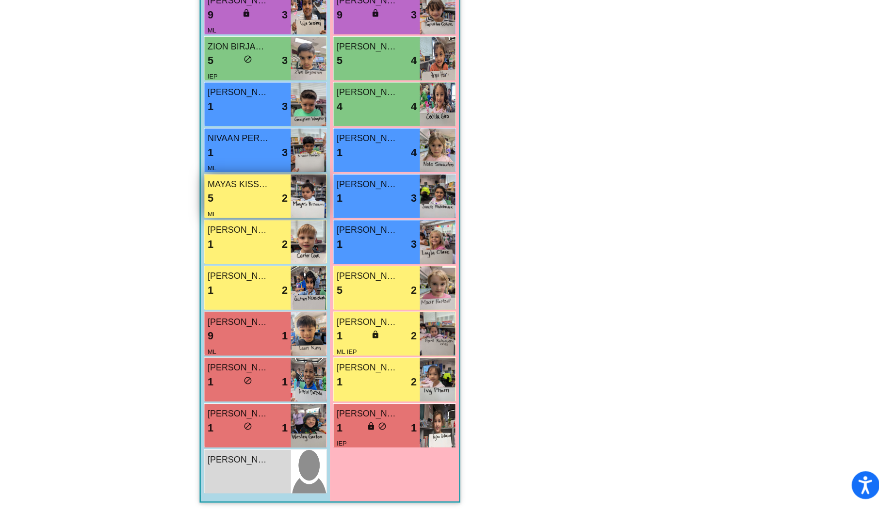
click at [393, 256] on div "MAYAS KISSOUM" at bounding box center [375, 255] width 63 height 10
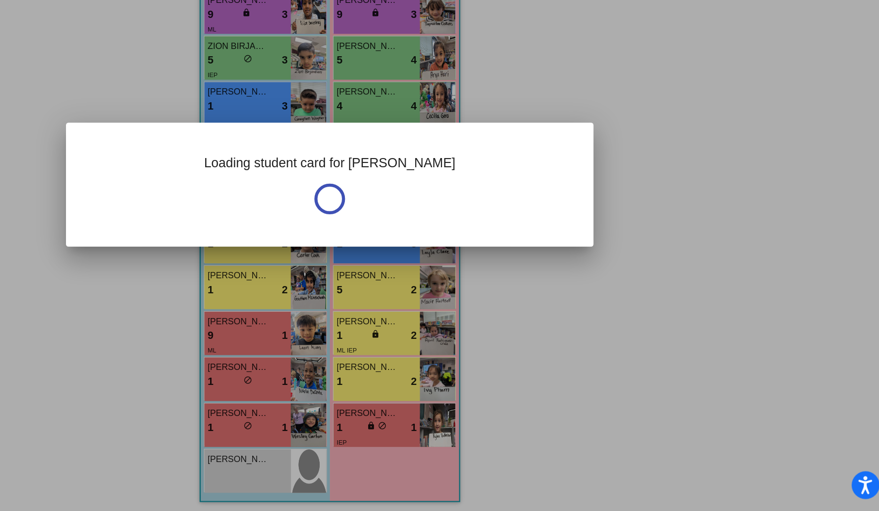
scroll to position [0, 0]
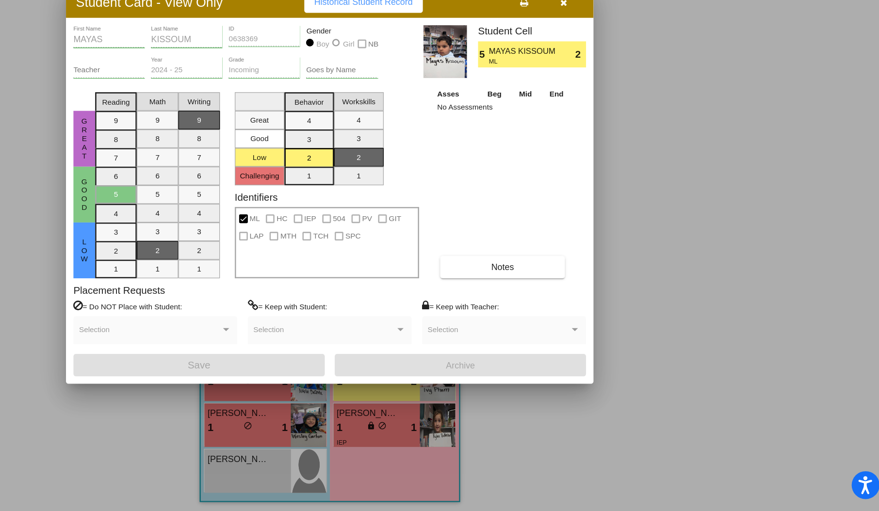
click at [621, 117] on button "button" at bounding box center [622, 112] width 31 height 17
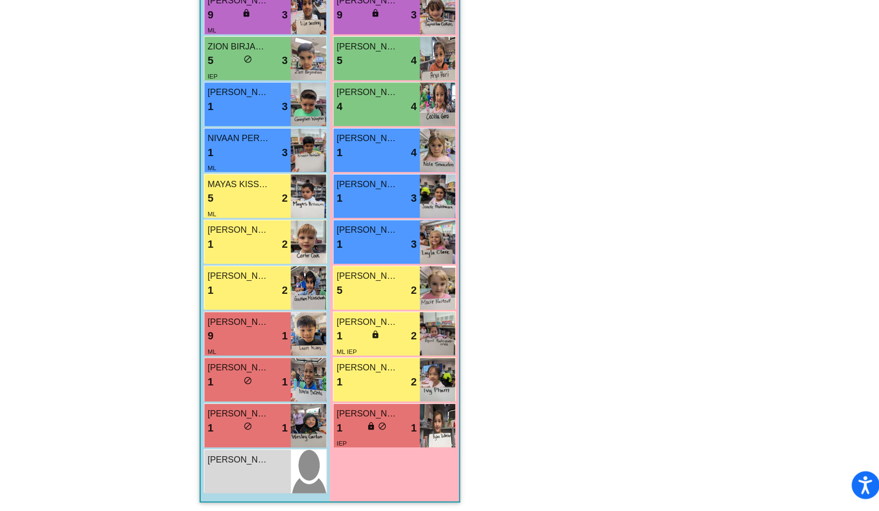
scroll to position [0, 0]
click at [353, 337] on div "1 lock do_not_disturb_alt 2" at bounding box center [375, 338] width 63 height 13
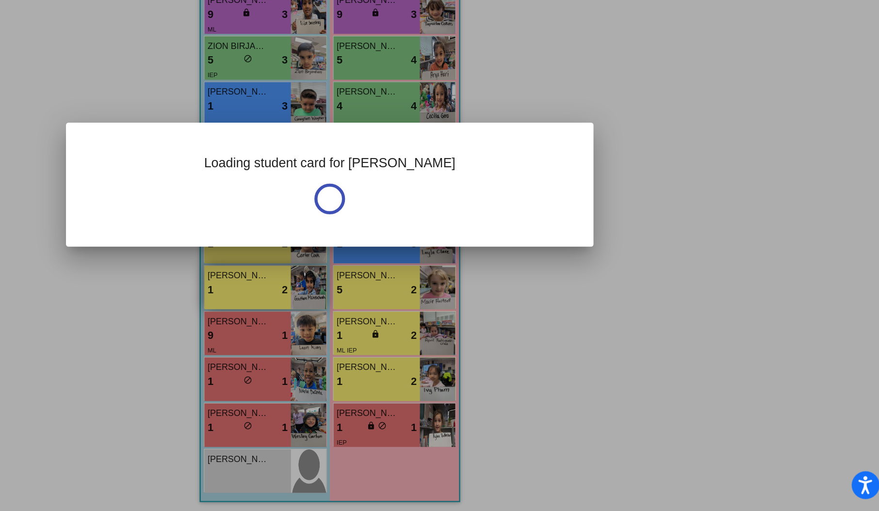
scroll to position [0, 0]
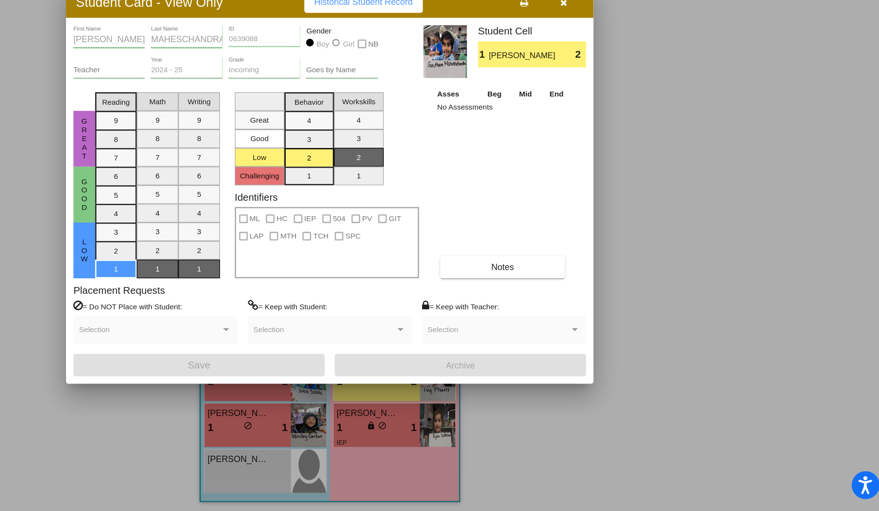
click at [621, 116] on icon "button" at bounding box center [622, 113] width 5 height 7
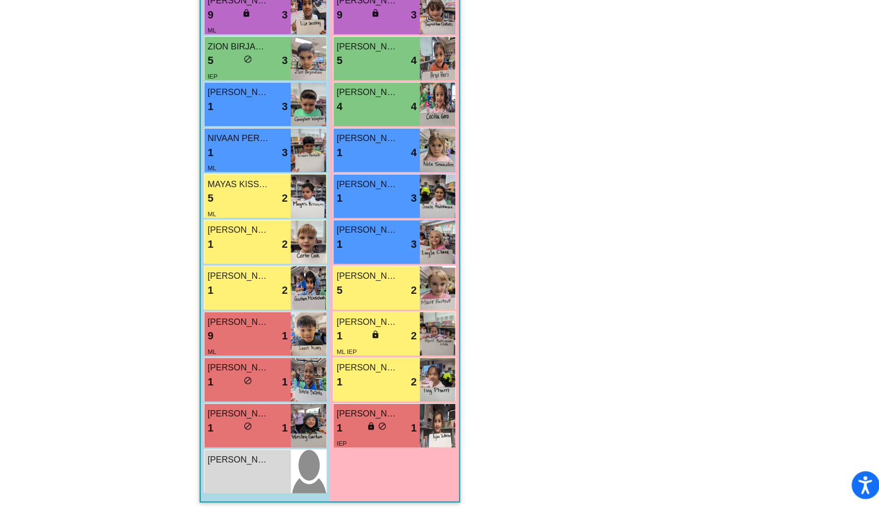
scroll to position [0, 0]
click at [395, 395] on div "[PERSON_NAME]" at bounding box center [375, 399] width 63 height 10
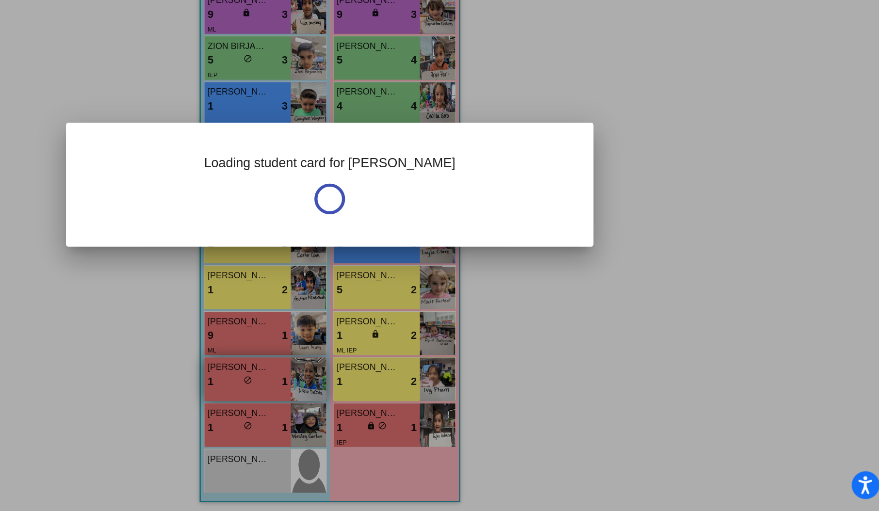
scroll to position [0, 0]
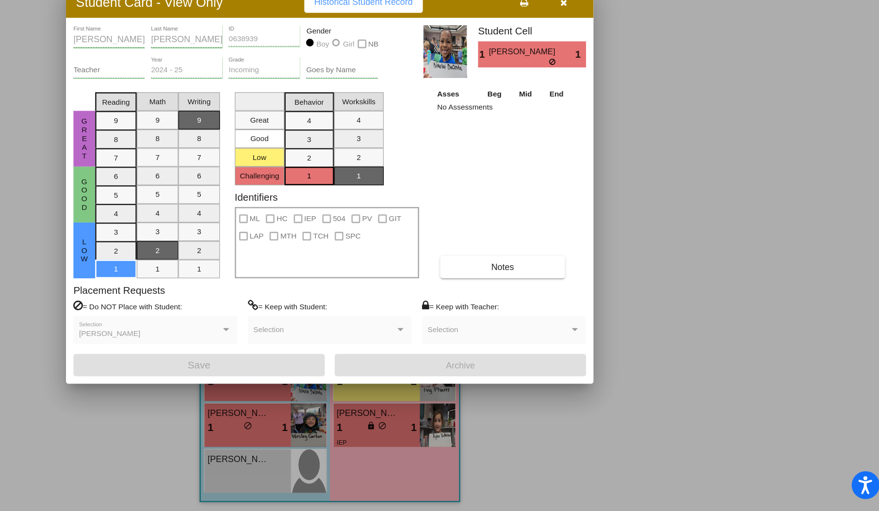
click at [621, 112] on icon "button" at bounding box center [622, 113] width 5 height 7
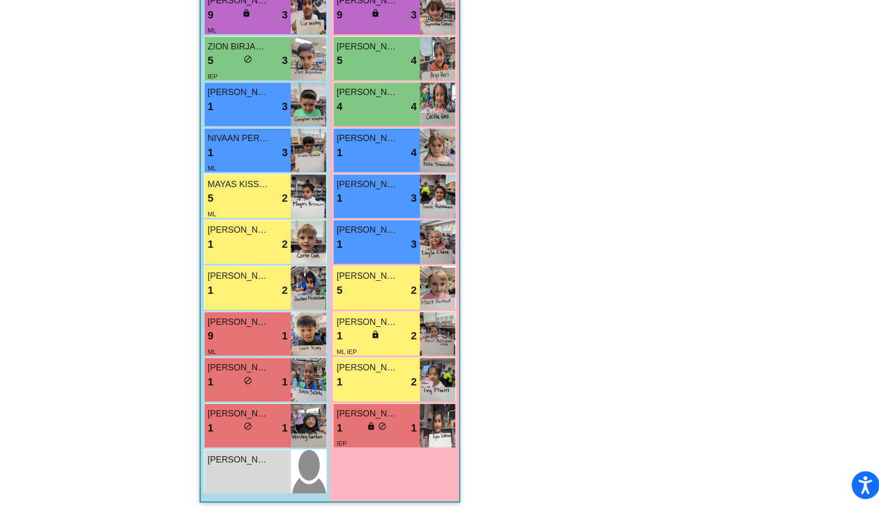
scroll to position [0, 0]
click at [372, 441] on span "do_not_disturb_alt" at bounding box center [374, 444] width 7 height 7
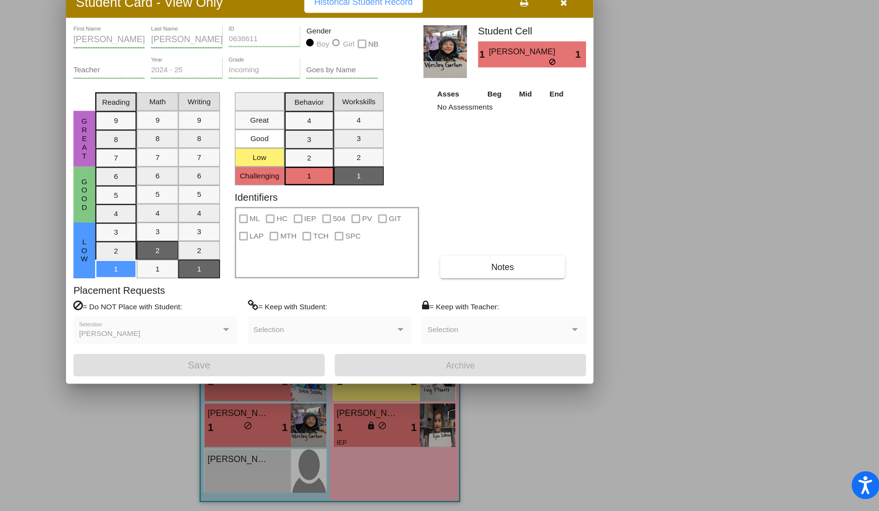
click at [622, 111] on icon "button" at bounding box center [622, 113] width 5 height 7
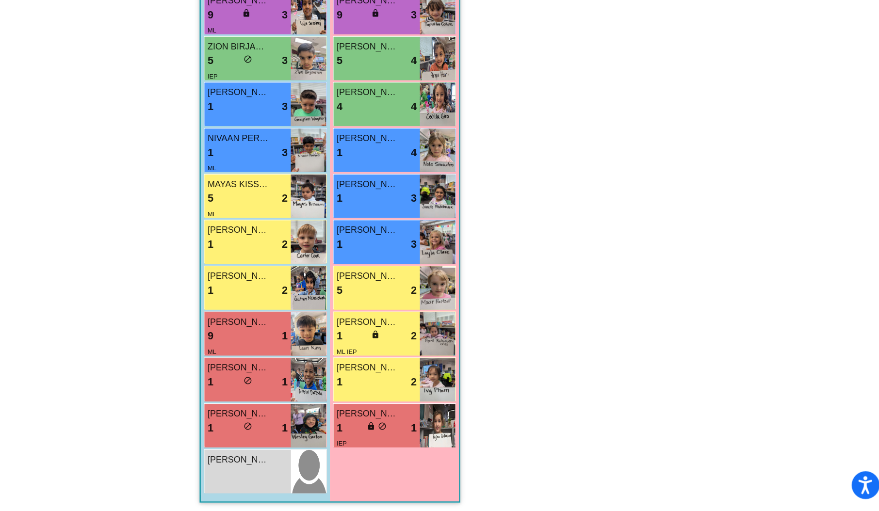
scroll to position [0, 0]
click at [375, 471] on span "[PERSON_NAME]" at bounding box center [368, 470] width 48 height 10
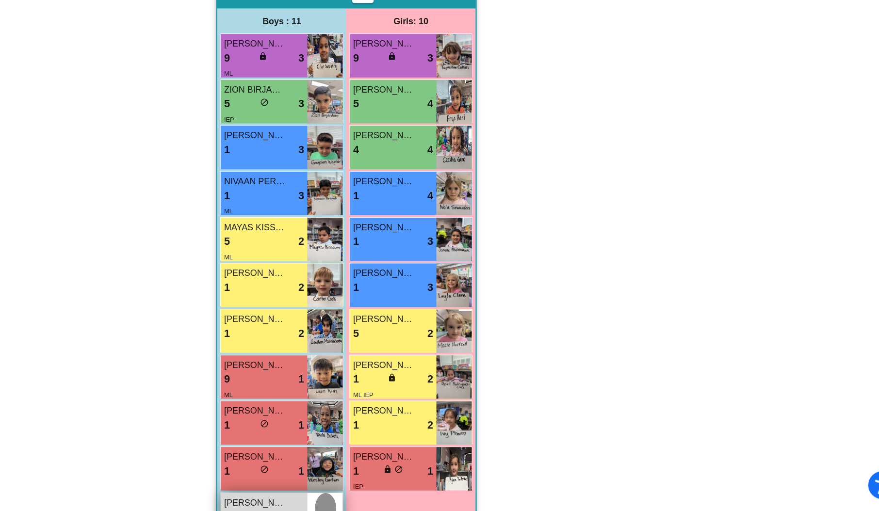
scroll to position [611, 0]
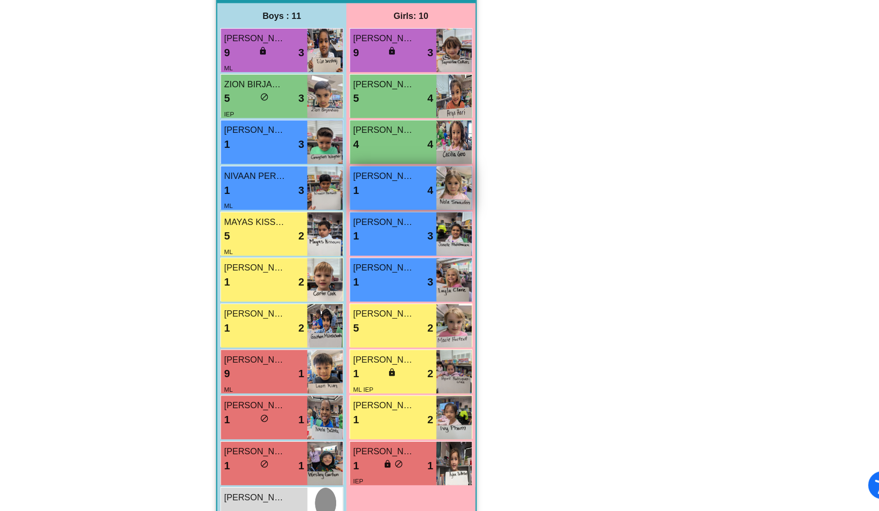
click at [470, 257] on div "1 lock do_not_disturb_alt 4" at bounding box center [476, 260] width 63 height 13
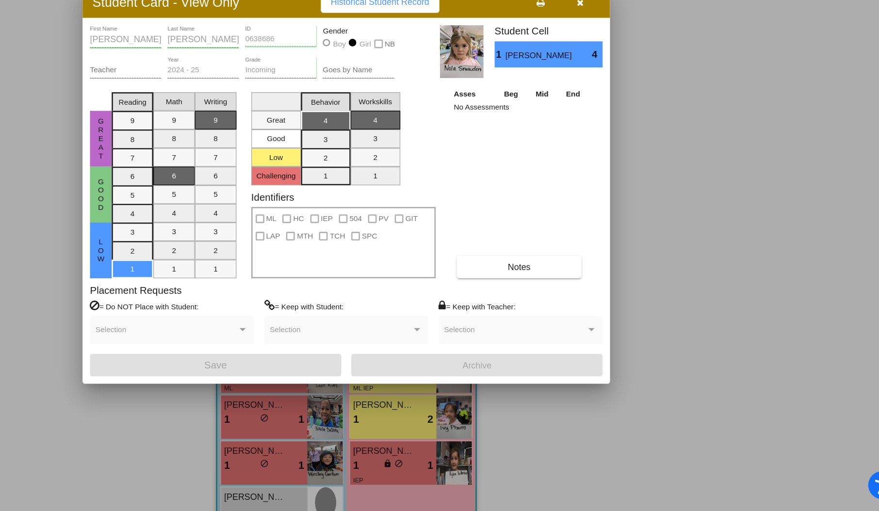
click at [622, 115] on icon "button" at bounding box center [622, 113] width 5 height 7
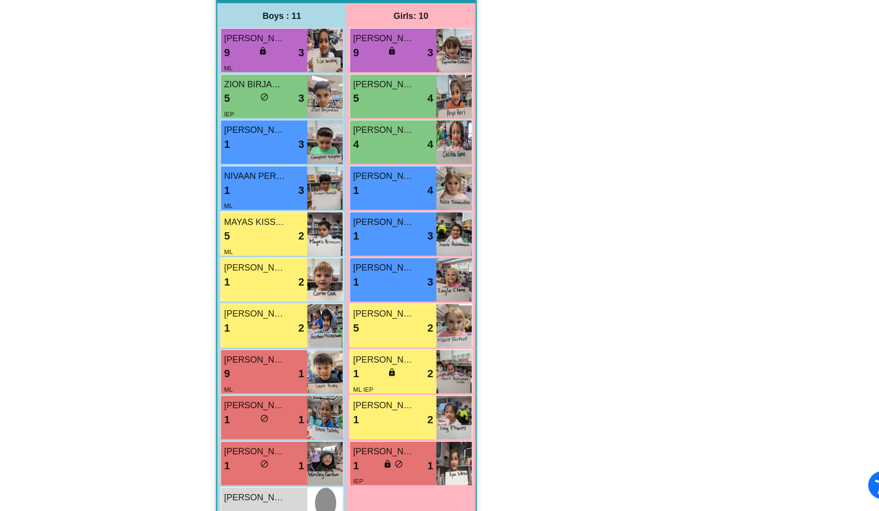
scroll to position [0, 0]
click at [482, 282] on span "[PERSON_NAME]" at bounding box center [469, 285] width 48 height 10
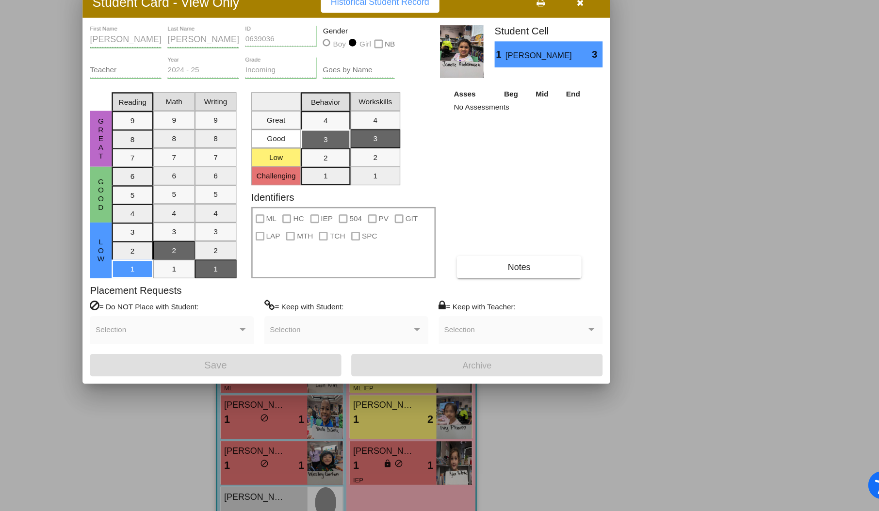
click at [618, 115] on button "button" at bounding box center [622, 112] width 31 height 17
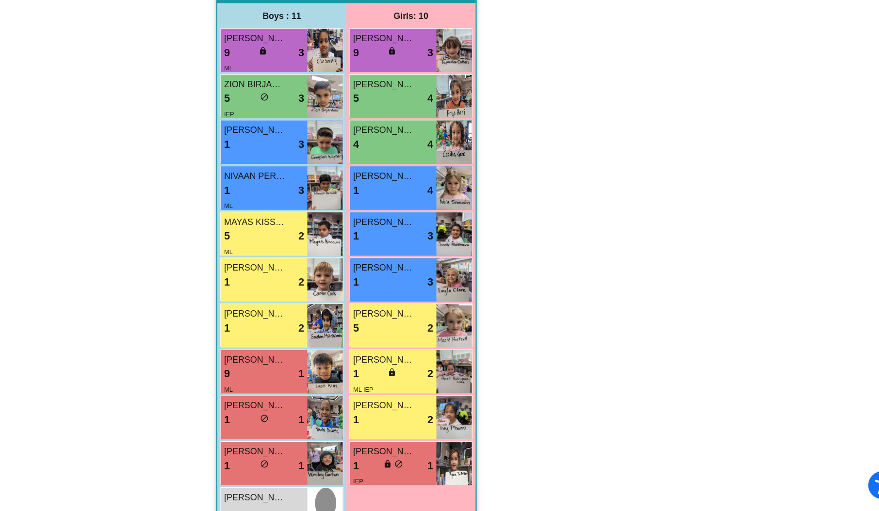
scroll to position [0, 0]
click at [449, 358] on span "[PERSON_NAME]" at bounding box center [469, 357] width 48 height 10
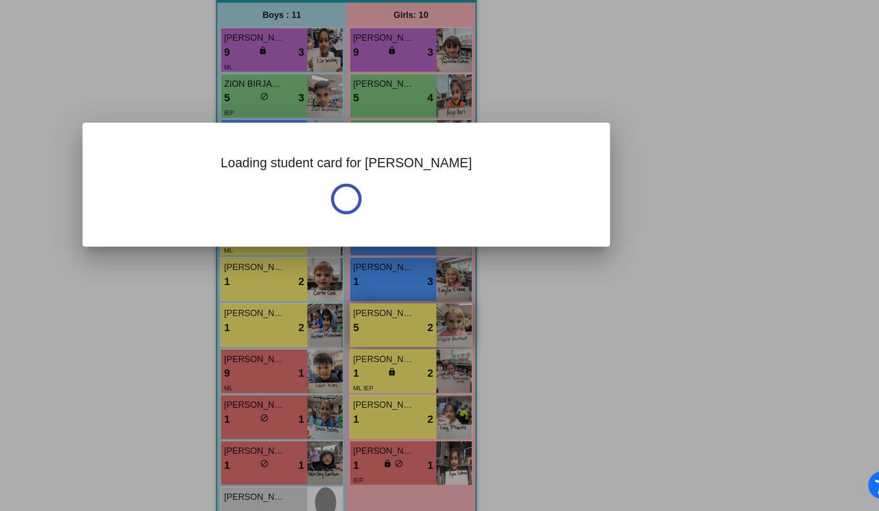
scroll to position [0, 0]
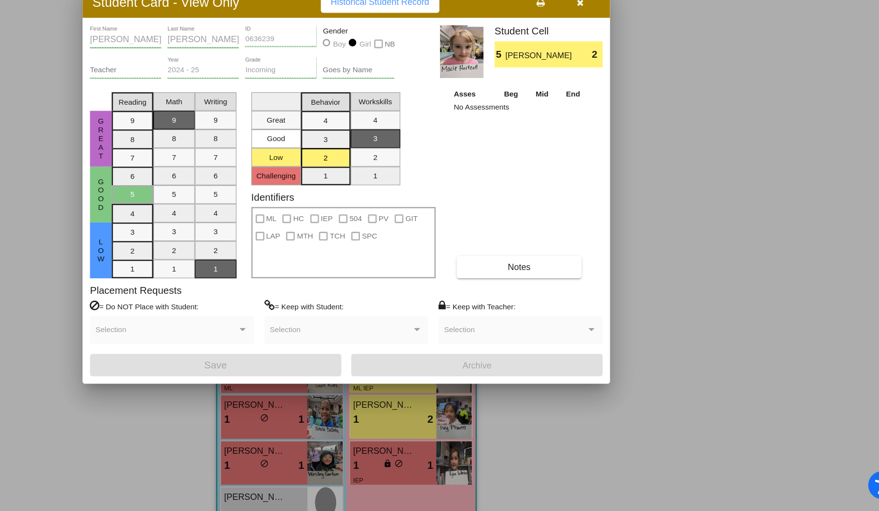
click at [620, 115] on icon "button" at bounding box center [622, 113] width 5 height 7
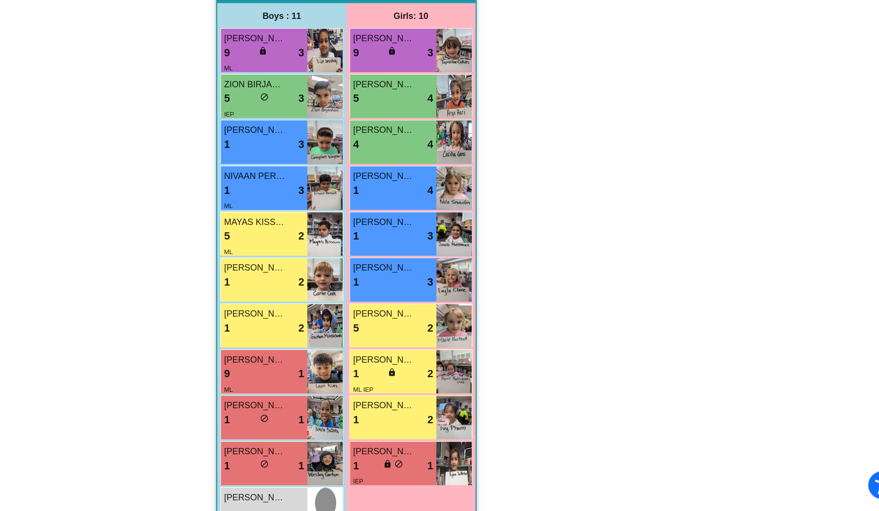
scroll to position [0, 0]
click at [478, 398] on div "1 lock do_not_disturb_alt 2" at bounding box center [476, 404] width 63 height 13
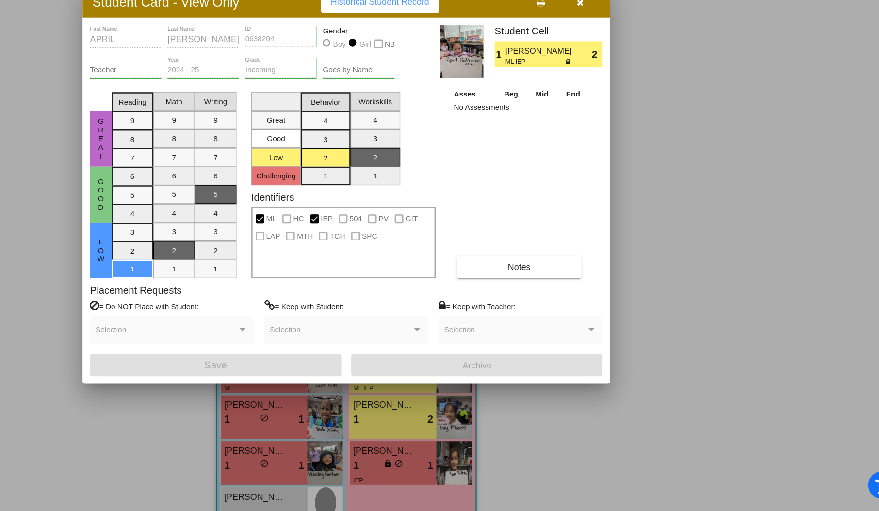
click at [625, 114] on button "button" at bounding box center [622, 112] width 31 height 17
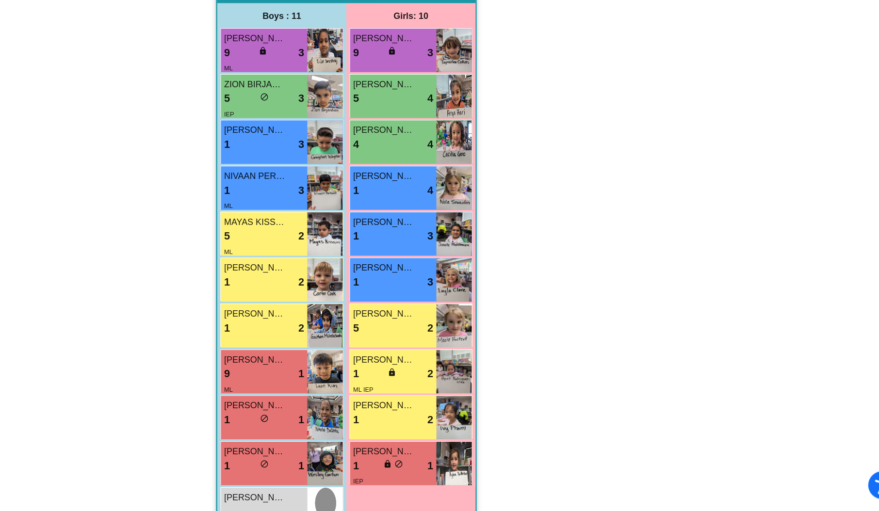
scroll to position [0, 0]
click at [494, 474] on div "1 lock do_not_disturb_alt 1" at bounding box center [476, 475] width 63 height 13
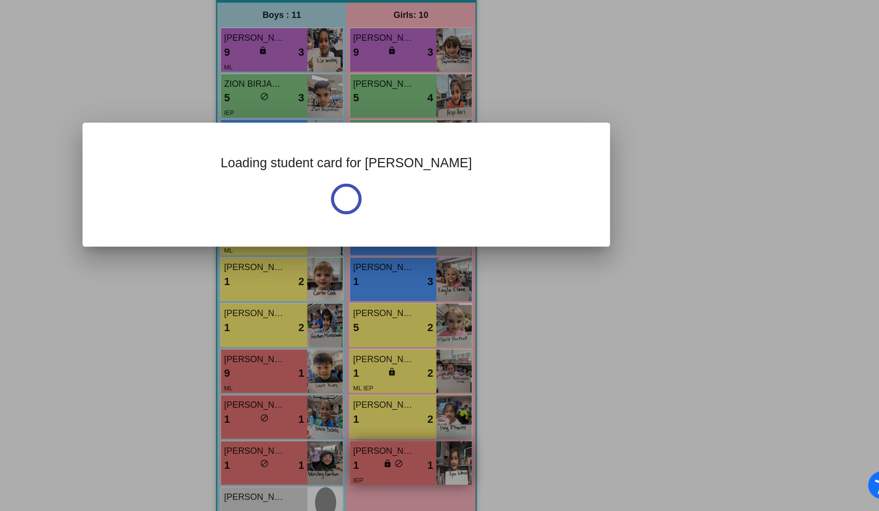
scroll to position [0, 0]
